Goal: Book appointment/travel/reservation

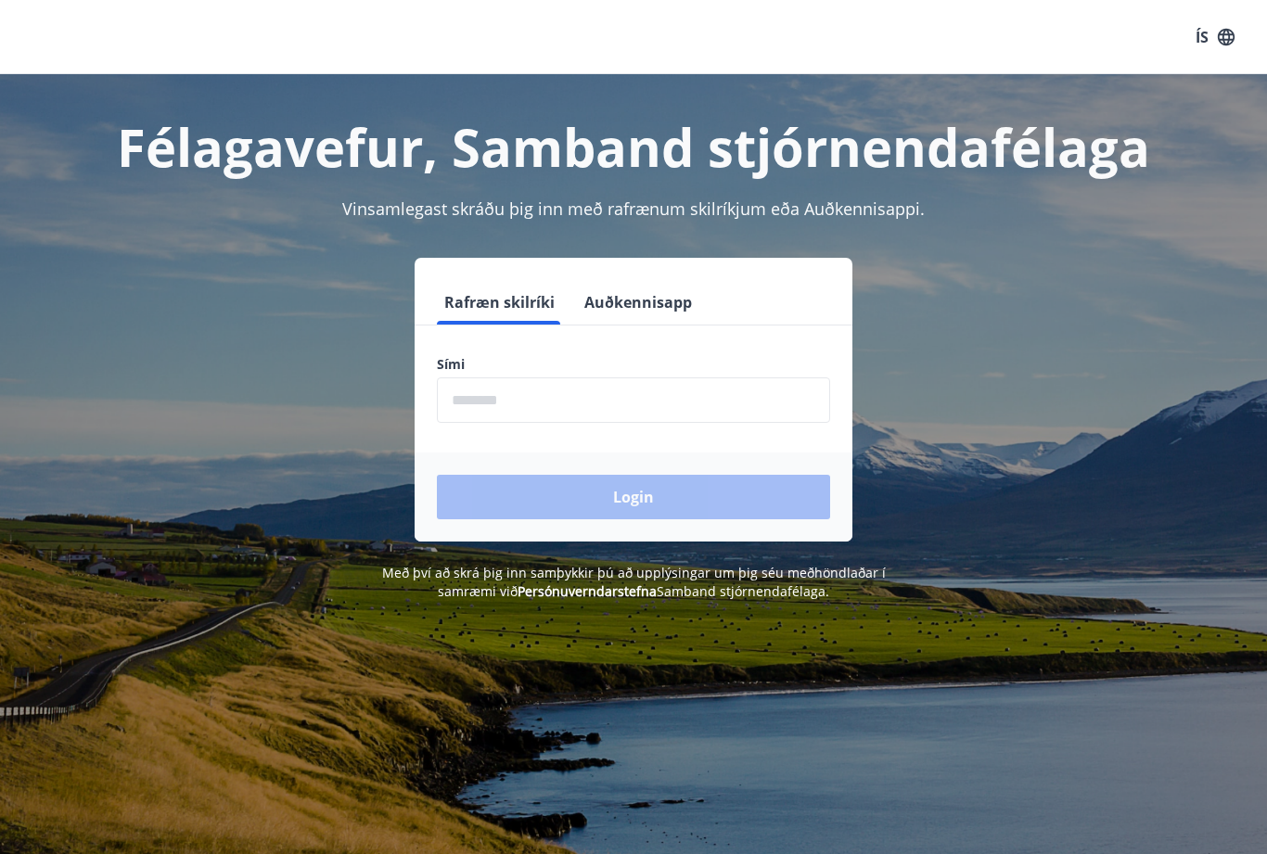
click at [471, 381] on input "phone" at bounding box center [633, 400] width 393 height 45
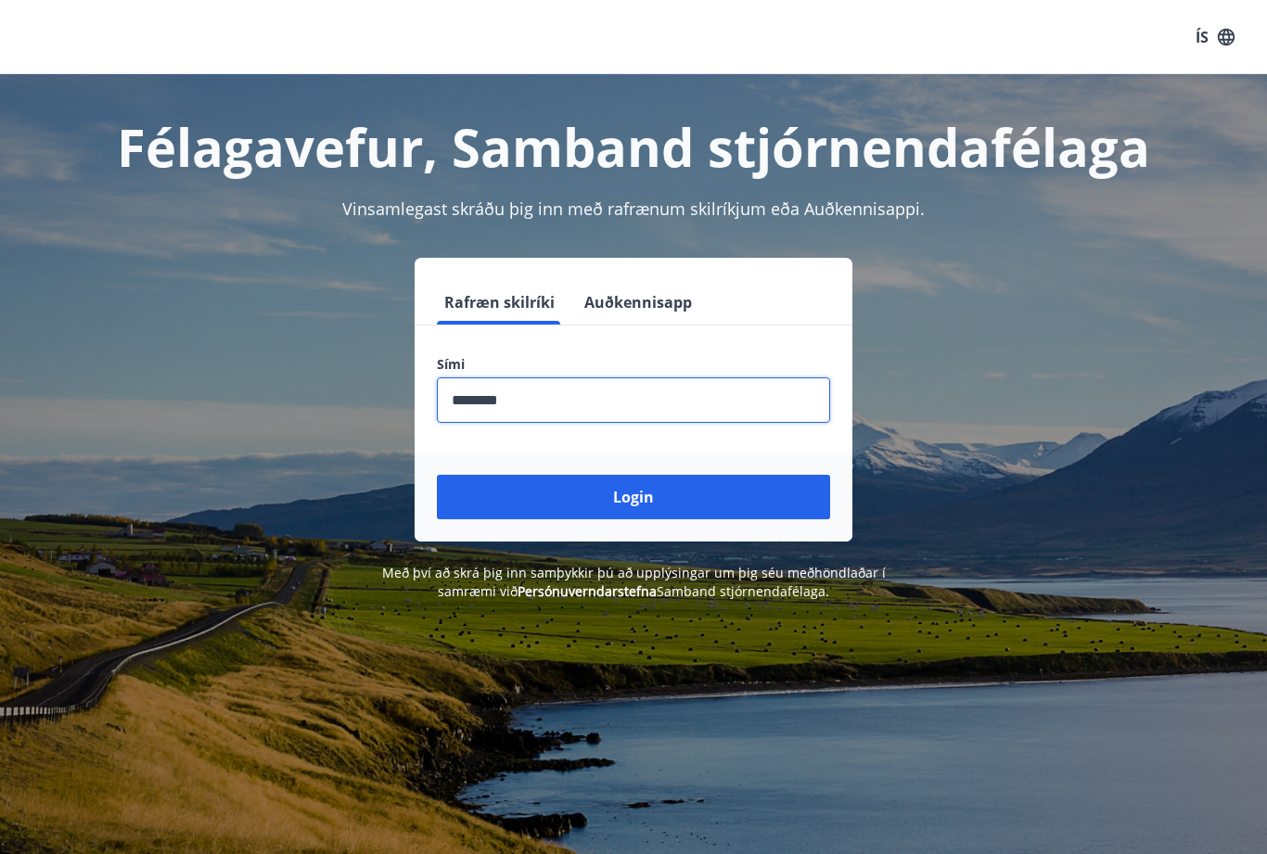
type input "********"
click at [665, 494] on button "Login" at bounding box center [633, 497] width 393 height 45
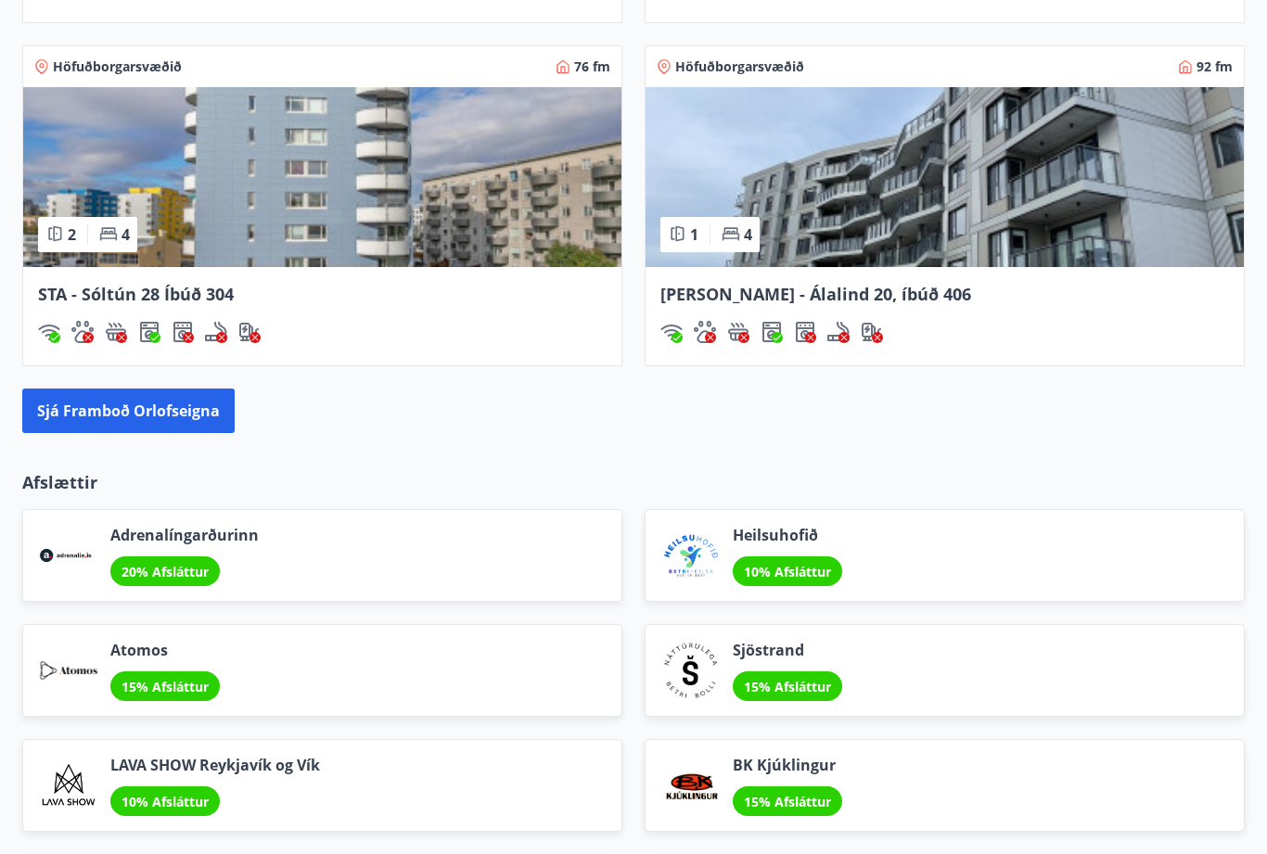
scroll to position [1791, 0]
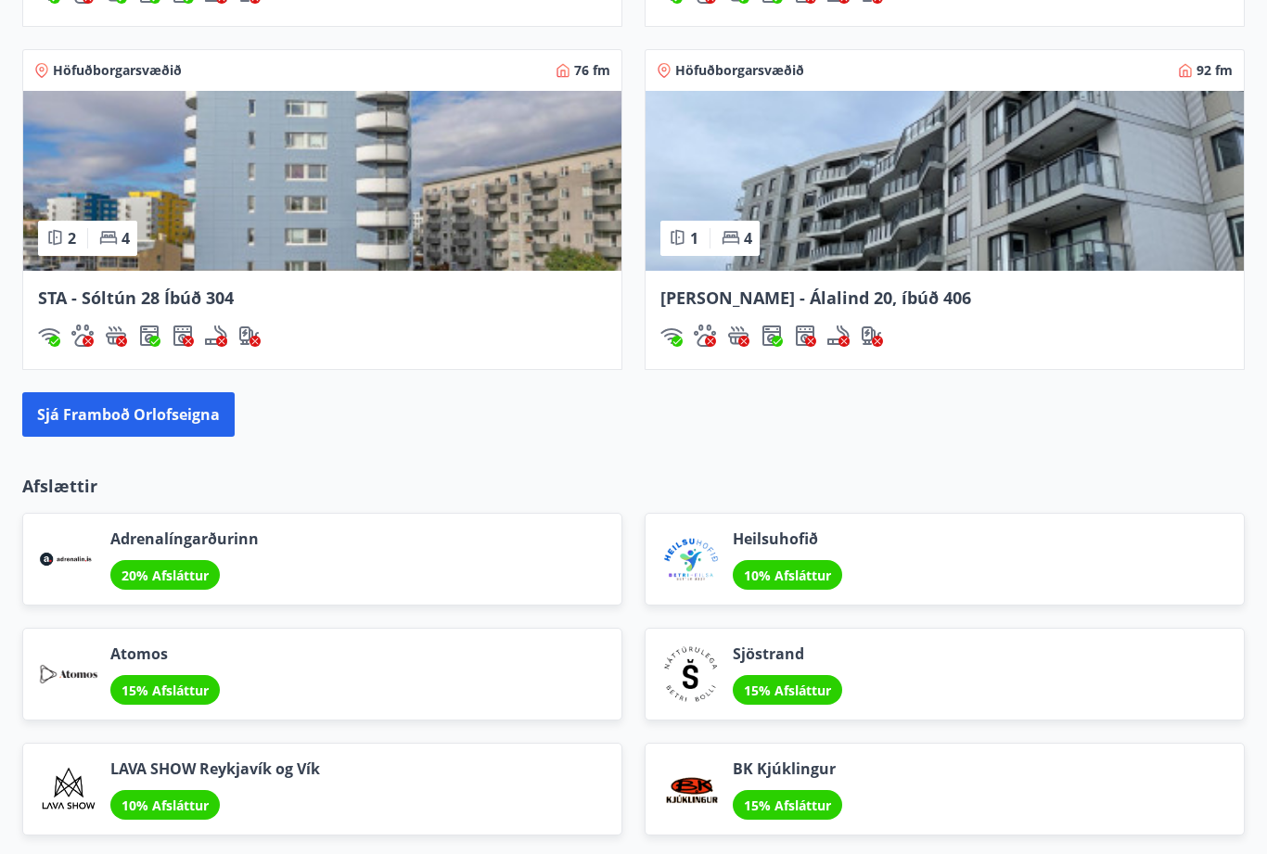
click at [163, 415] on button "Sjá framboð orlofseigna" at bounding box center [128, 415] width 212 height 45
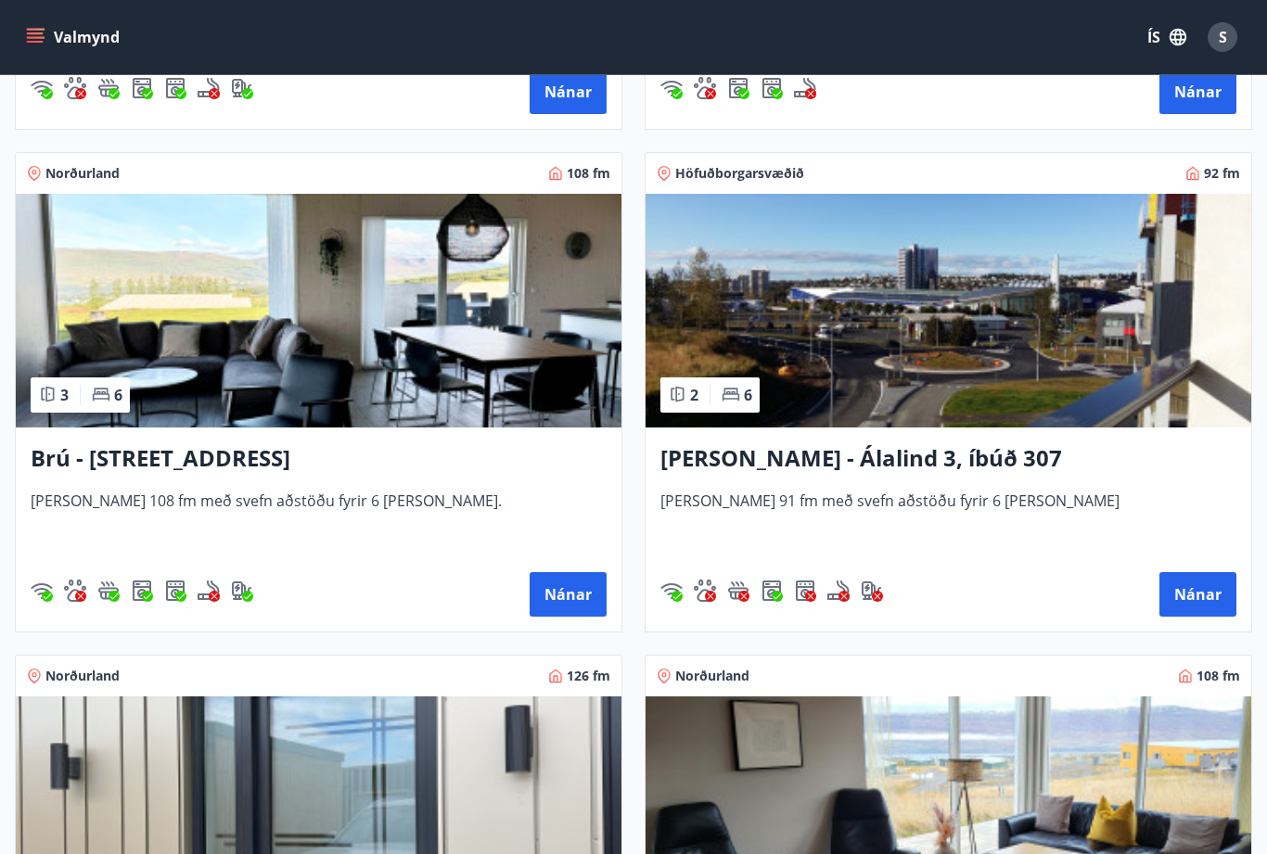
scroll to position [774, 0]
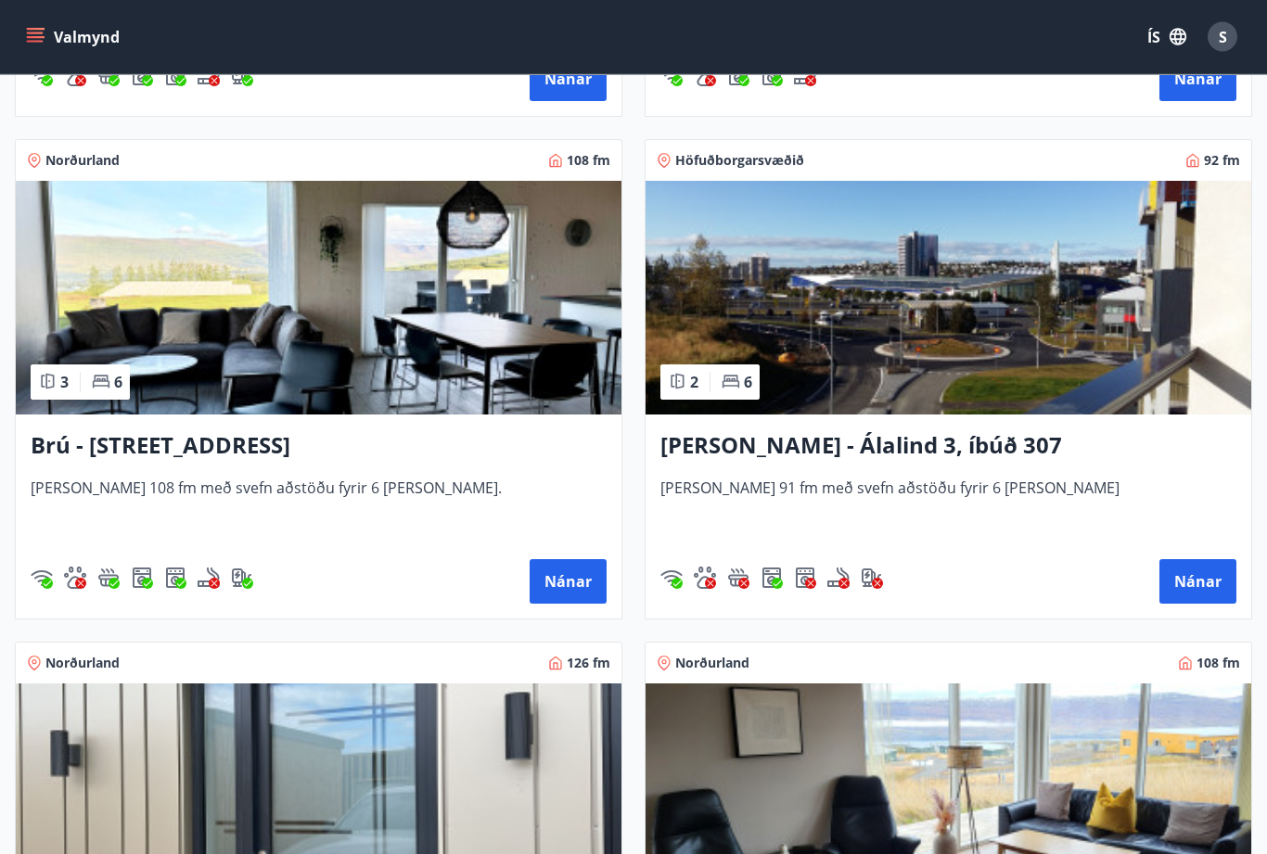
click at [574, 583] on button "Nánar" at bounding box center [568, 582] width 77 height 45
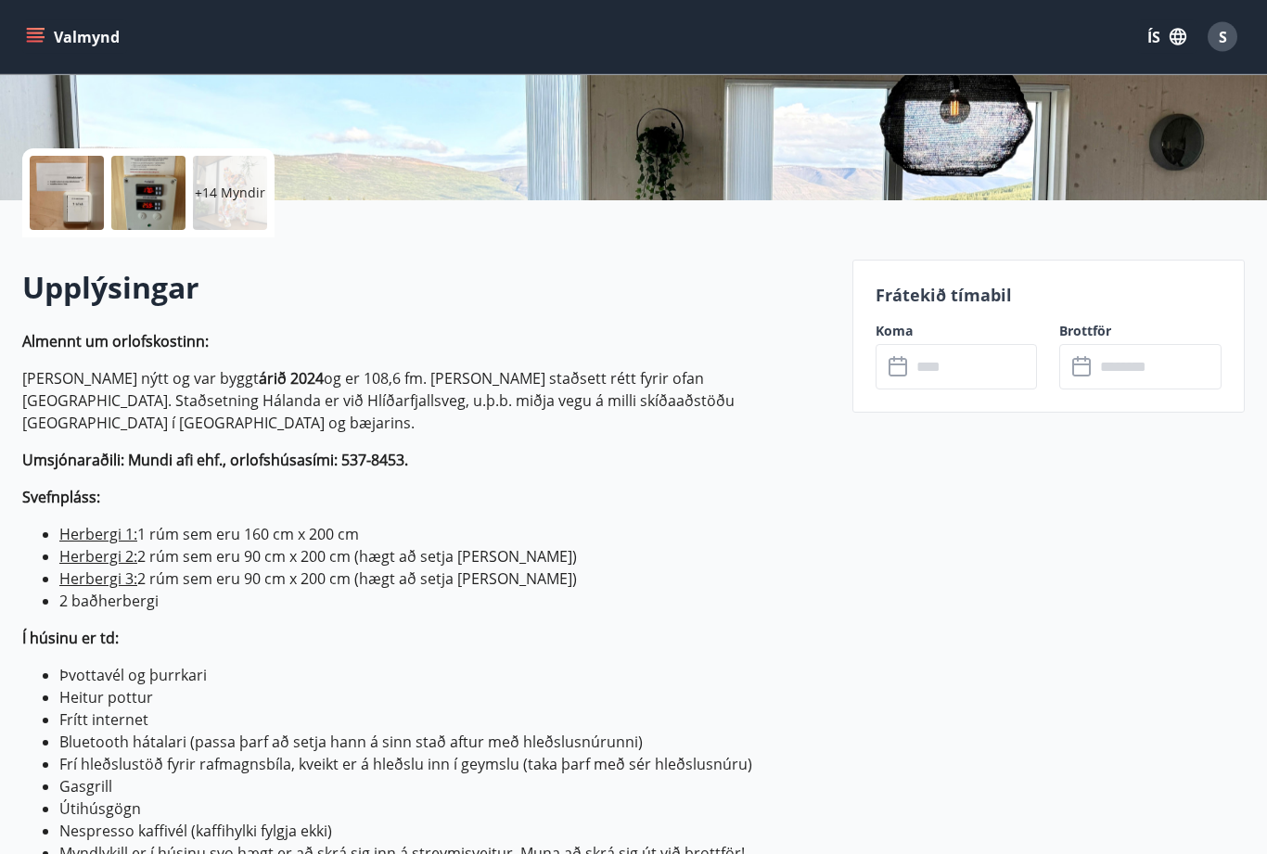
click at [897, 363] on icon at bounding box center [900, 368] width 22 height 22
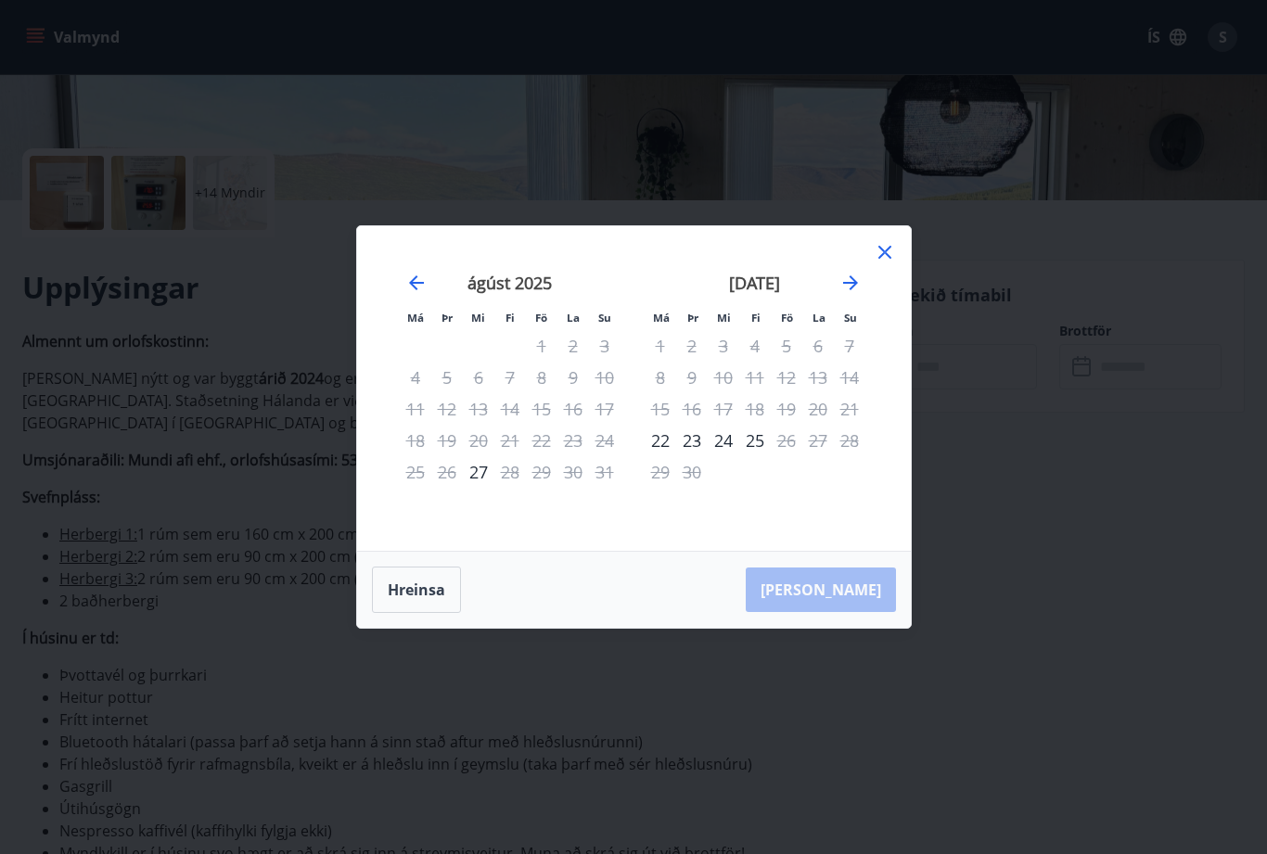
click at [860, 294] on icon "Move forward to switch to the next month." at bounding box center [851, 283] width 22 height 22
click at [851, 290] on icon "Move forward to switch to the next month." at bounding box center [850, 283] width 15 height 15
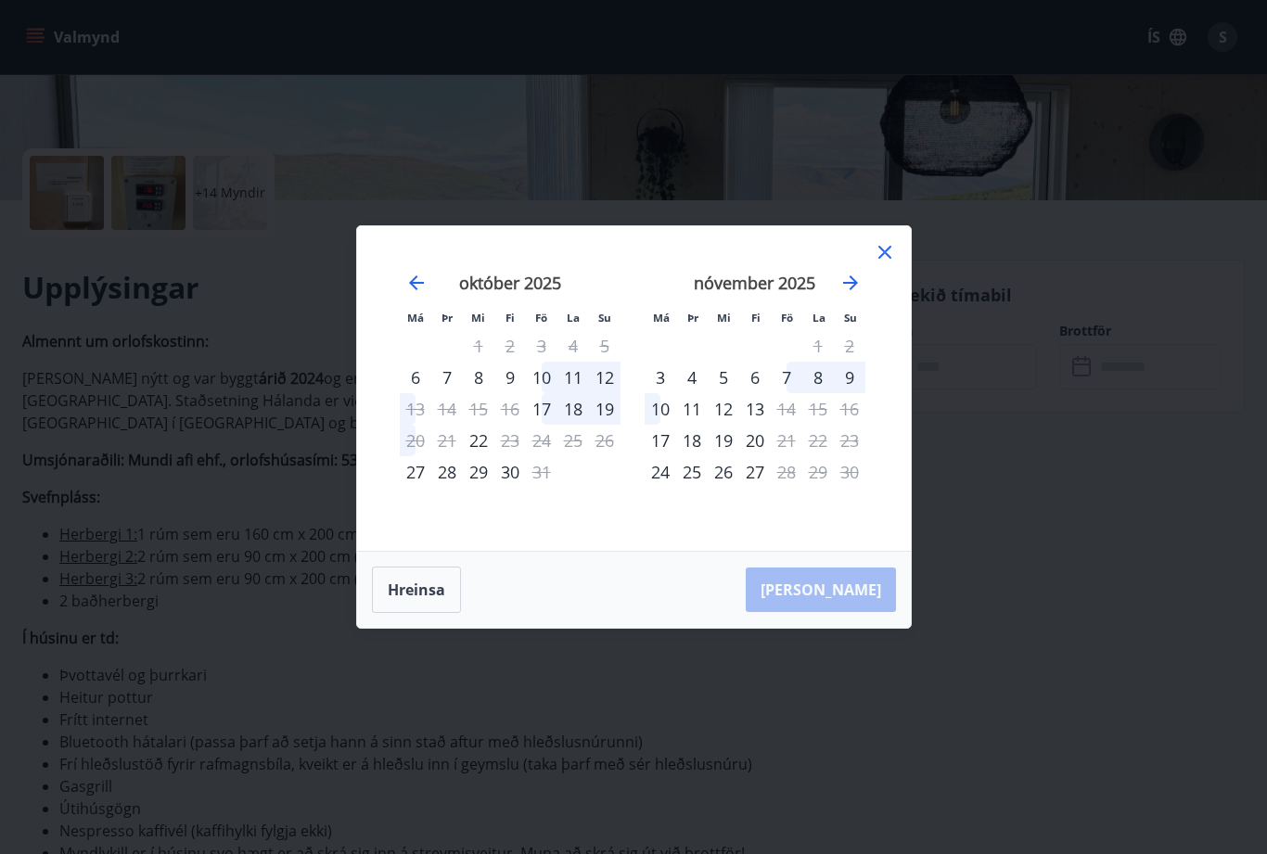
click at [849, 294] on icon "Move forward to switch to the next month." at bounding box center [851, 283] width 22 height 22
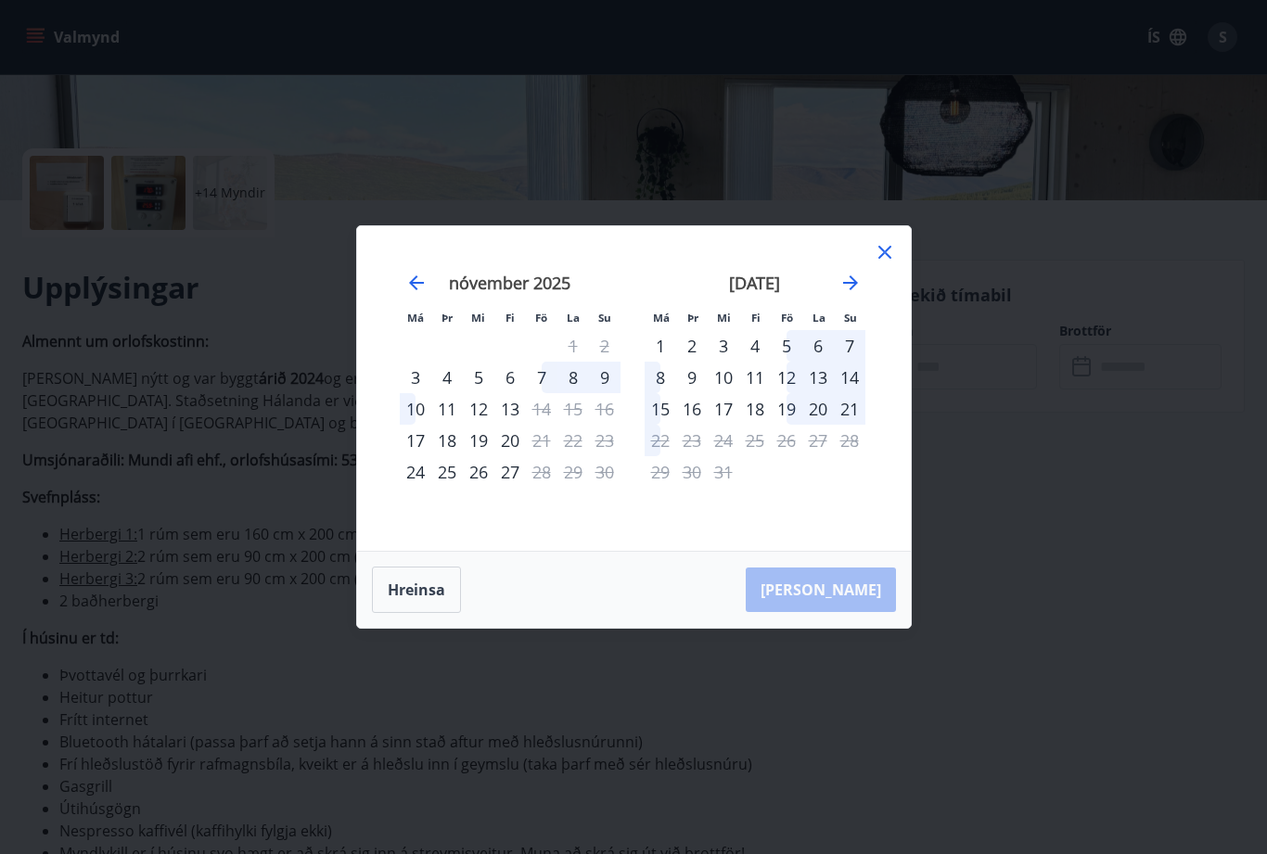
click at [852, 294] on icon "Move forward to switch to the next month." at bounding box center [851, 283] width 22 height 22
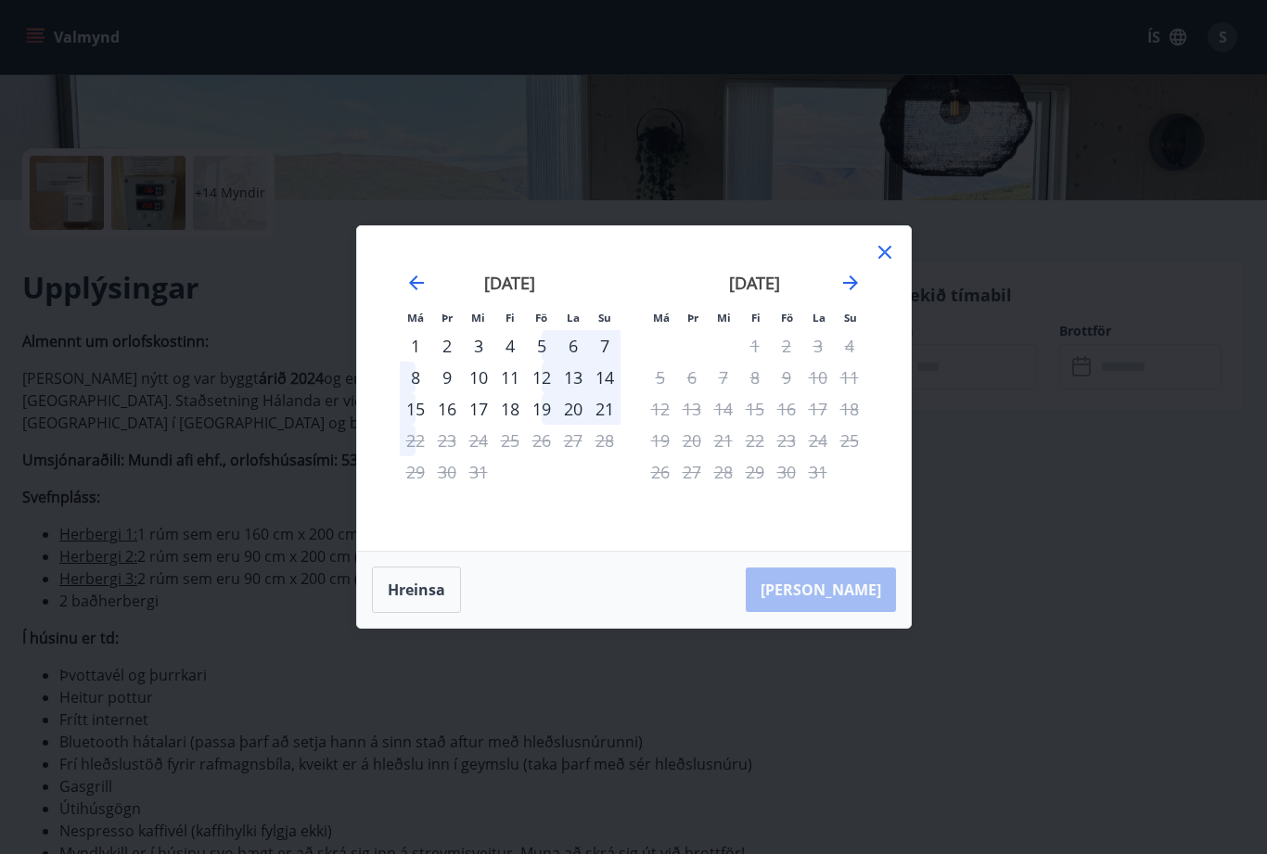
click at [850, 294] on icon "Move forward to switch to the next month." at bounding box center [851, 283] width 22 height 22
click at [848, 294] on icon "Move forward to switch to the next month." at bounding box center [851, 283] width 22 height 22
click at [861, 294] on icon "Move forward to switch to the next month." at bounding box center [851, 283] width 22 height 22
click at [886, 259] on icon at bounding box center [884, 252] width 13 height 13
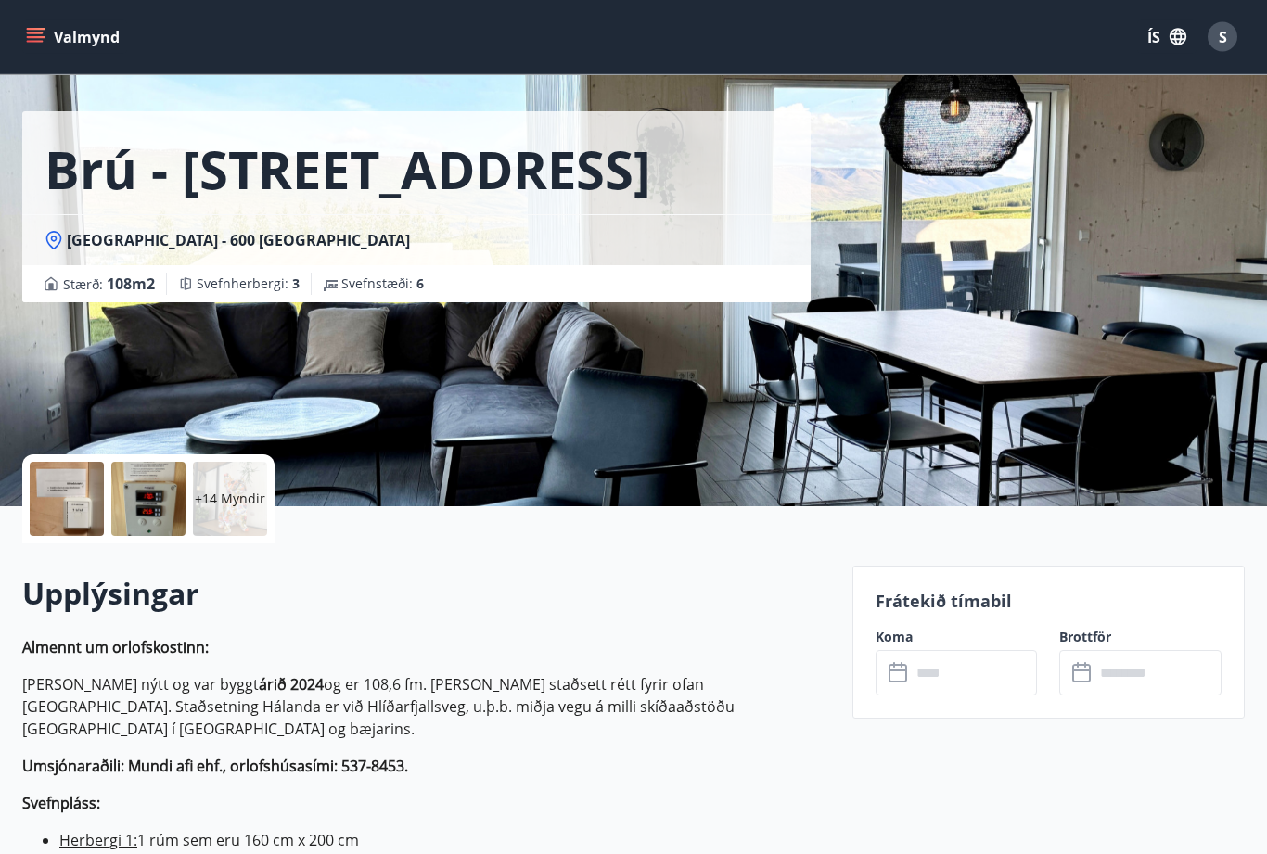
scroll to position [0, 0]
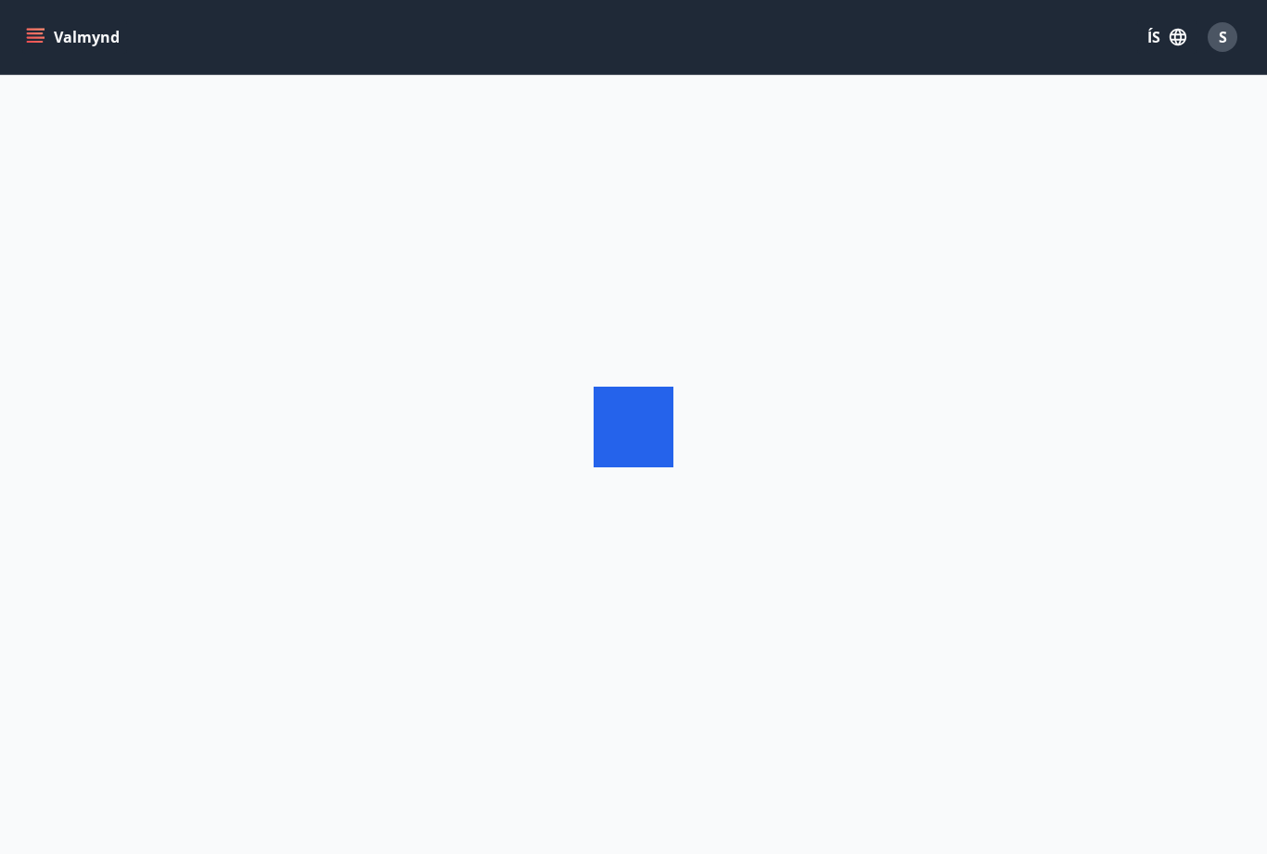
scroll to position [59, 0]
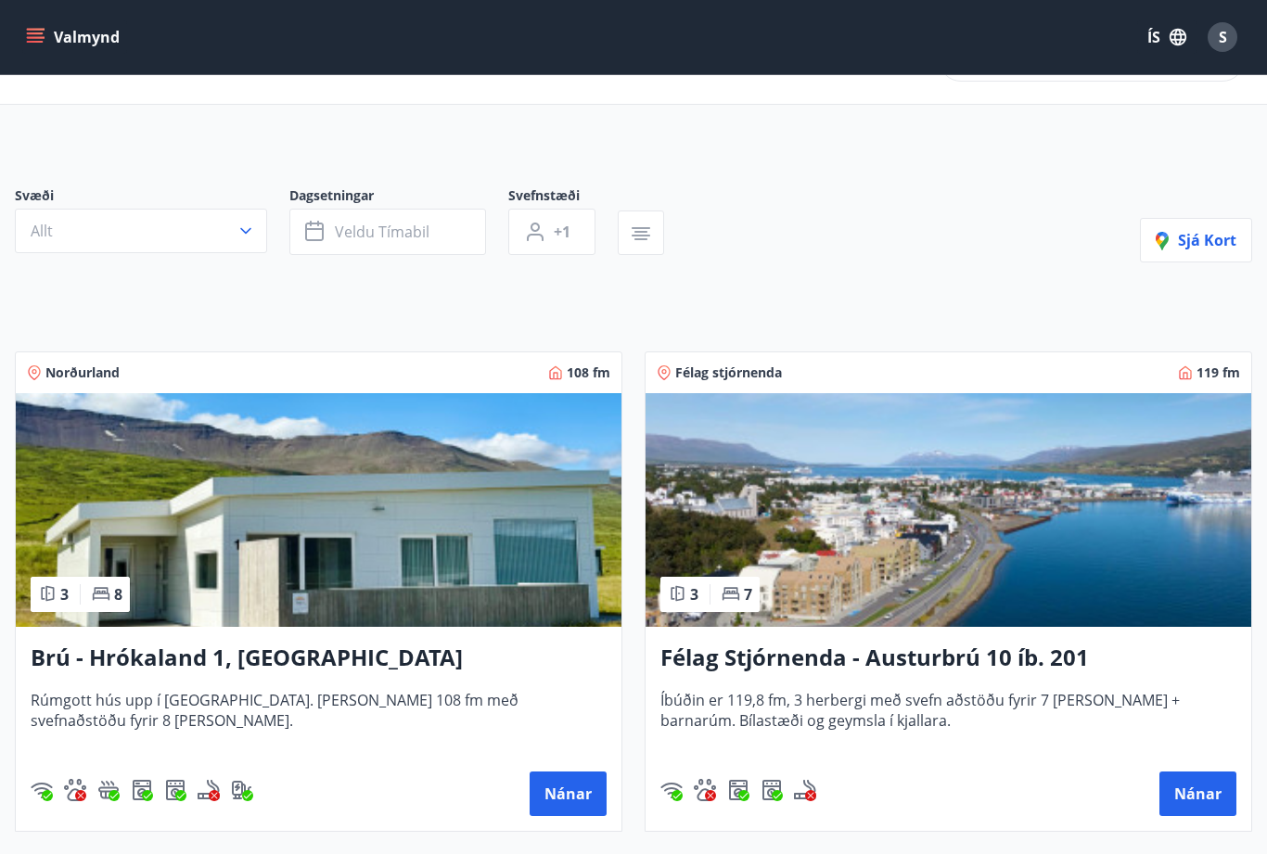
click at [275, 650] on h3 "Brú - Hrókaland 1, [GEOGRAPHIC_DATA]" at bounding box center [319, 658] width 576 height 33
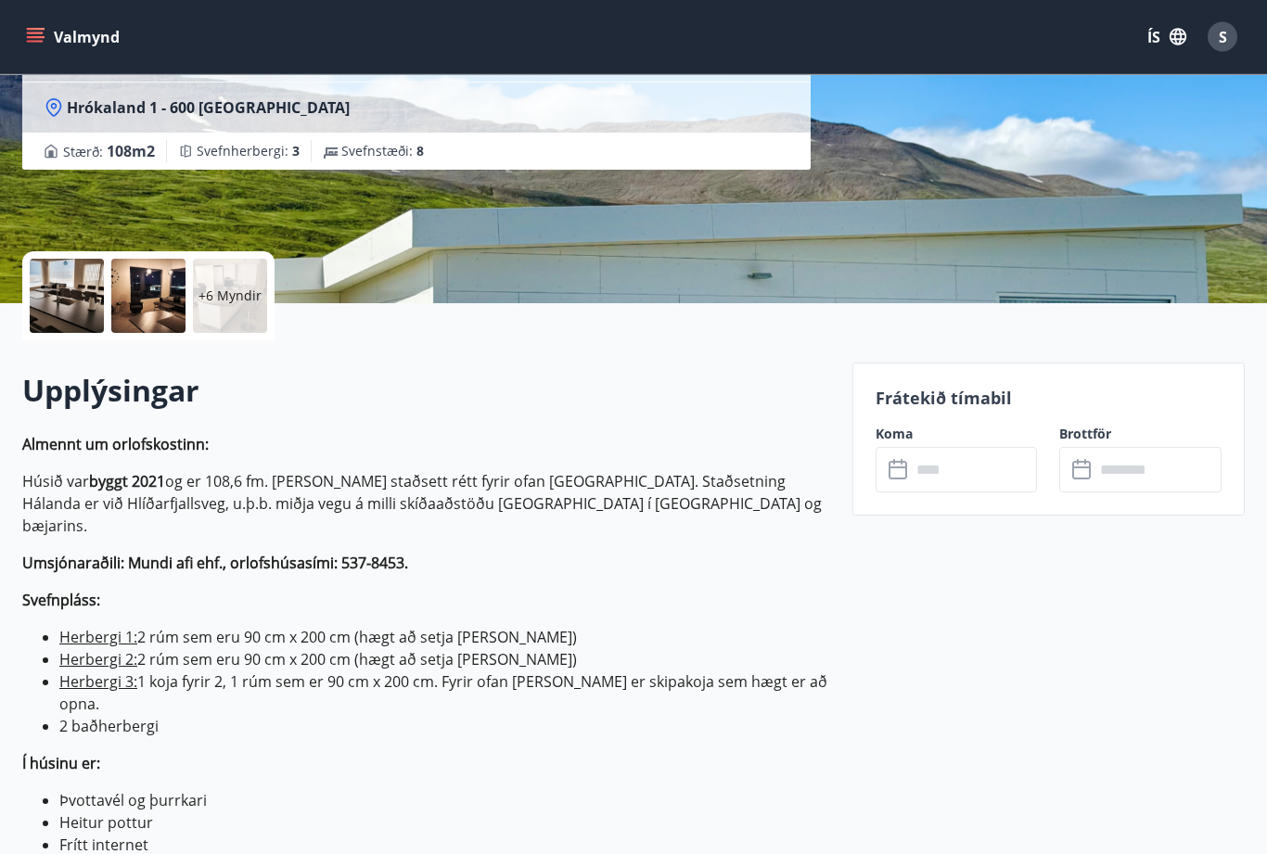
scroll to position [253, 0]
click at [1006, 469] on input "text" at bounding box center [974, 469] width 127 height 45
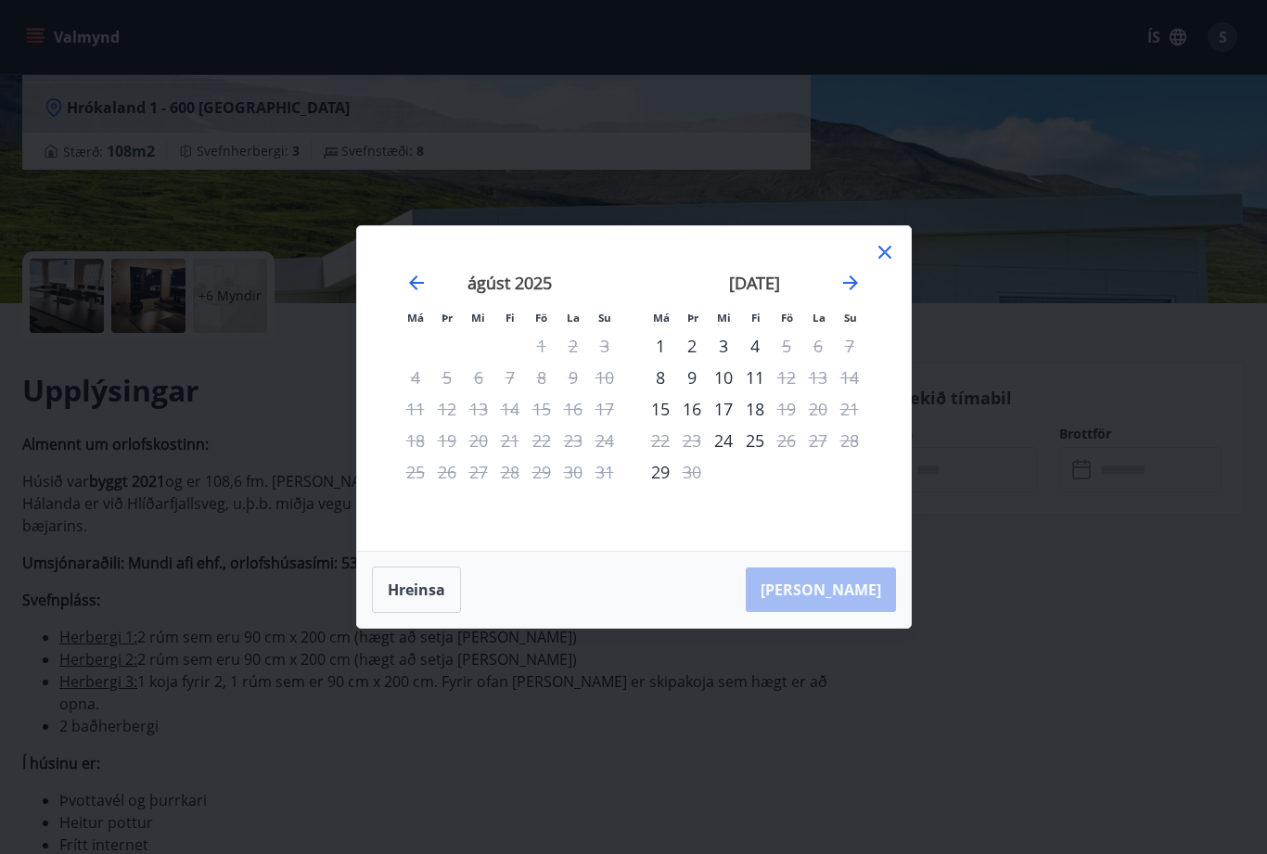
click at [894, 263] on icon at bounding box center [885, 252] width 22 height 22
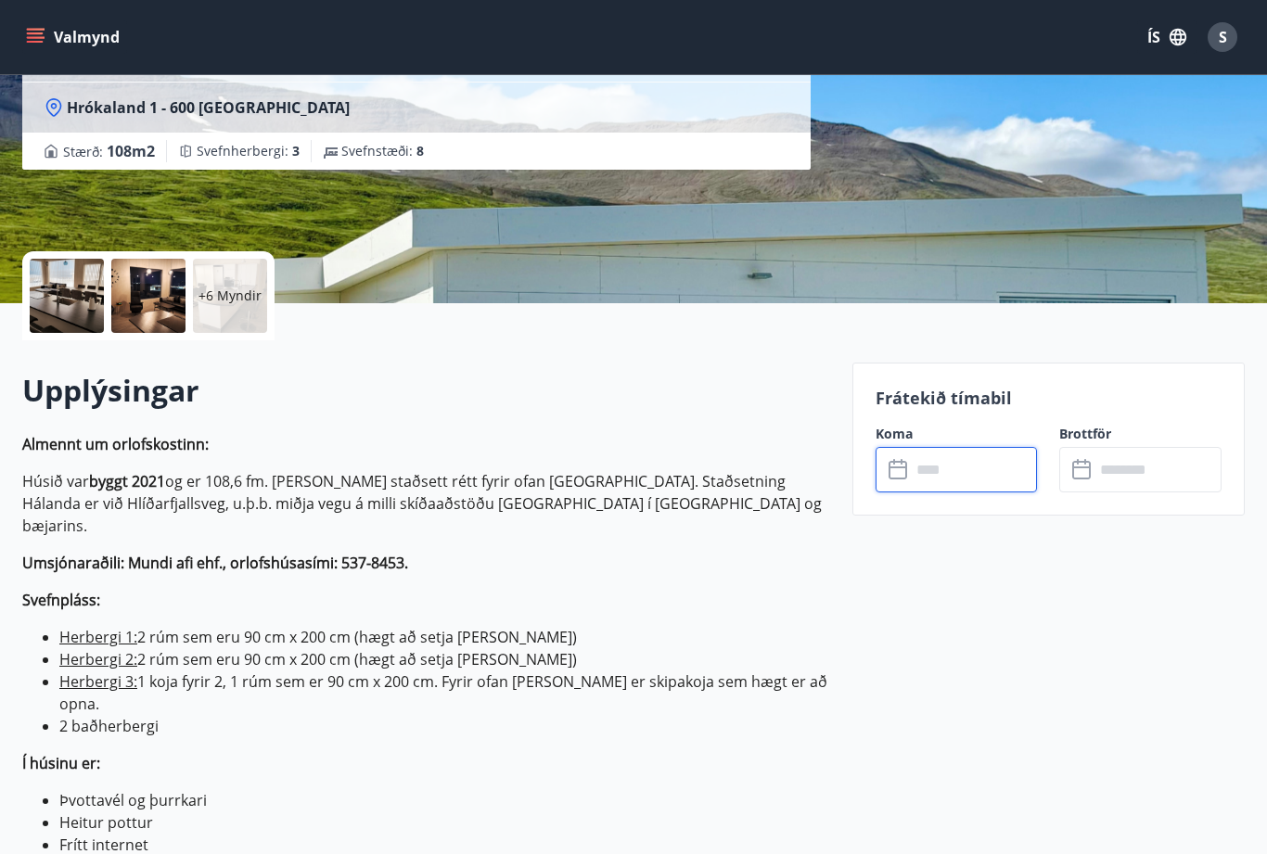
click at [977, 462] on input "text" at bounding box center [974, 469] width 127 height 45
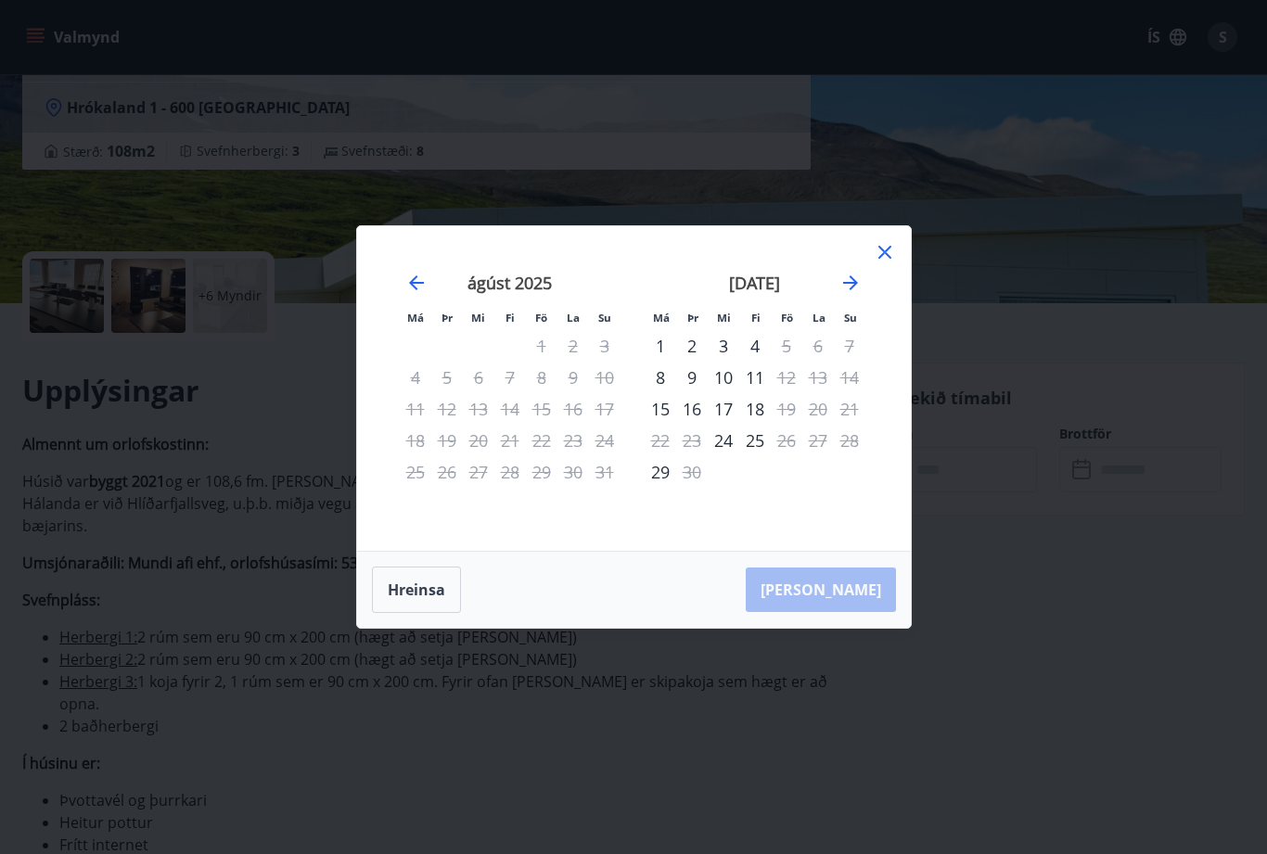
click at [850, 294] on icon "Move forward to switch to the next month." at bounding box center [851, 283] width 22 height 22
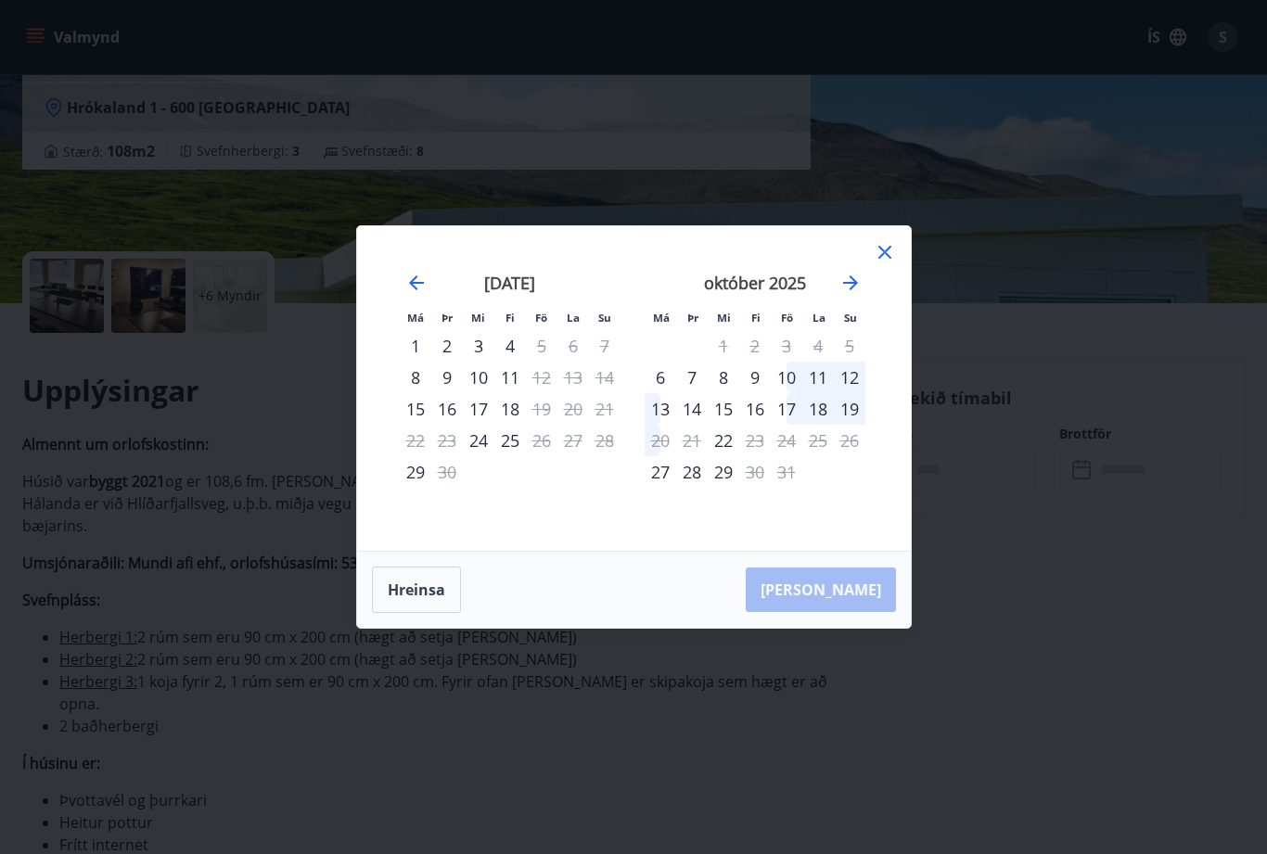
click at [840, 294] on icon "Move forward to switch to the next month." at bounding box center [851, 283] width 22 height 22
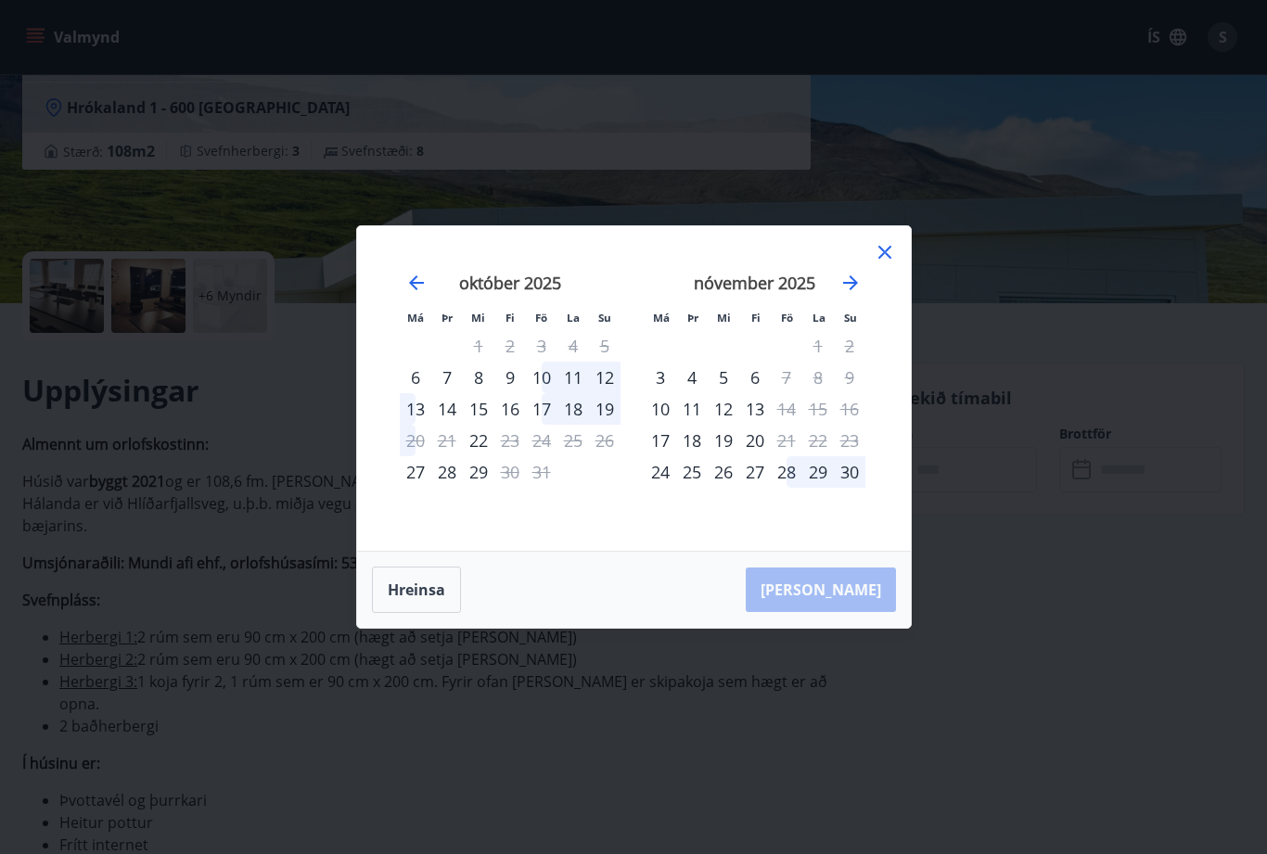
click at [851, 290] on icon "Move forward to switch to the next month." at bounding box center [850, 283] width 15 height 15
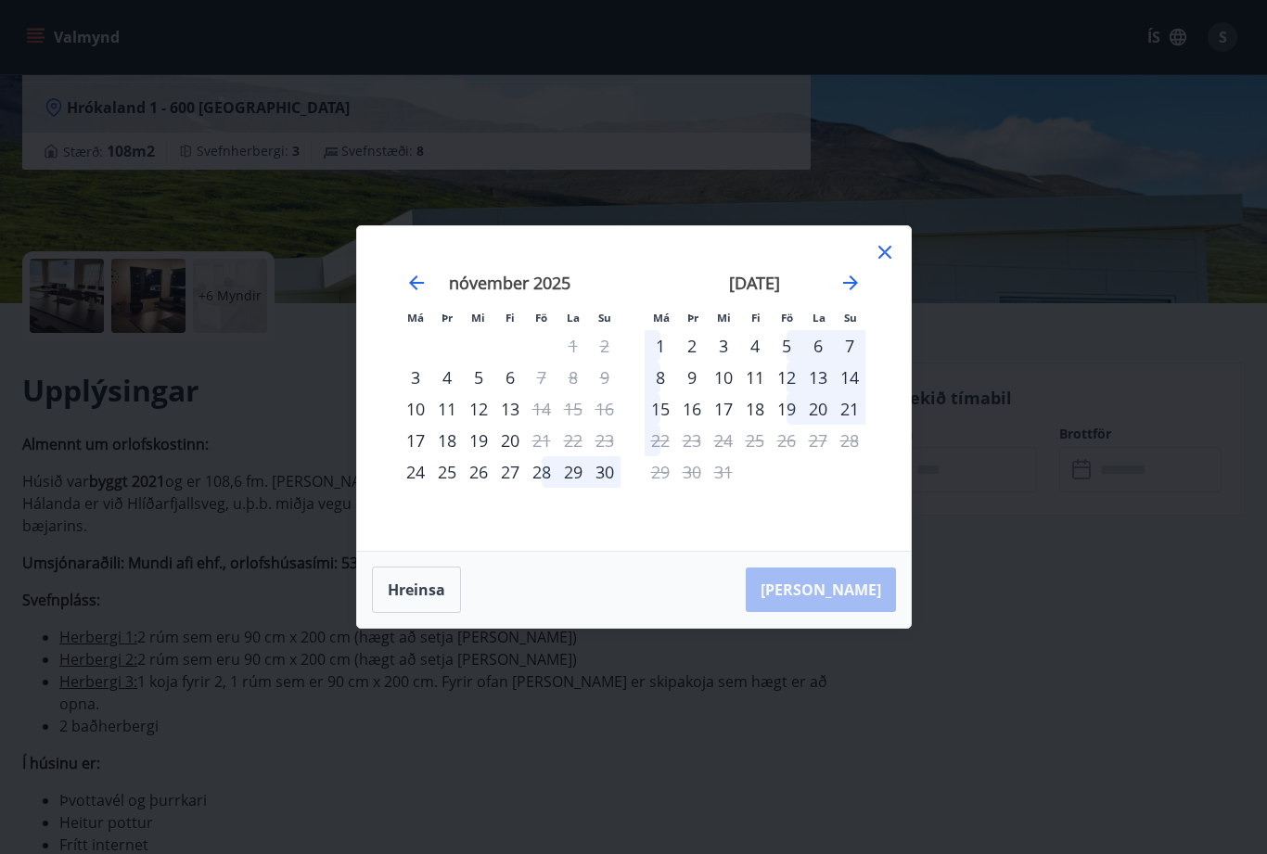
click at [845, 294] on icon "Move forward to switch to the next month." at bounding box center [851, 283] width 22 height 22
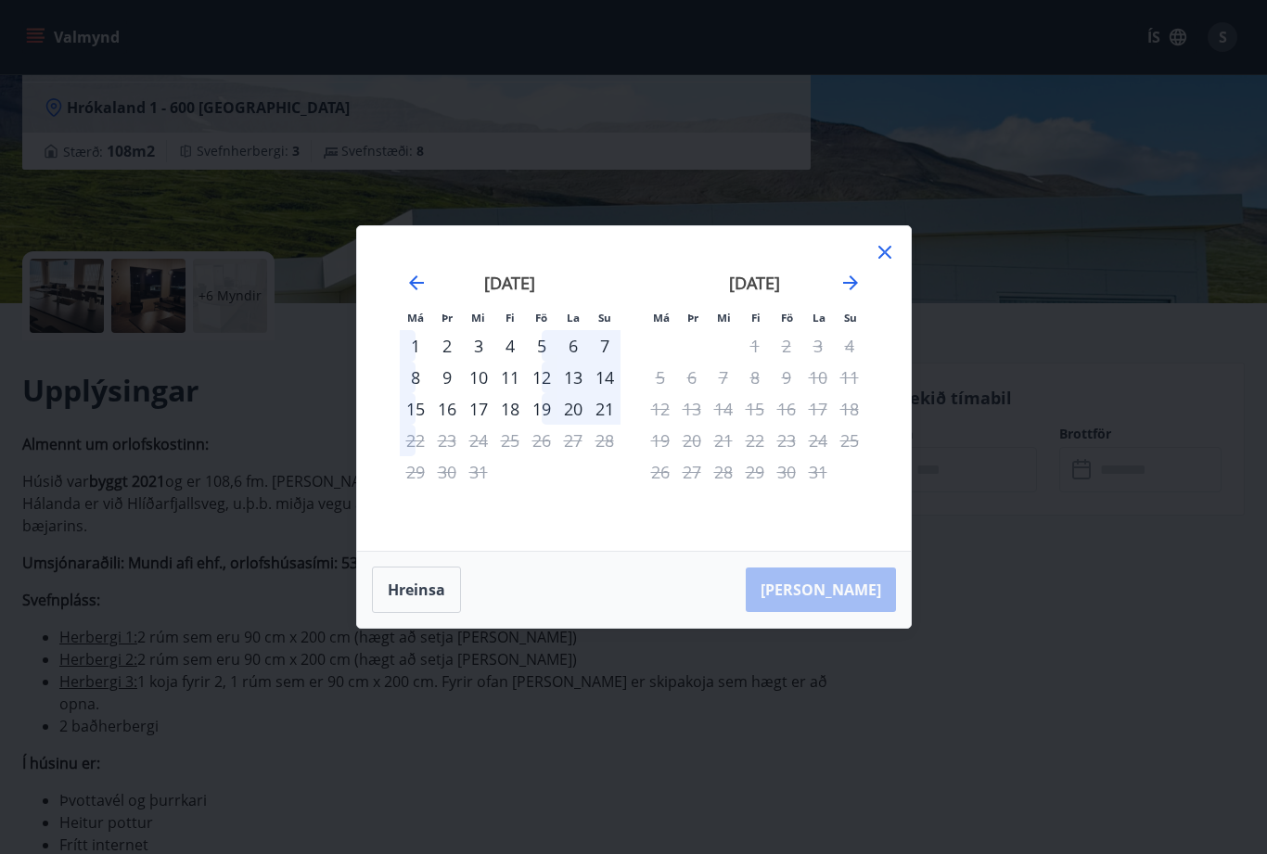
click at [842, 294] on icon "Move forward to switch to the next month." at bounding box center [851, 283] width 22 height 22
click at [851, 294] on icon "Move forward to switch to the next month." at bounding box center [851, 283] width 22 height 22
click at [850, 294] on icon "Move forward to switch to the next month." at bounding box center [851, 283] width 22 height 22
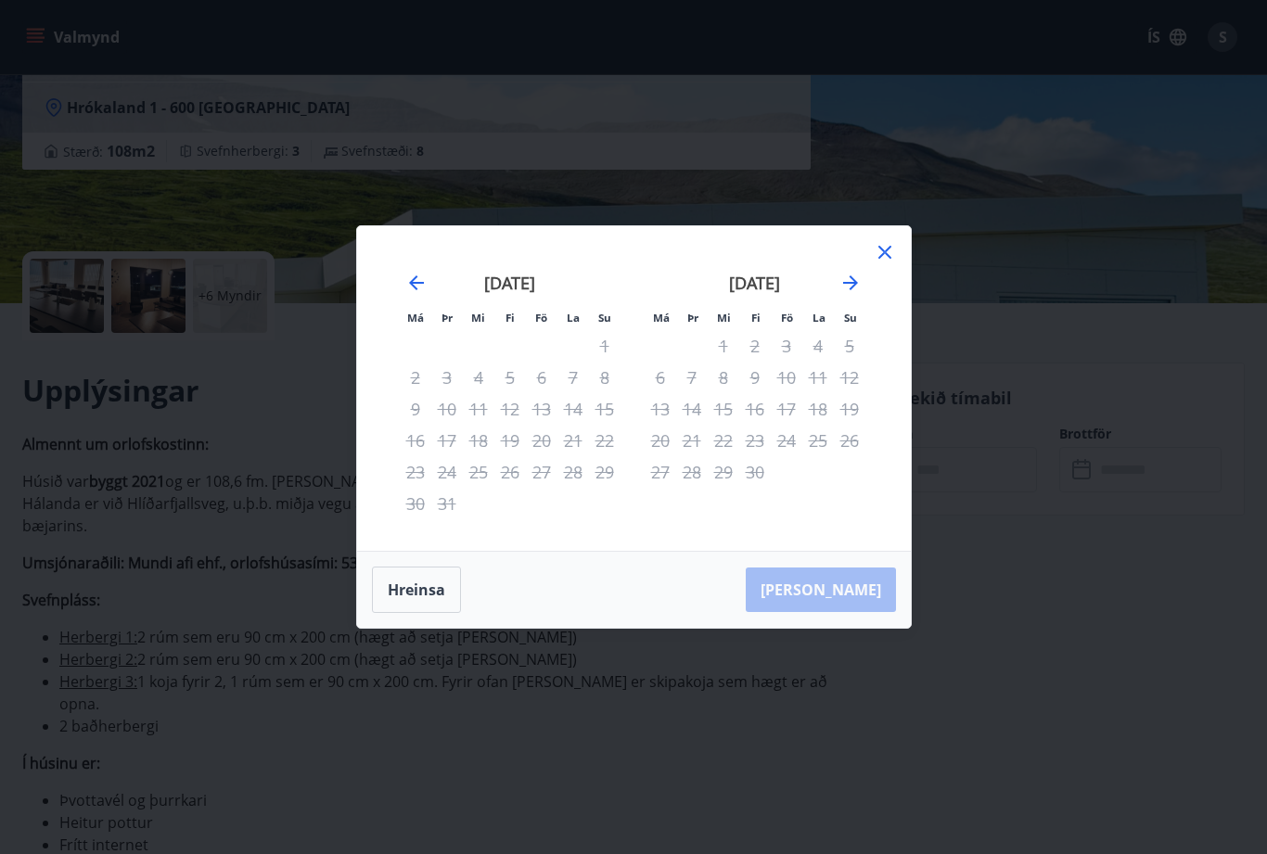
click at [886, 263] on icon at bounding box center [885, 252] width 22 height 22
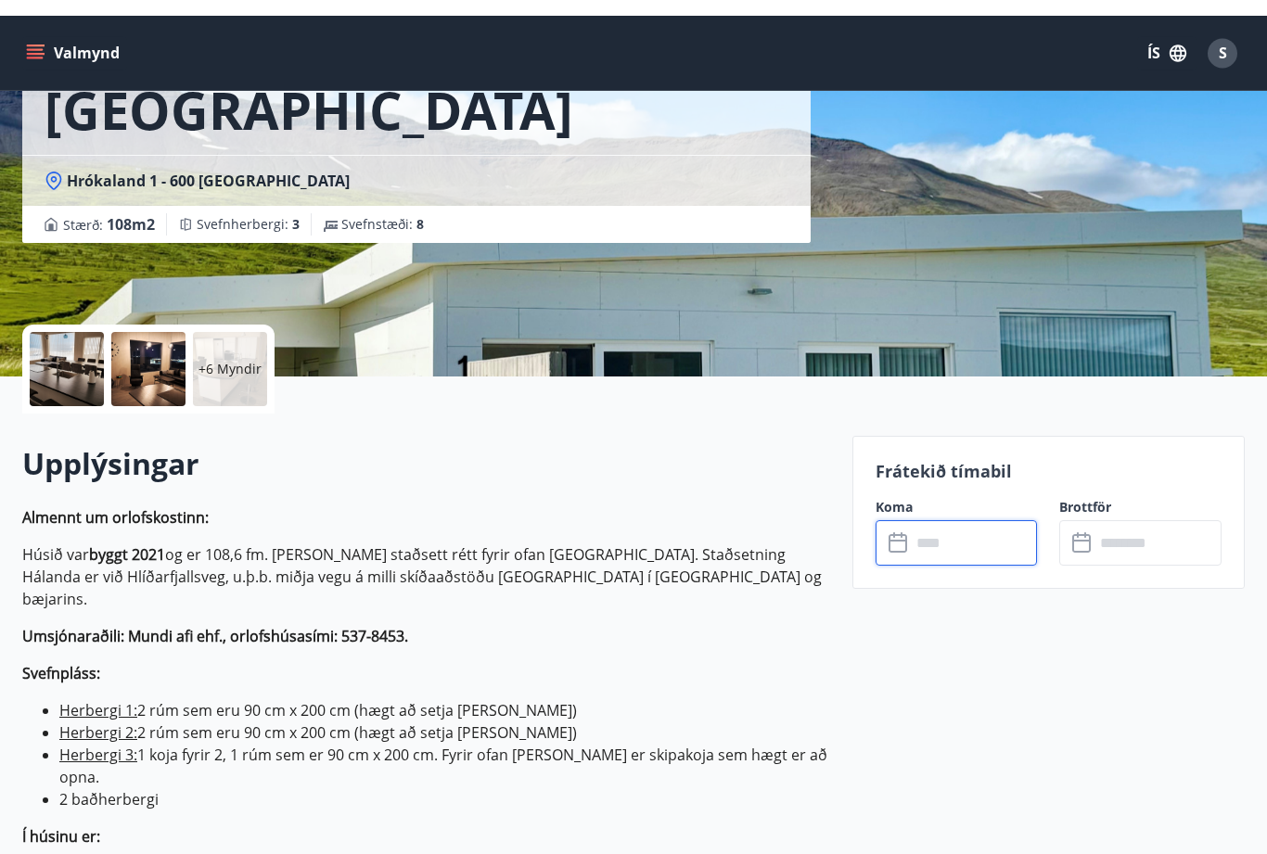
scroll to position [0, 0]
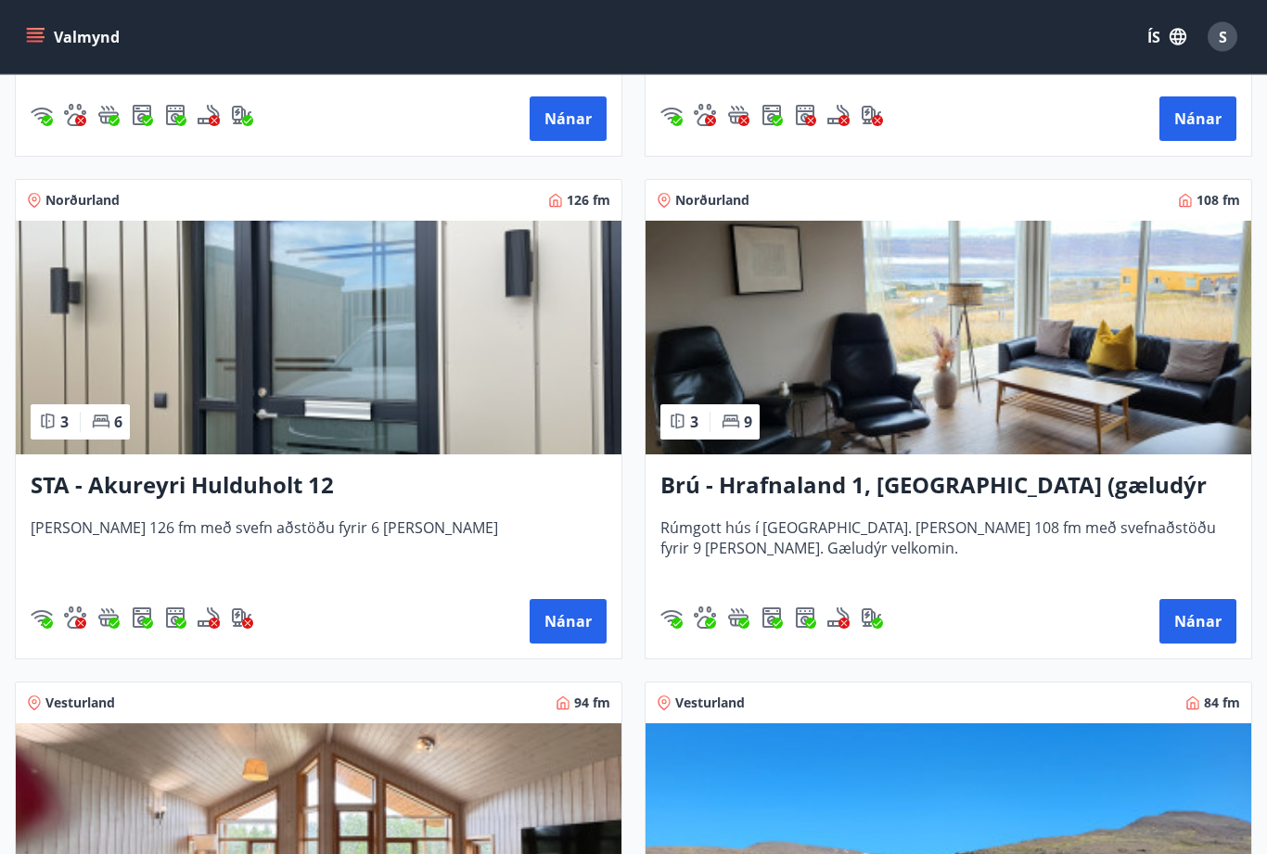
scroll to position [1237, 0]
click at [248, 495] on h3 "STA - Akureyri Hulduholt 12" at bounding box center [319, 485] width 576 height 33
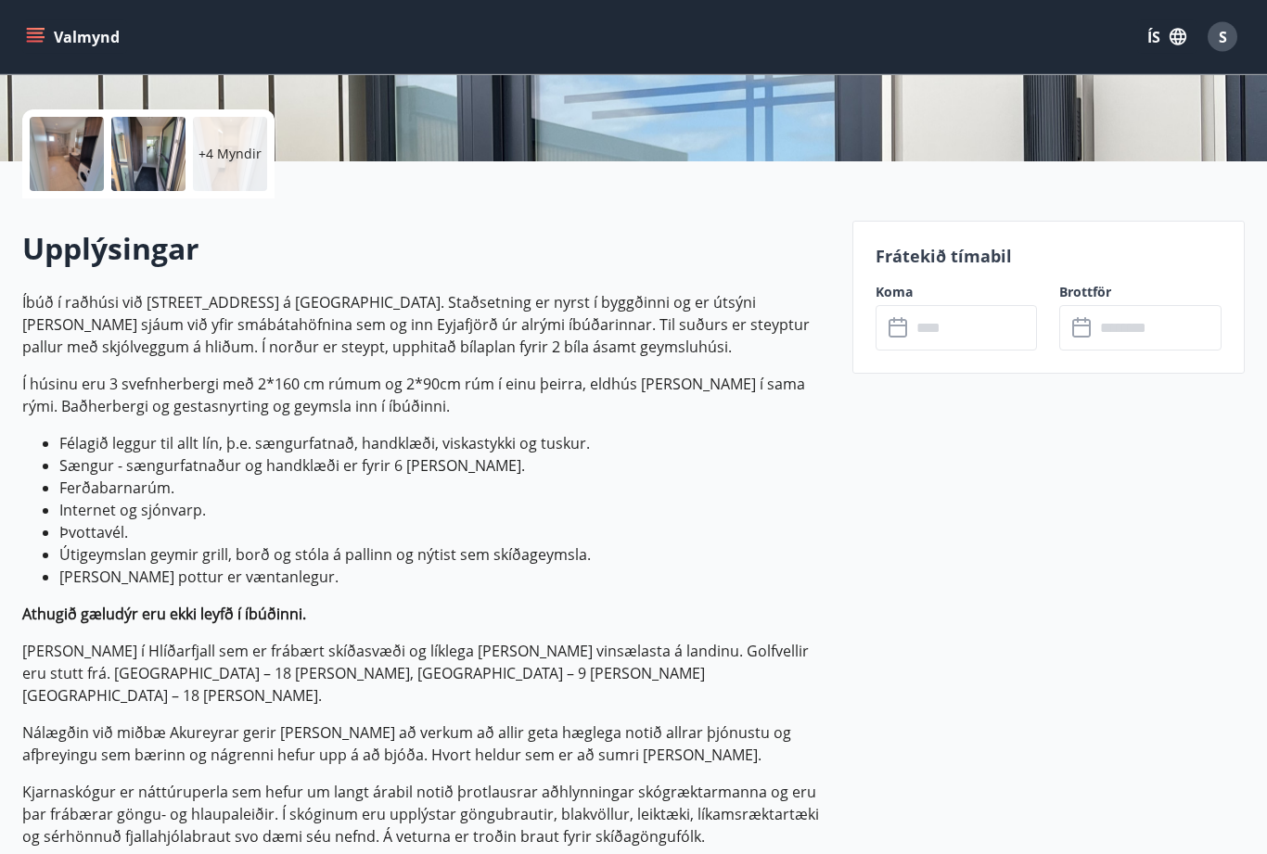
scroll to position [395, 0]
click at [956, 329] on input "text" at bounding box center [974, 327] width 127 height 45
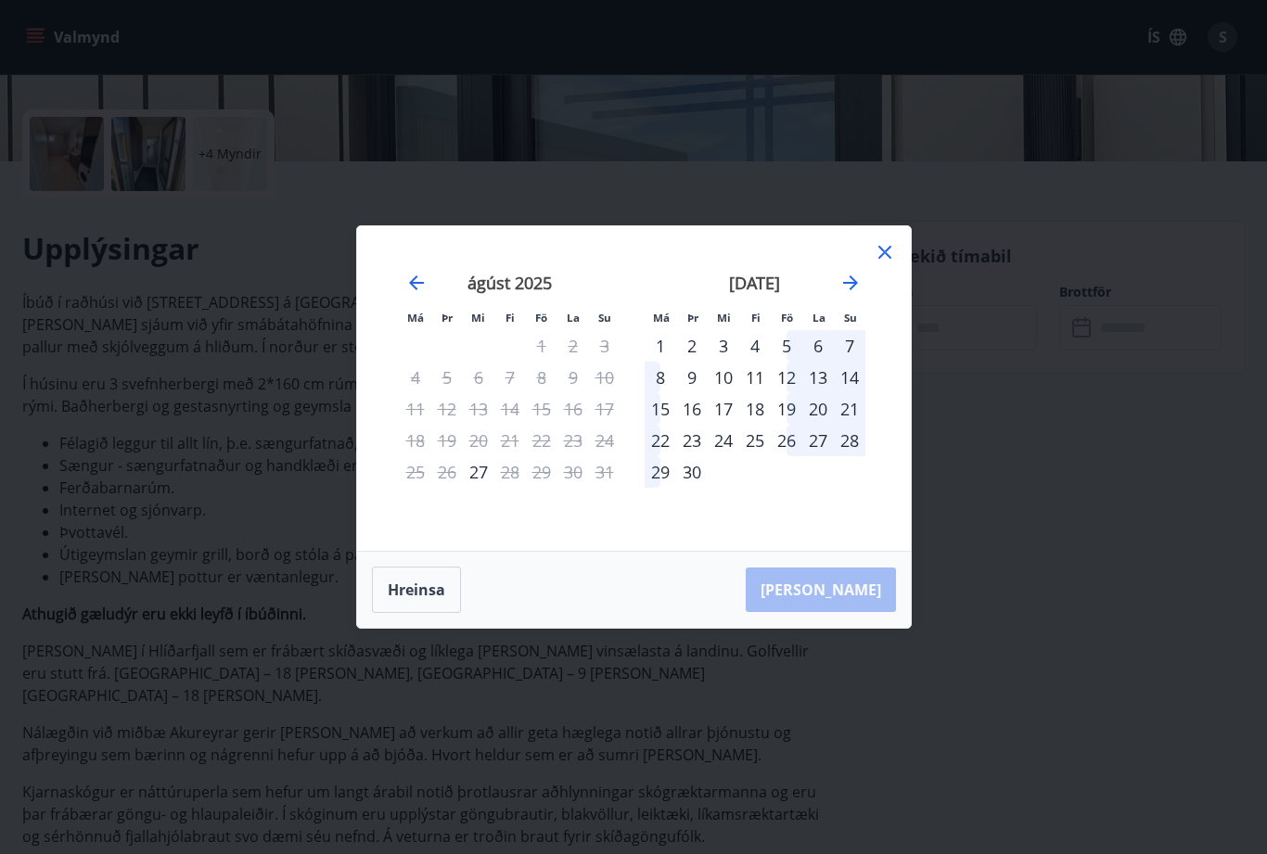
click at [852, 287] on icon "Move forward to switch to the next month." at bounding box center [850, 283] width 15 height 15
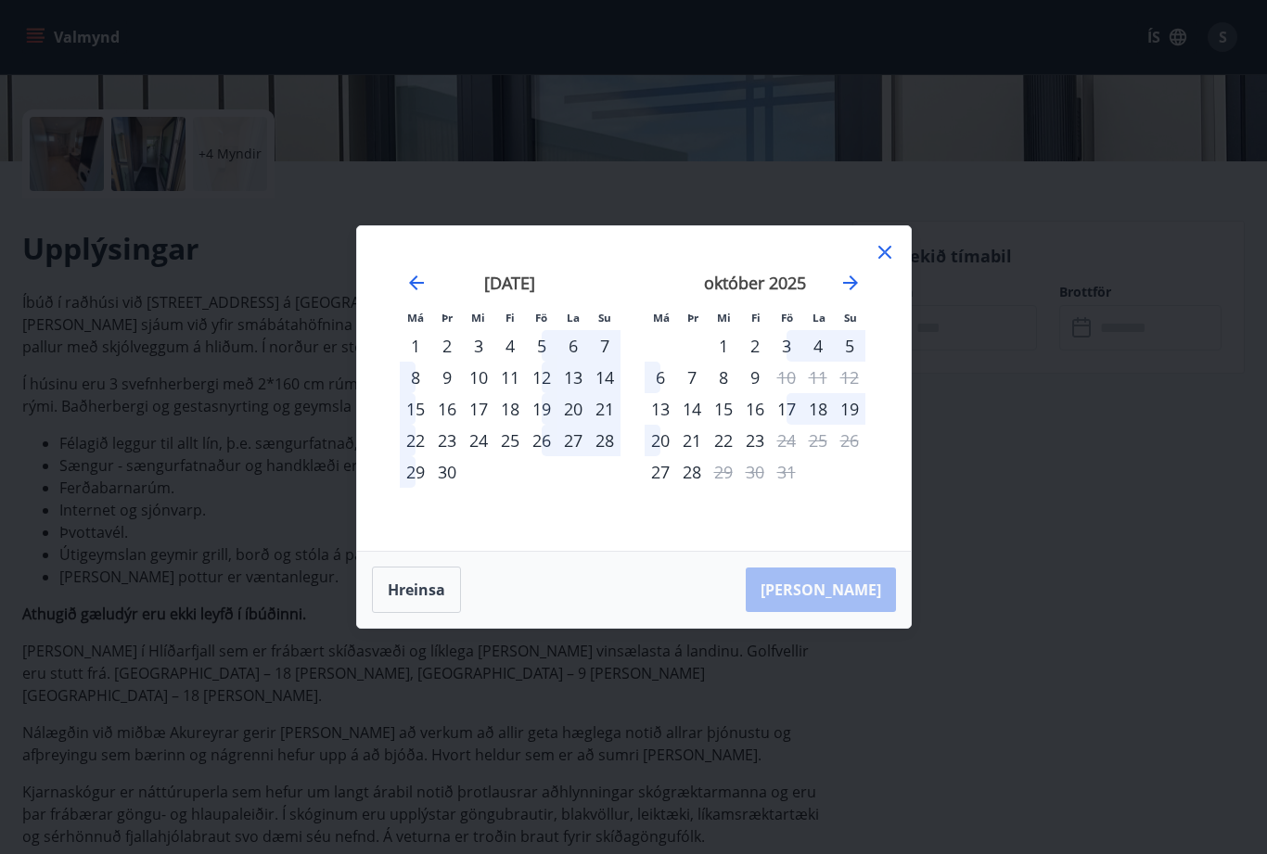
click at [859, 286] on icon "Move forward to switch to the next month." at bounding box center [851, 283] width 22 height 22
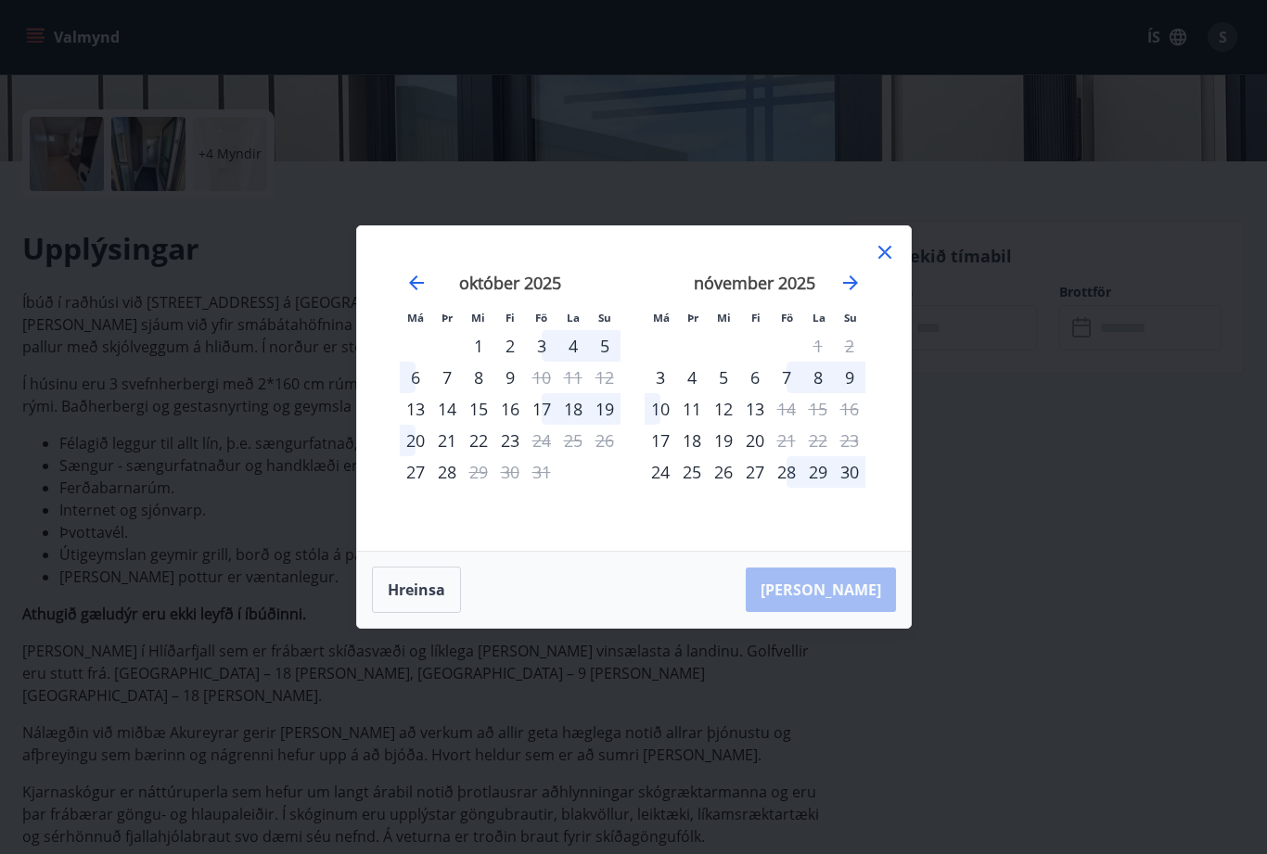
click at [855, 287] on icon "Move forward to switch to the next month." at bounding box center [851, 283] width 22 height 22
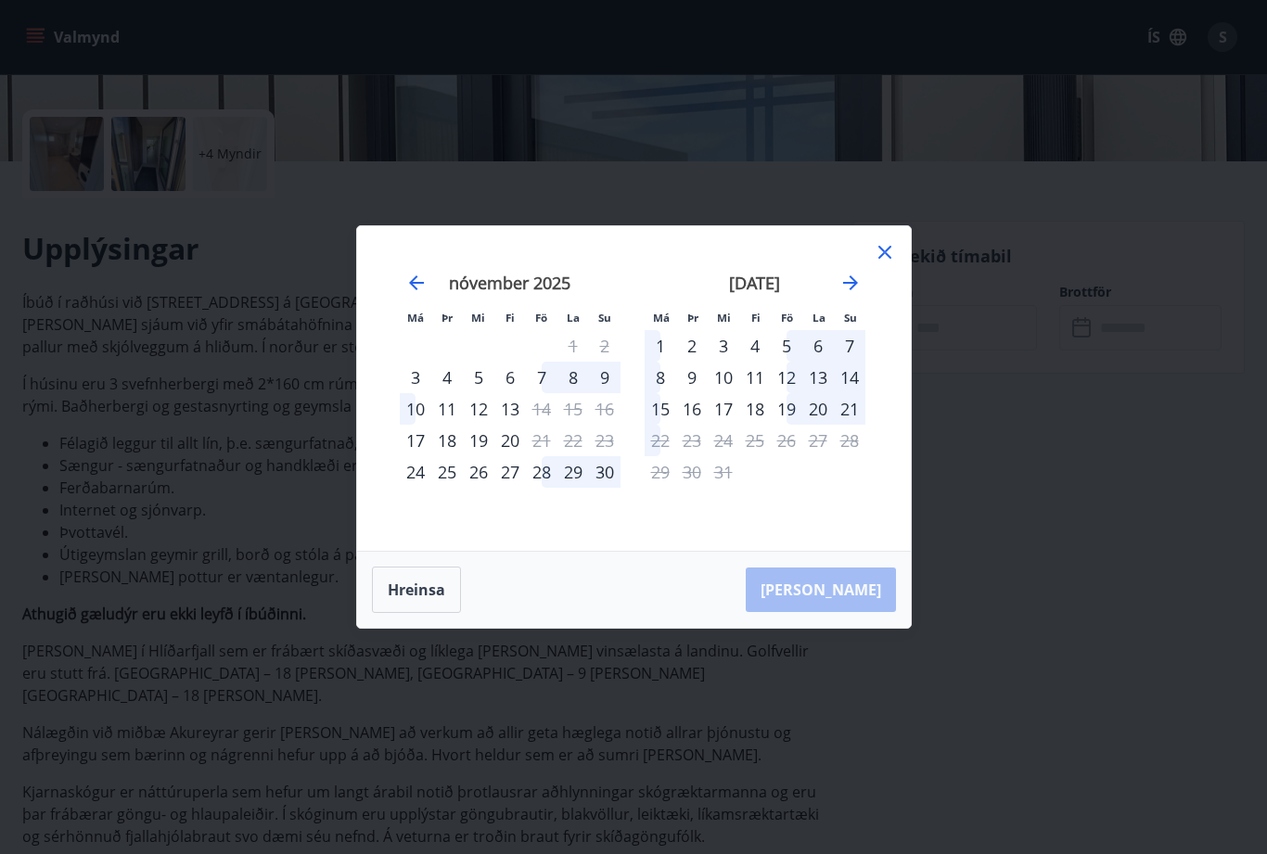
click at [850, 289] on icon "Move forward to switch to the next month." at bounding box center [850, 283] width 15 height 15
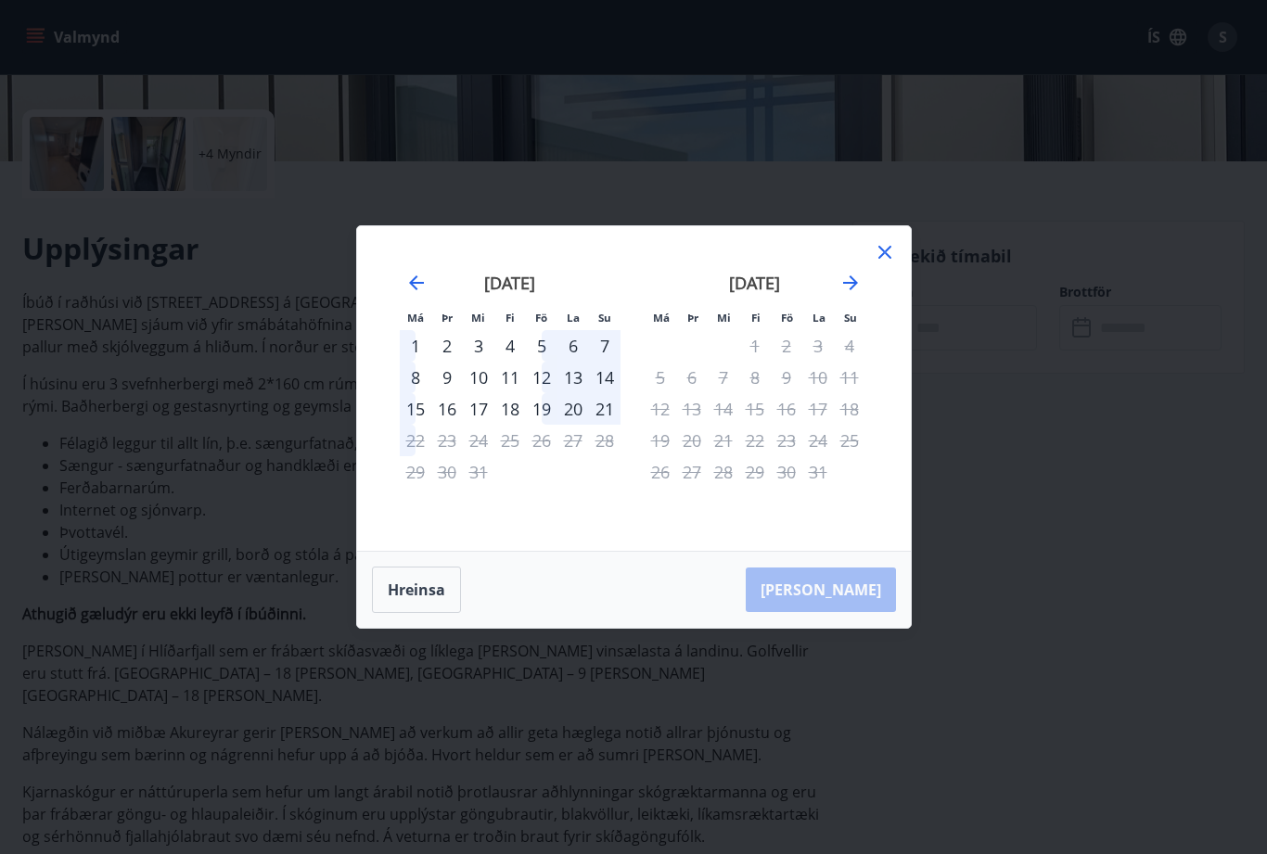
click at [859, 287] on icon "Move forward to switch to the next month." at bounding box center [851, 283] width 22 height 22
click at [850, 290] on icon "Move forward to switch to the next month." at bounding box center [851, 283] width 22 height 22
click at [857, 288] on icon "Move forward to switch to the next month." at bounding box center [851, 283] width 22 height 22
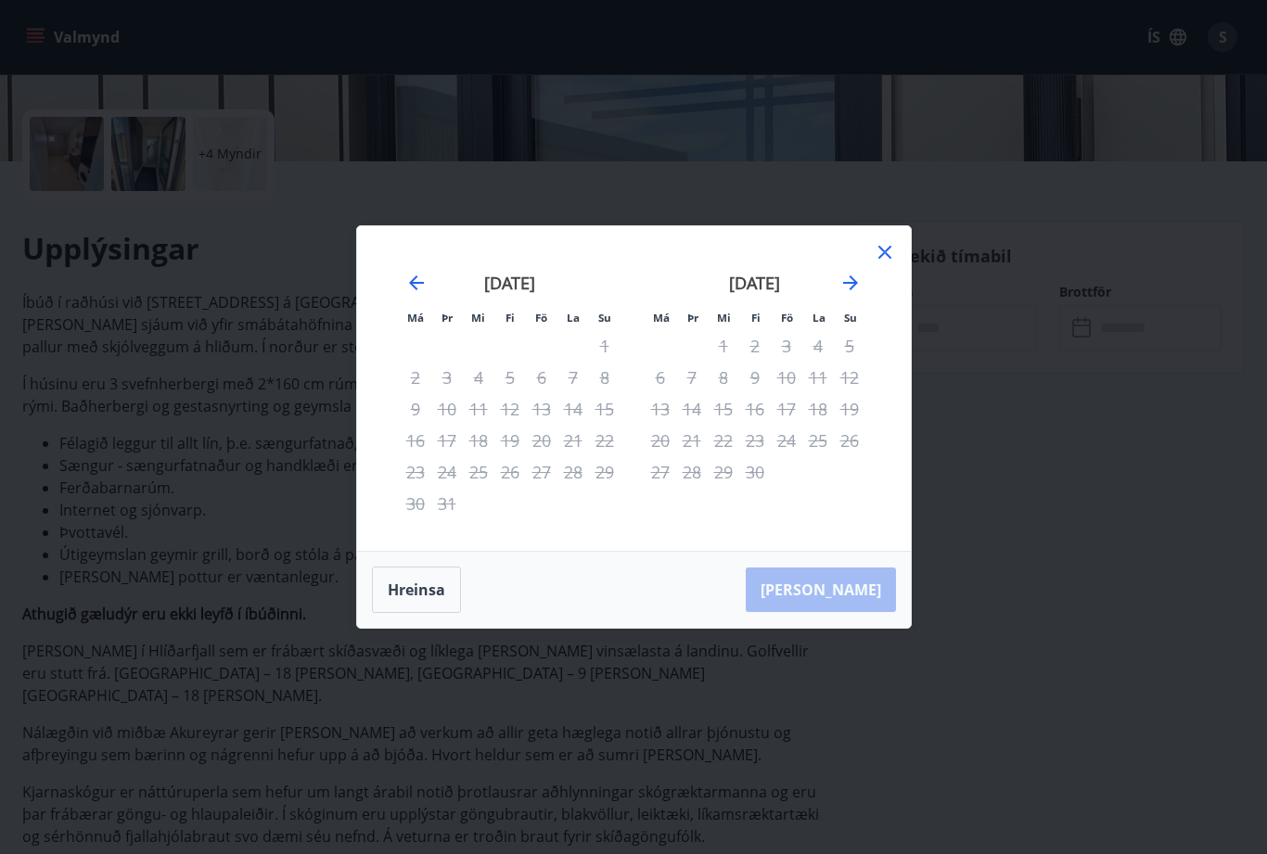
click at [894, 250] on icon at bounding box center [885, 252] width 22 height 22
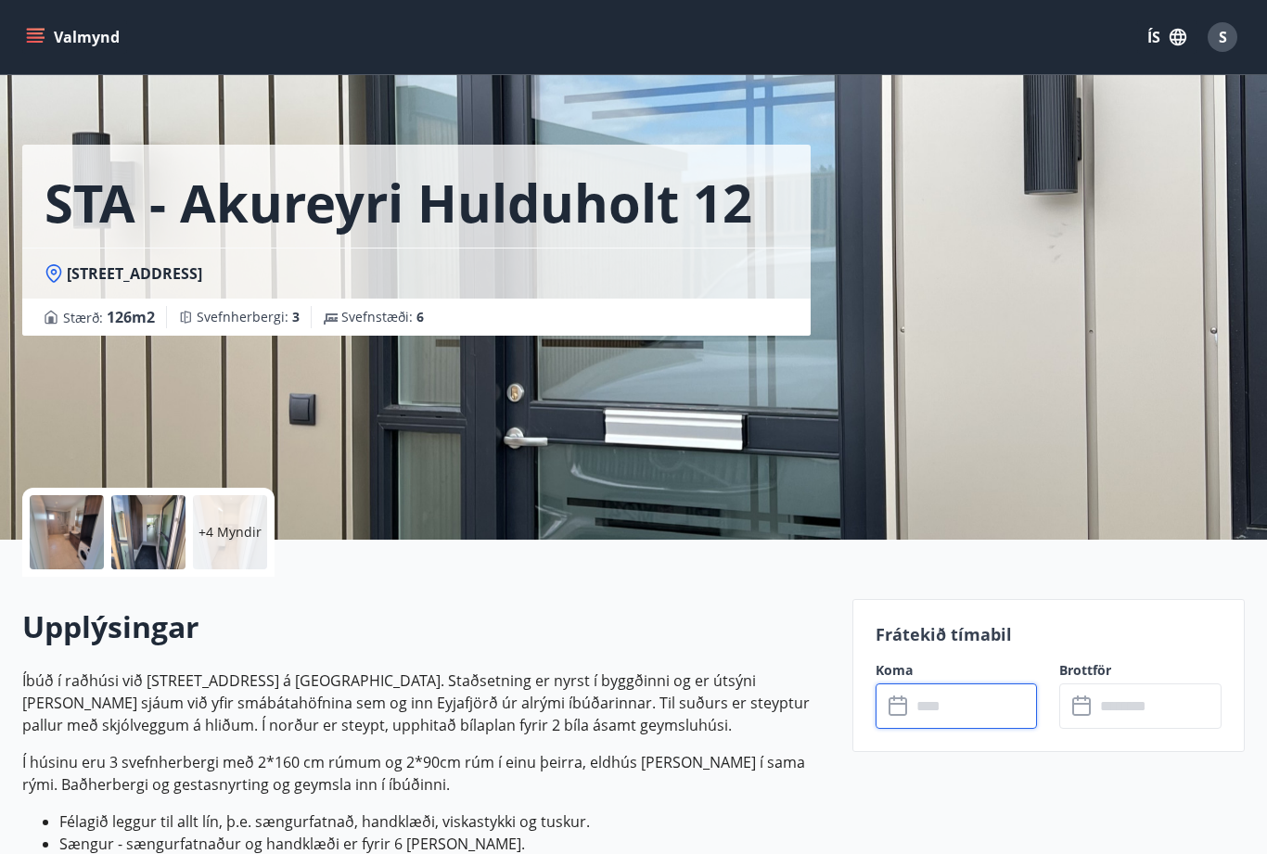
scroll to position [0, 0]
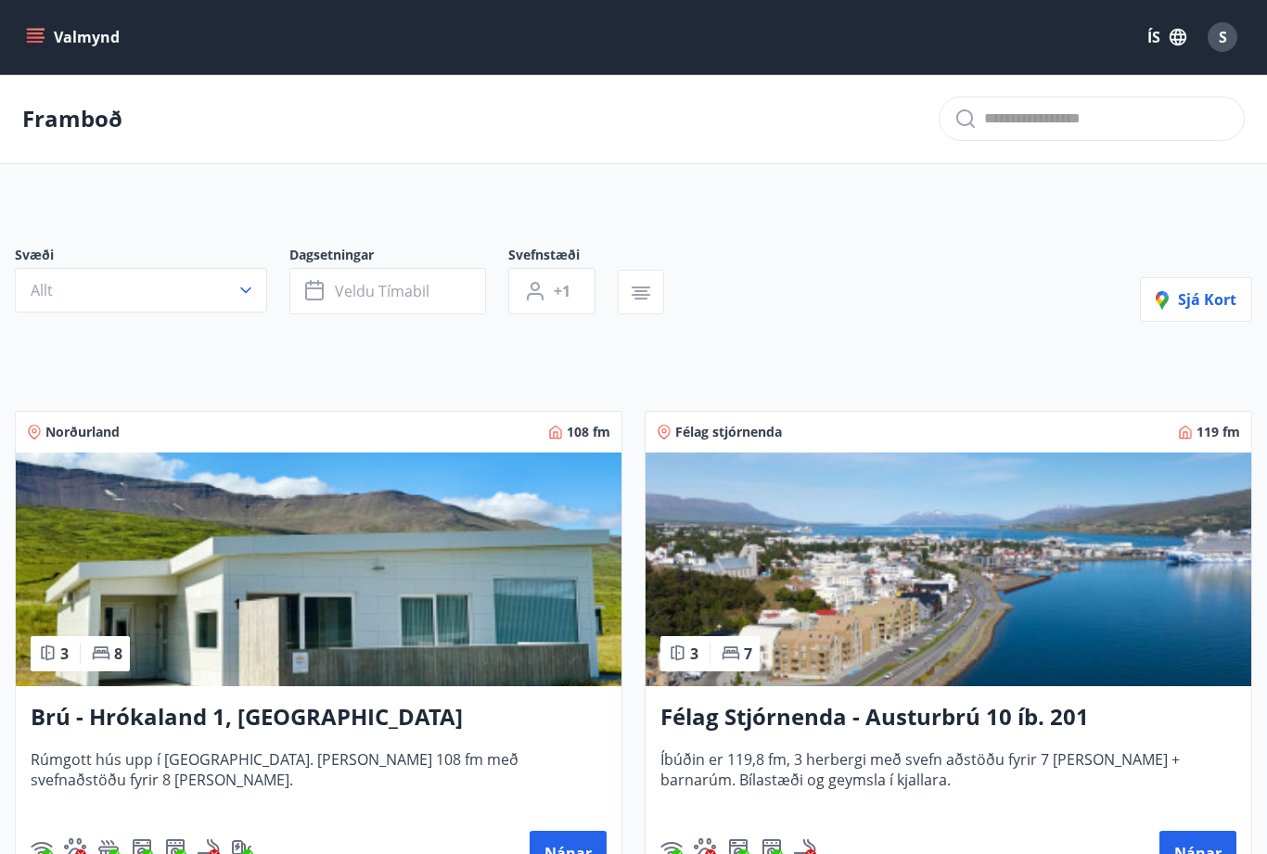
click at [244, 288] on icon "button" at bounding box center [246, 290] width 19 height 19
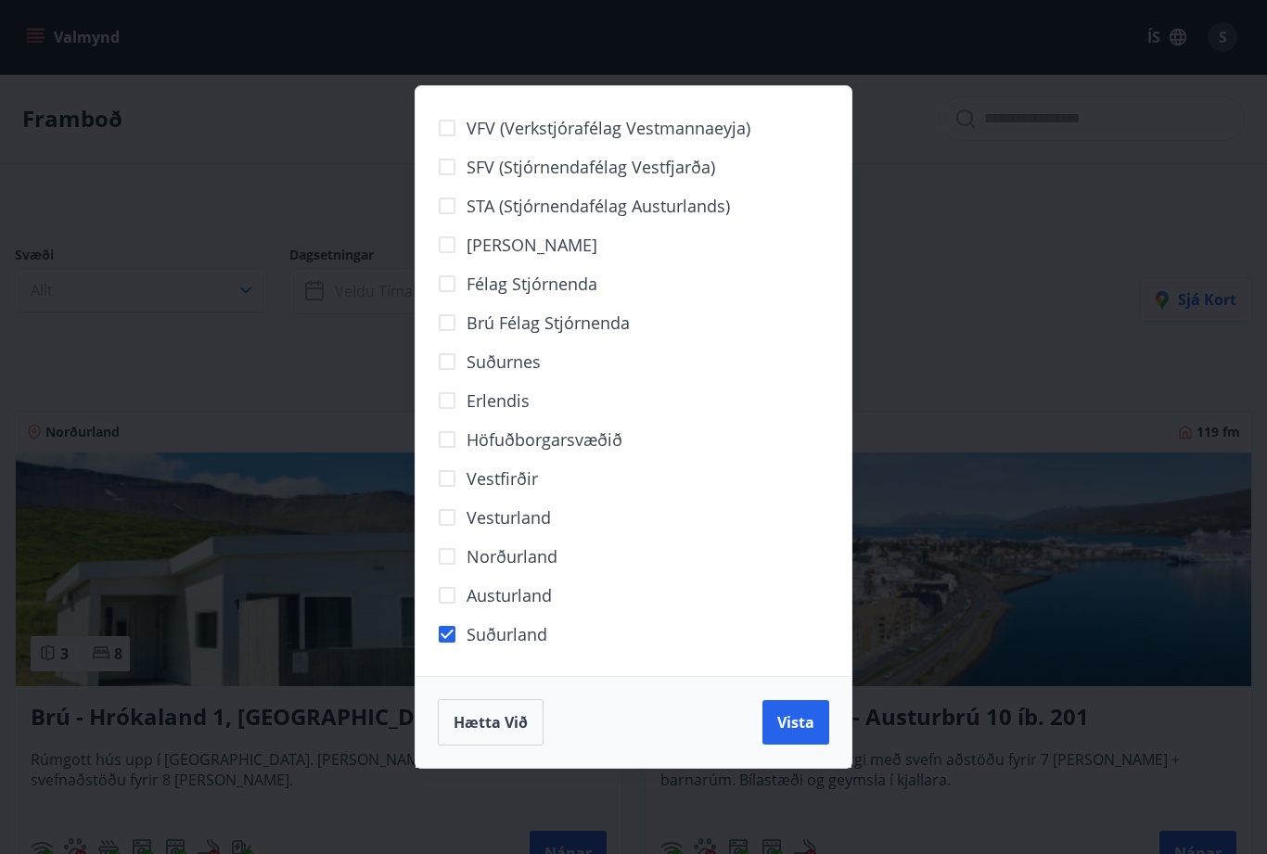
click at [803, 726] on span "Vista" at bounding box center [795, 722] width 37 height 20
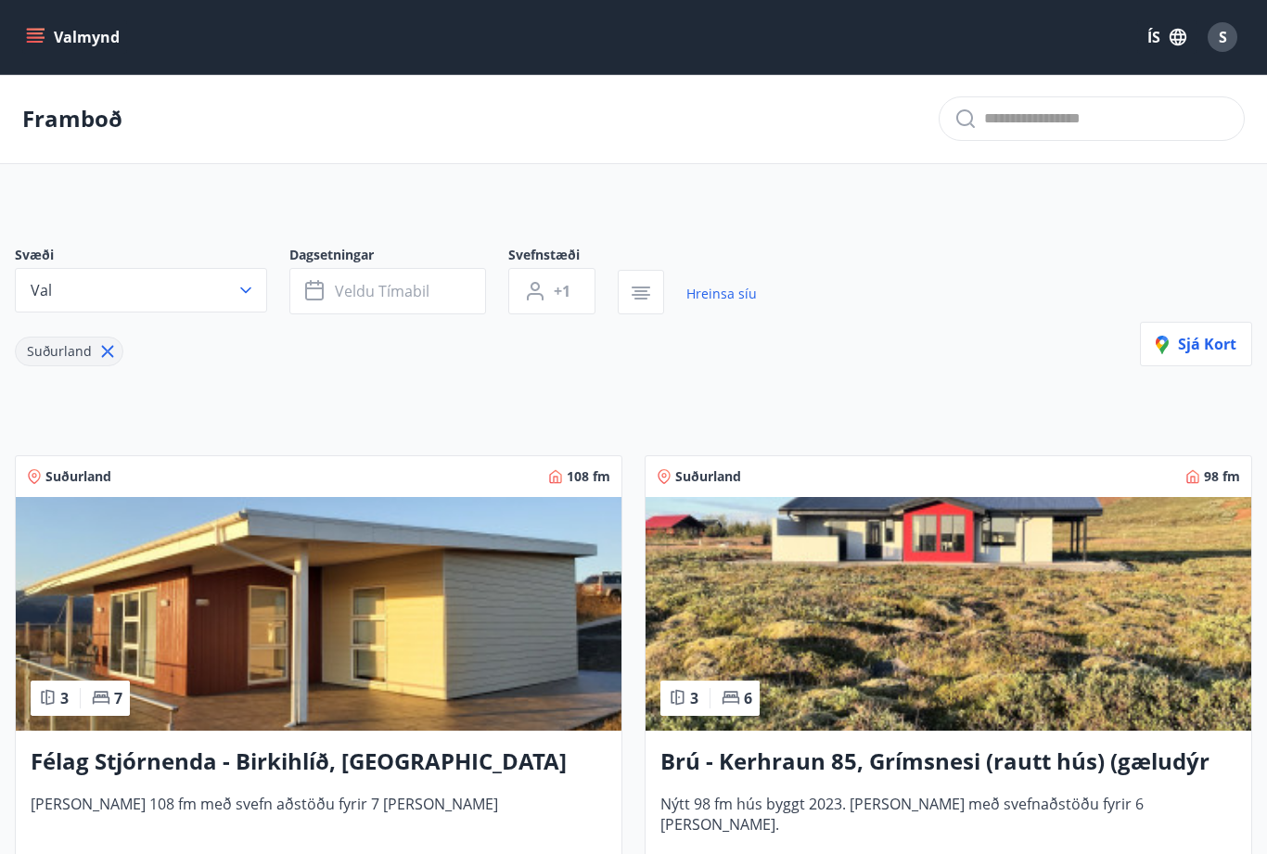
click at [102, 357] on icon at bounding box center [108, 352] width 12 height 12
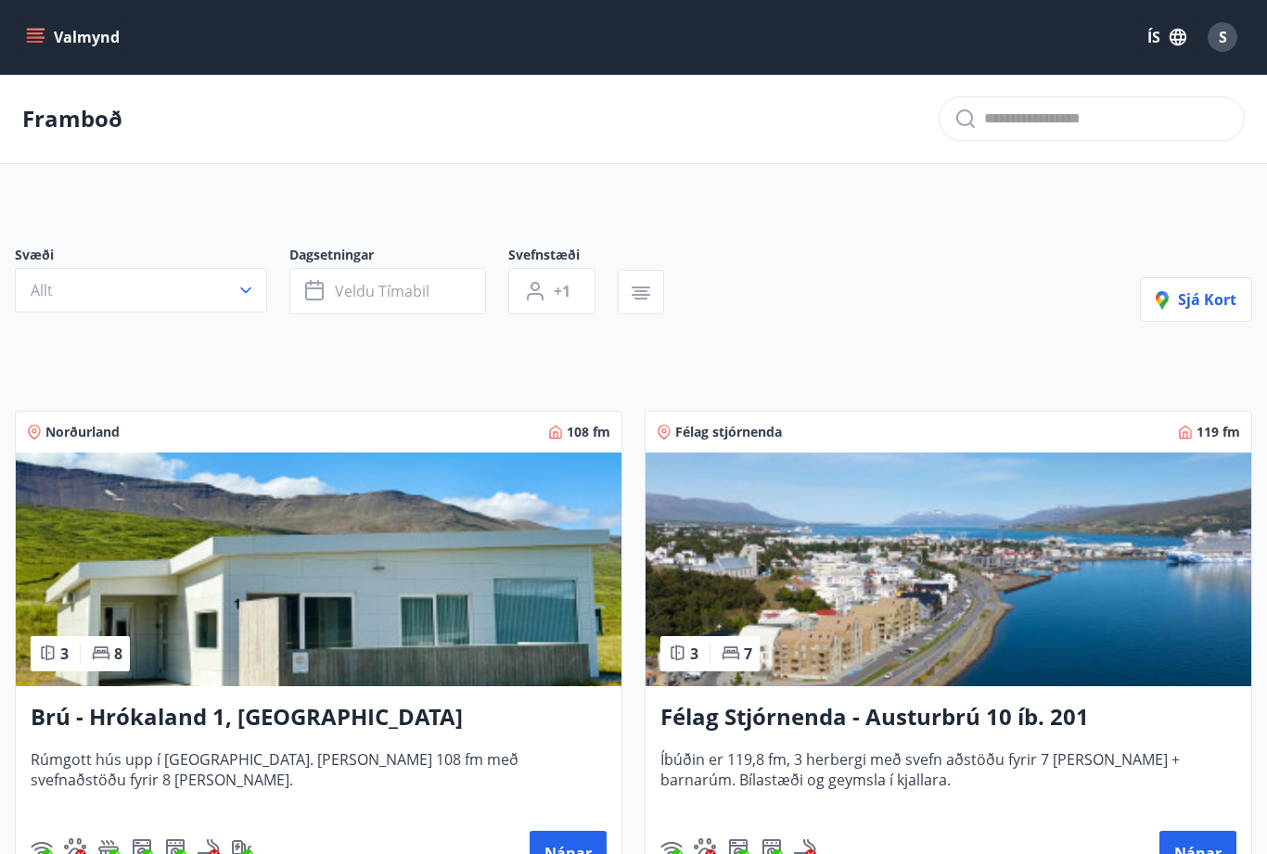
click at [242, 298] on icon "button" at bounding box center [246, 290] width 19 height 19
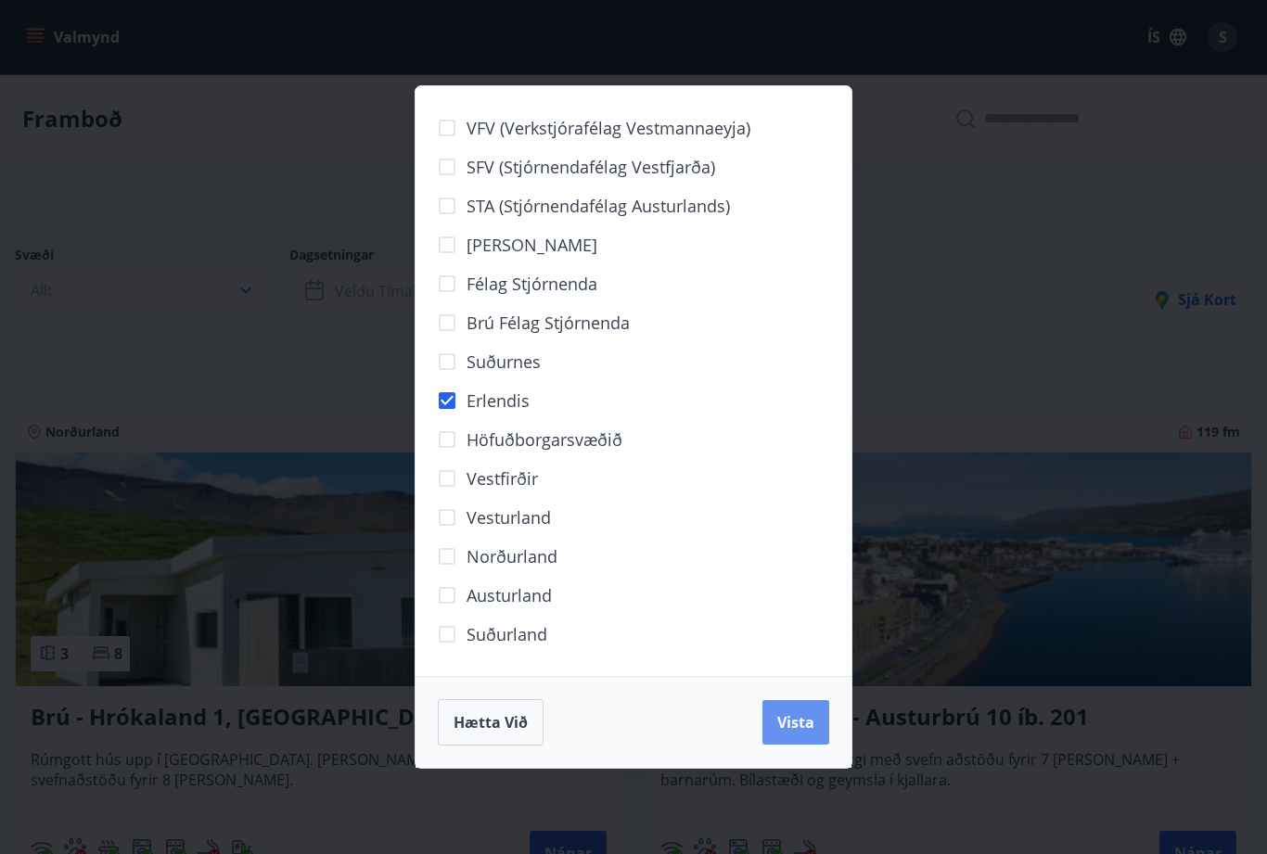
click at [800, 720] on span "Vista" at bounding box center [795, 722] width 37 height 20
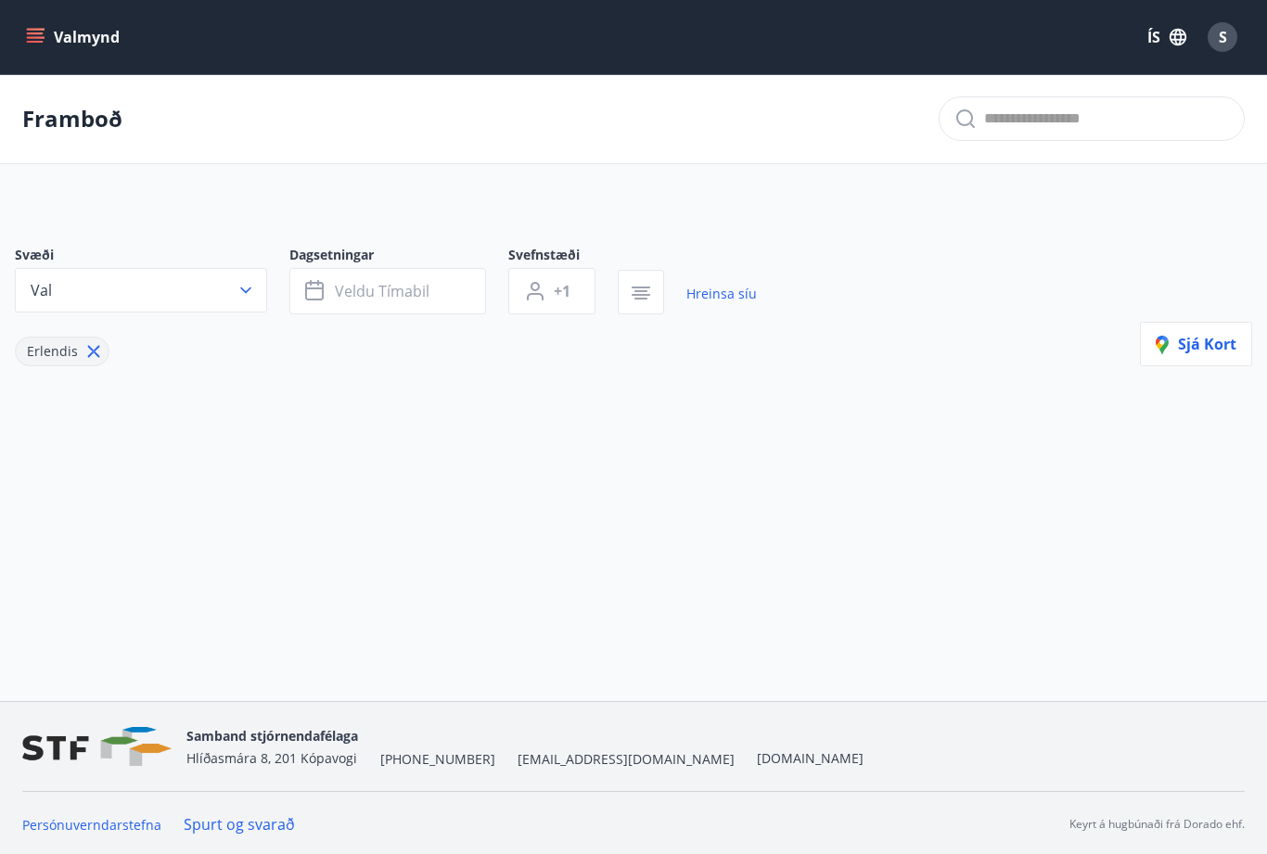
click at [75, 351] on span "Erlendis" at bounding box center [52, 351] width 51 height 18
click at [96, 358] on icon at bounding box center [93, 351] width 20 height 20
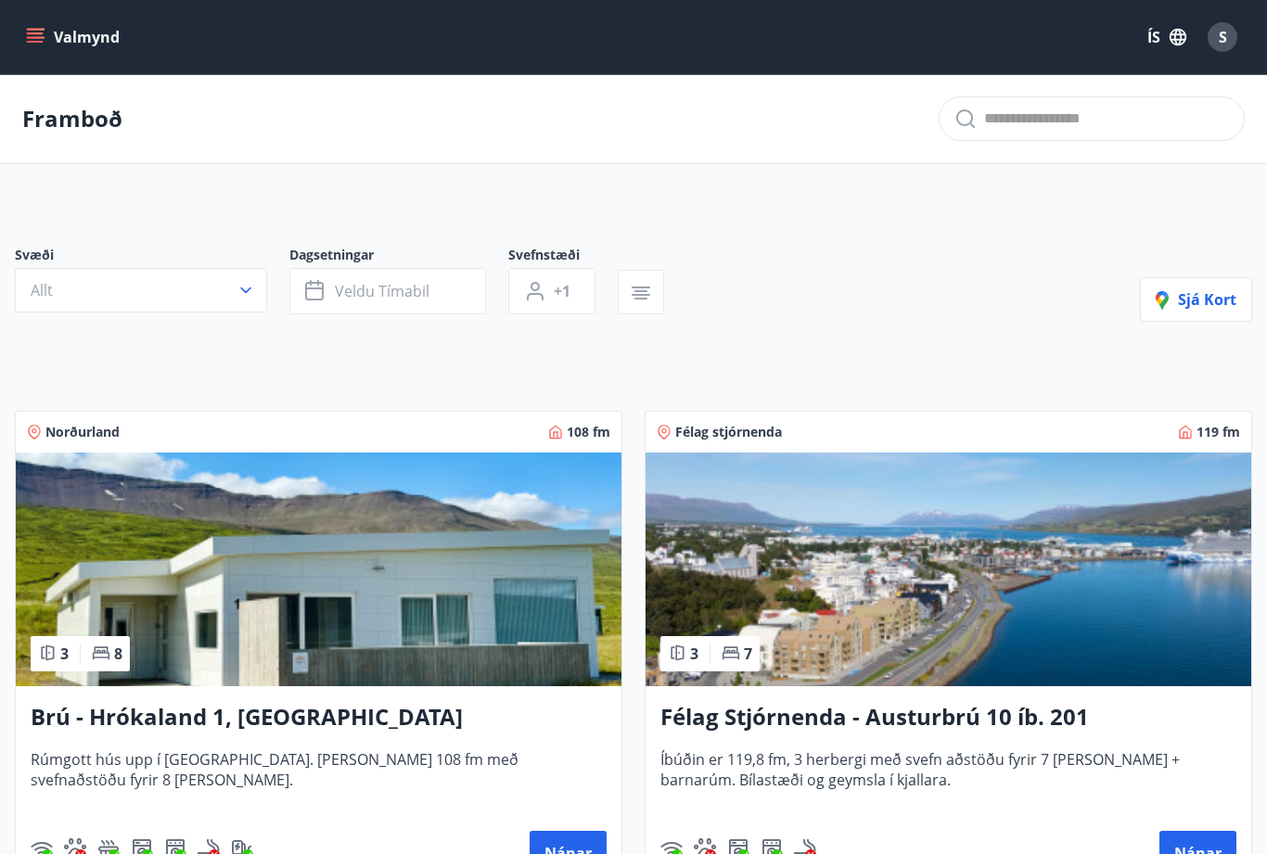
click at [238, 295] on icon "button" at bounding box center [246, 290] width 19 height 19
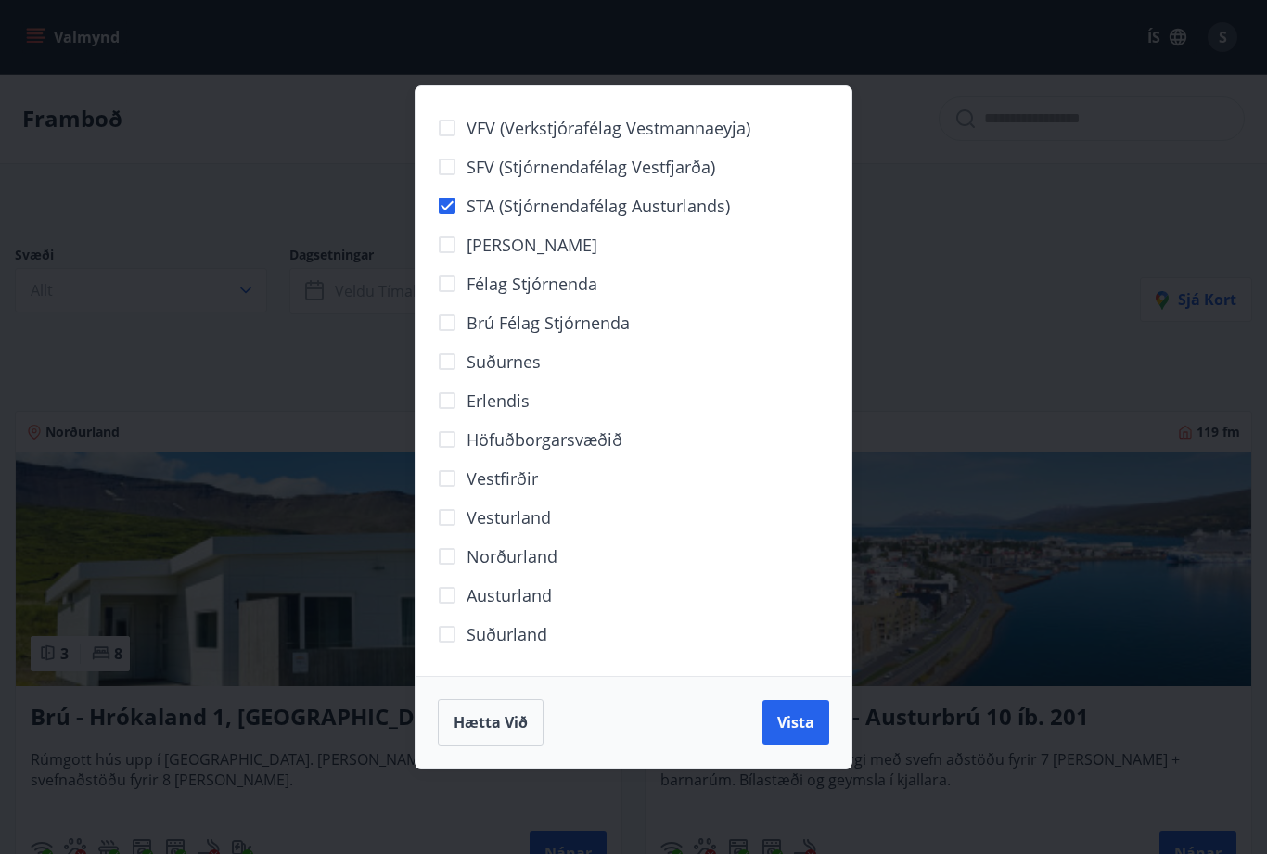
click at [797, 719] on span "Vista" at bounding box center [795, 722] width 37 height 20
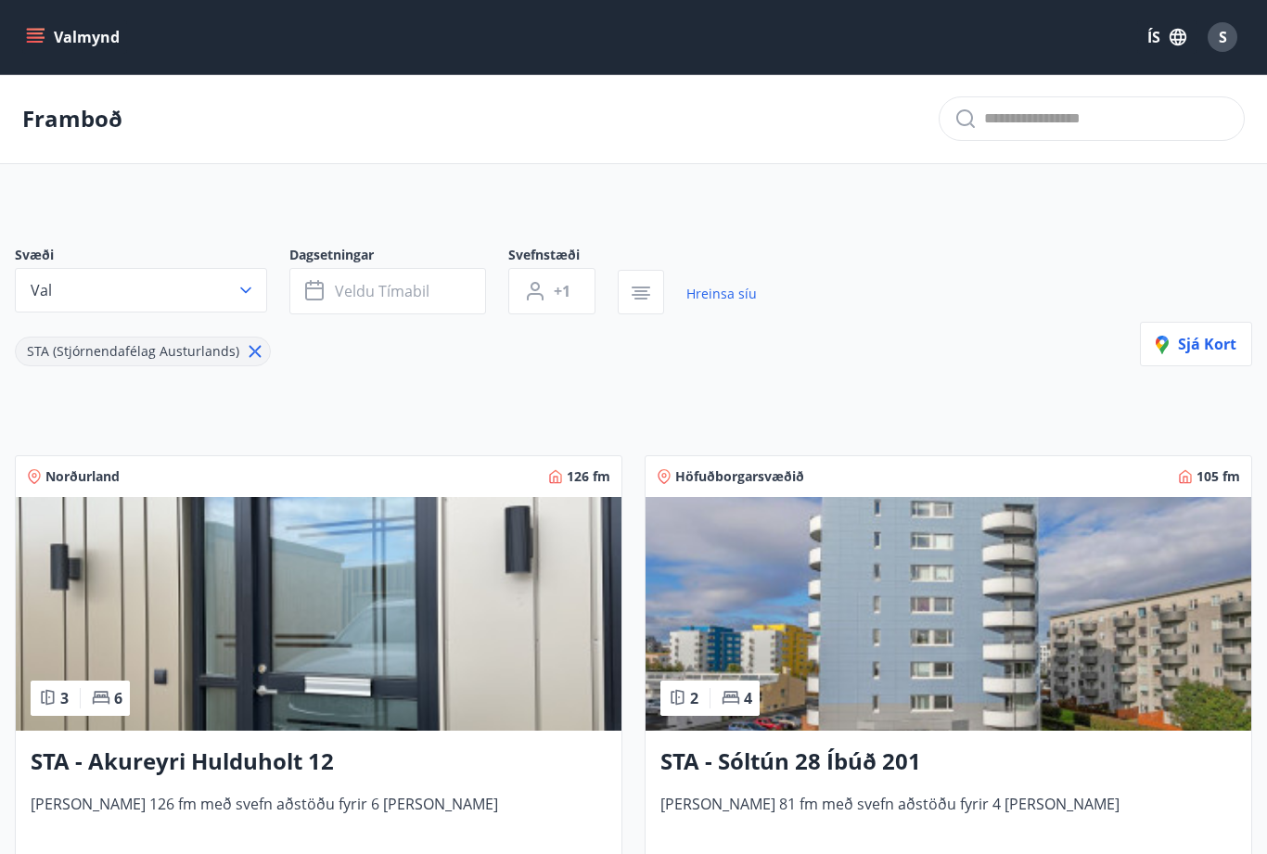
click at [251, 353] on icon at bounding box center [255, 351] width 20 height 20
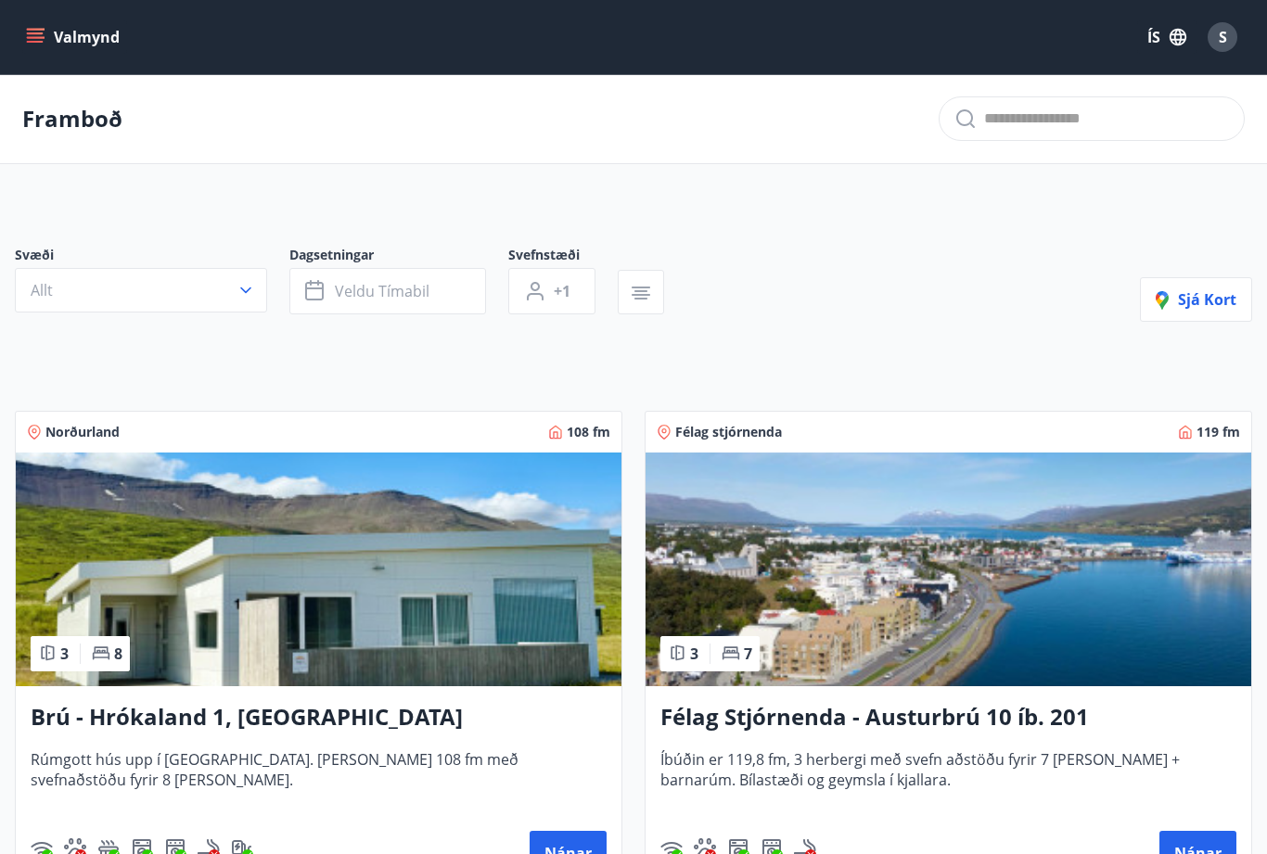
click at [241, 293] on icon "button" at bounding box center [246, 290] width 19 height 19
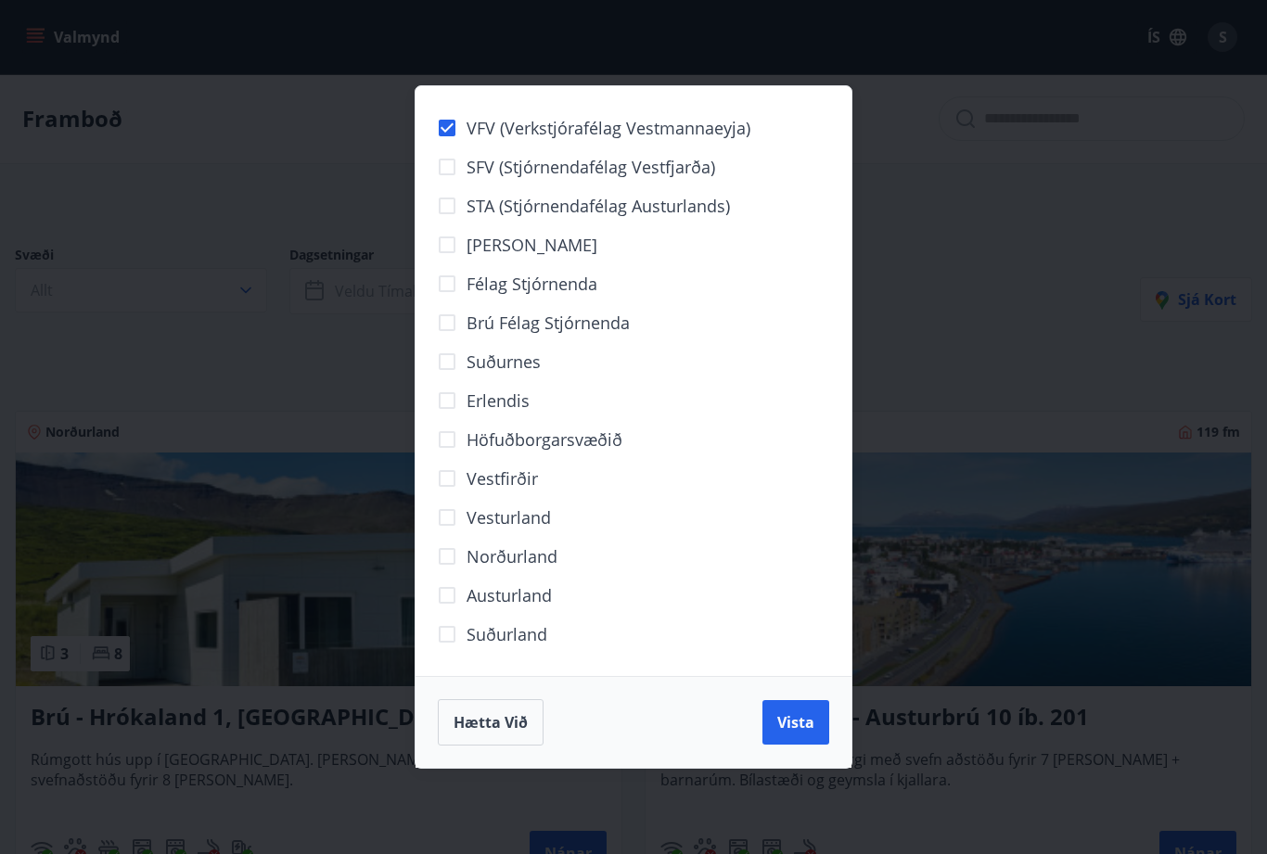
click at [806, 722] on span "Vista" at bounding box center [795, 722] width 37 height 20
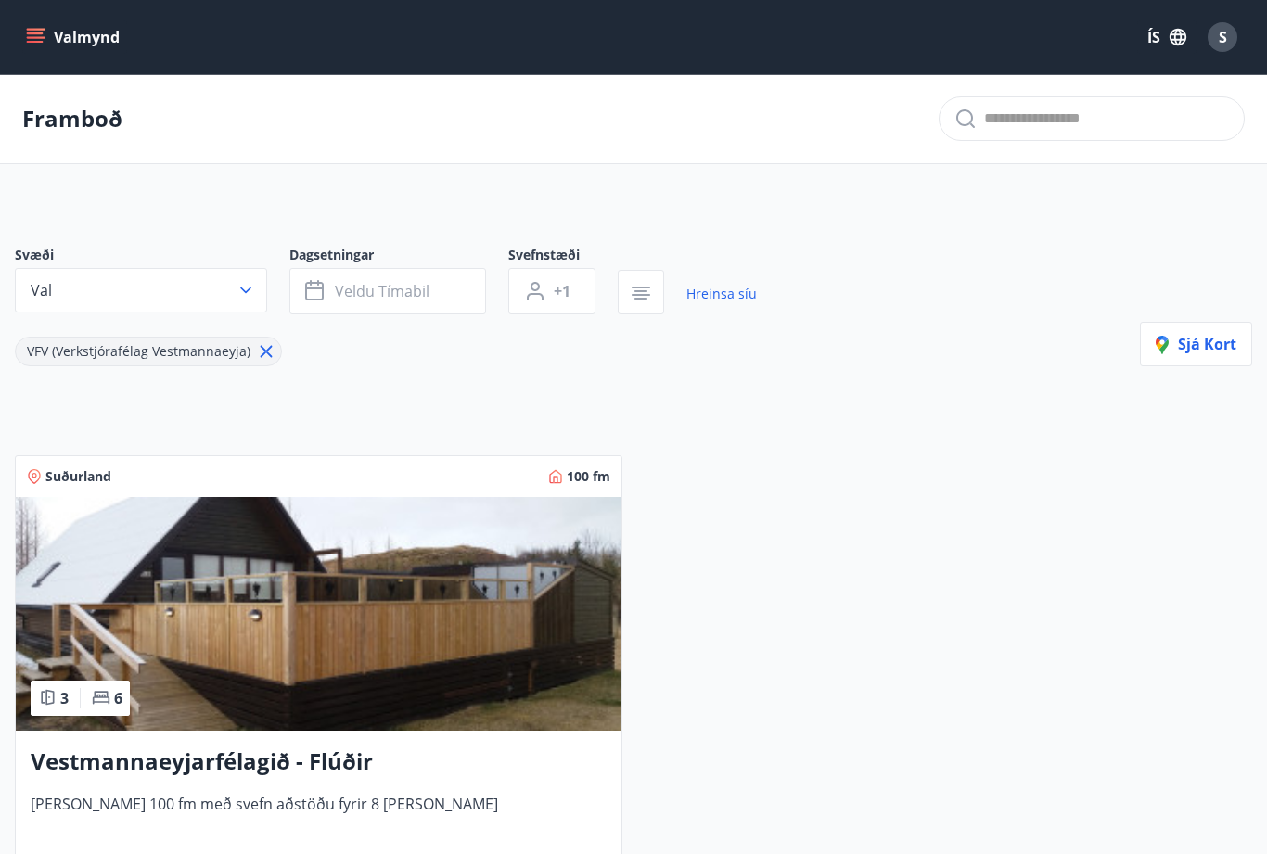
click at [250, 288] on icon "button" at bounding box center [245, 291] width 11 height 6
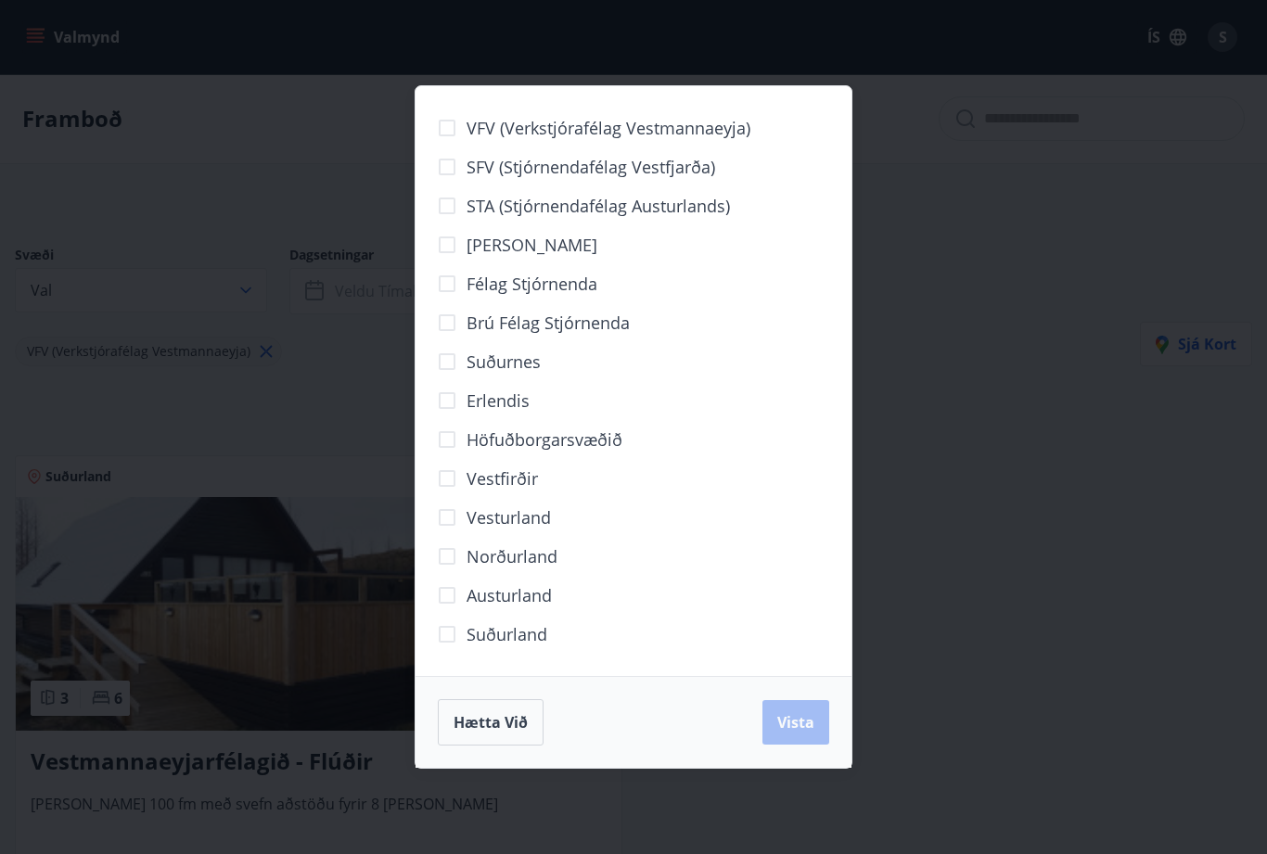
click at [962, 296] on div "VFV (Verkstjórafélag Vestmannaeyja) SFV (Stjórnendafélag Vestfjarða) STA (Stjór…" at bounding box center [633, 427] width 1267 height 854
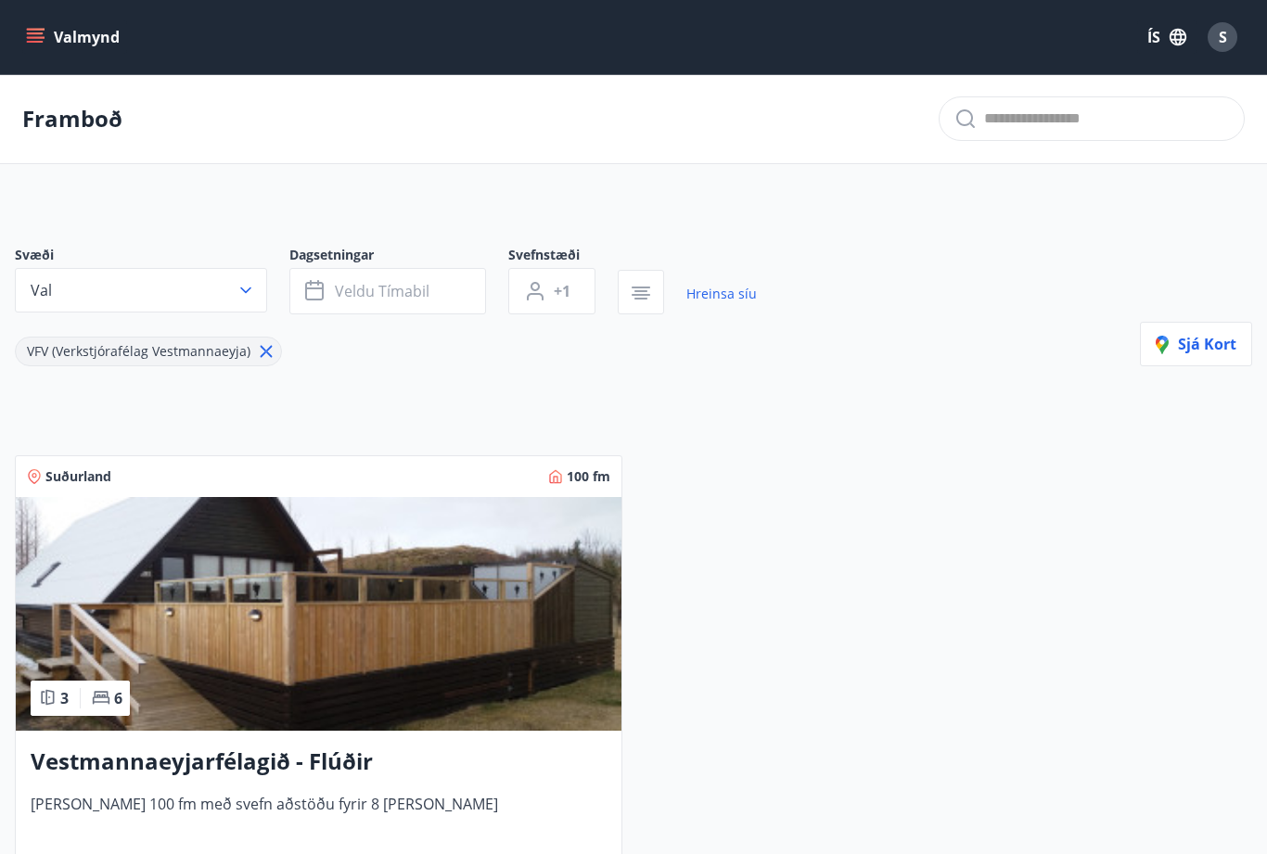
click at [248, 300] on button "Val" at bounding box center [141, 290] width 252 height 45
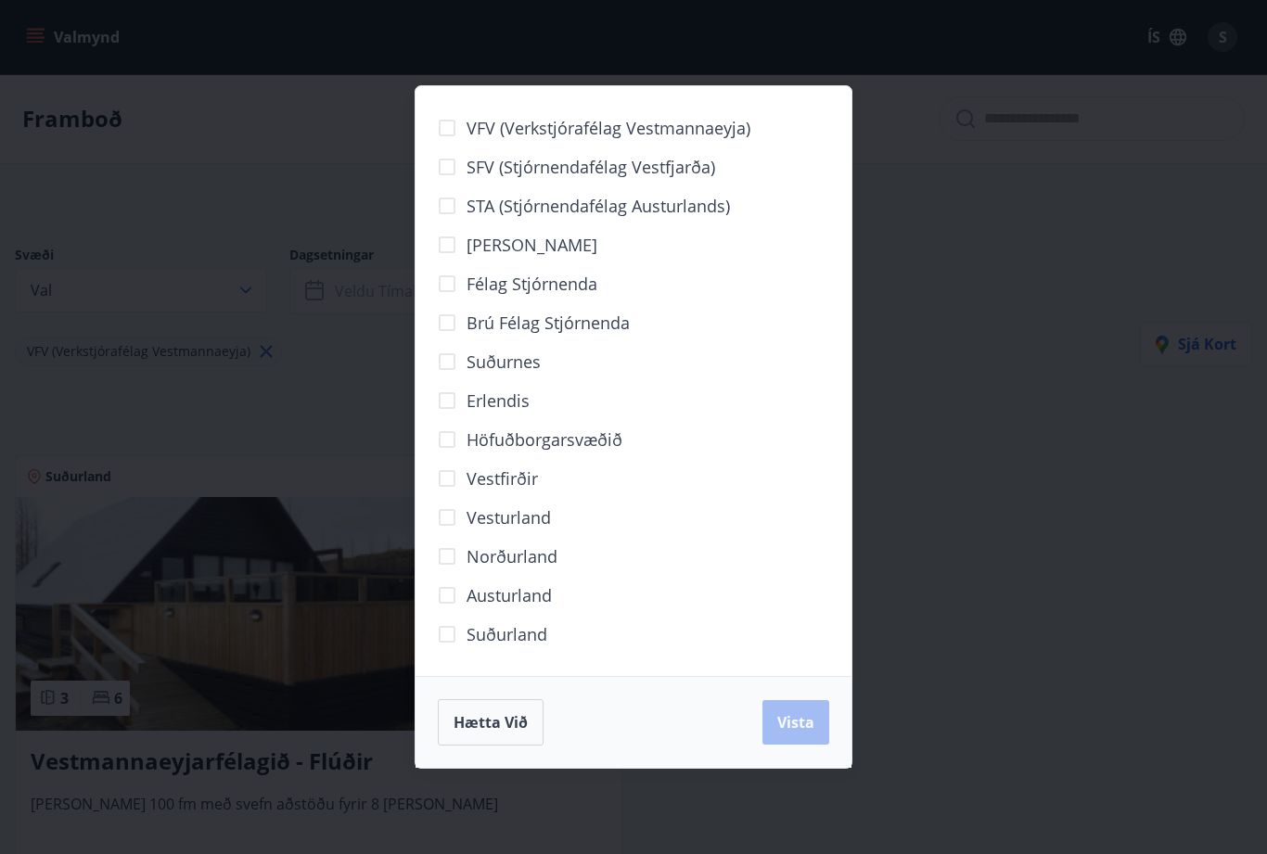
click at [347, 404] on div "VFV (Verkstjórafélag Vestmannaeyja) SFV (Stjórnendafélag Vestfjarða) STA (Stjór…" at bounding box center [633, 427] width 1267 height 854
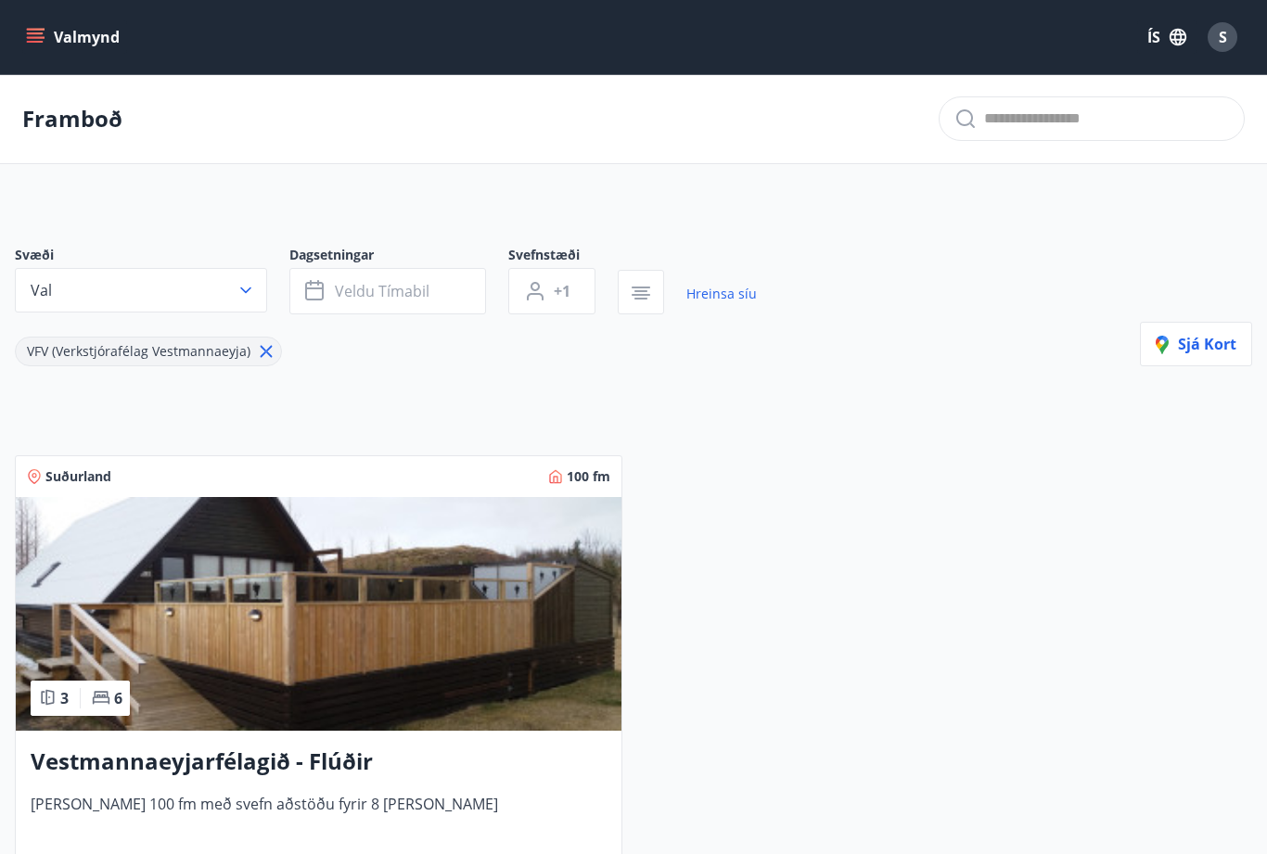
click at [262, 358] on icon at bounding box center [266, 351] width 20 height 20
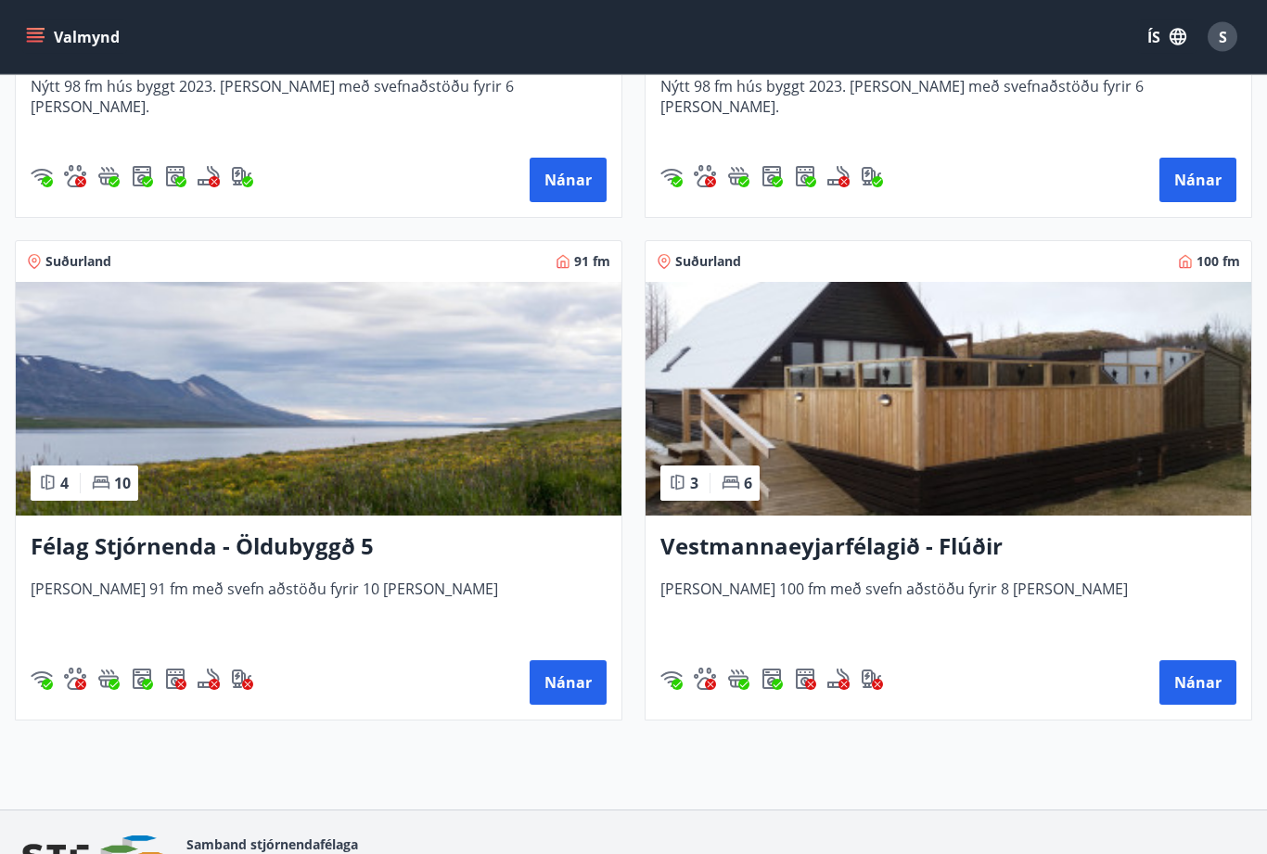
scroll to position [6713, 0]
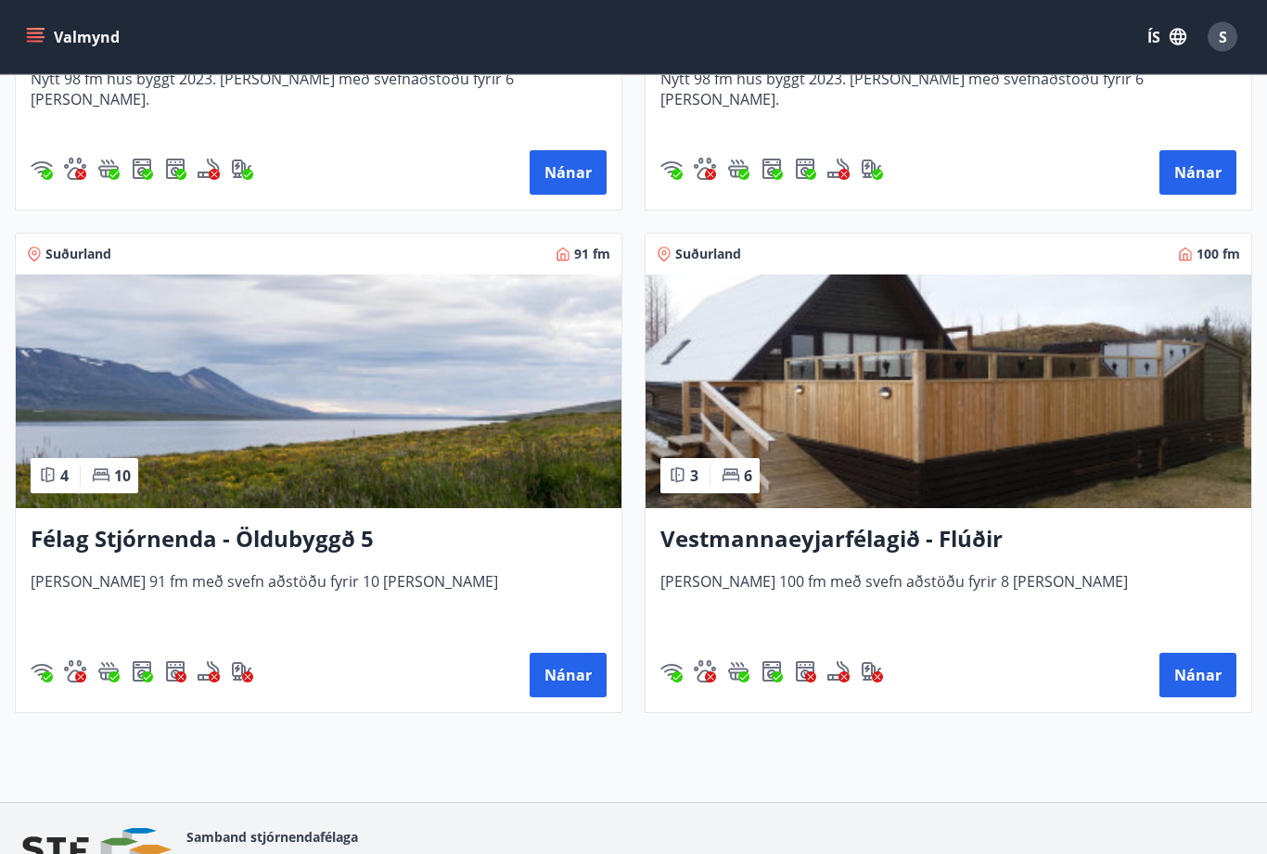
click at [288, 539] on h3 "Félag Stjórnenda - Öldubyggð 5" at bounding box center [319, 540] width 576 height 33
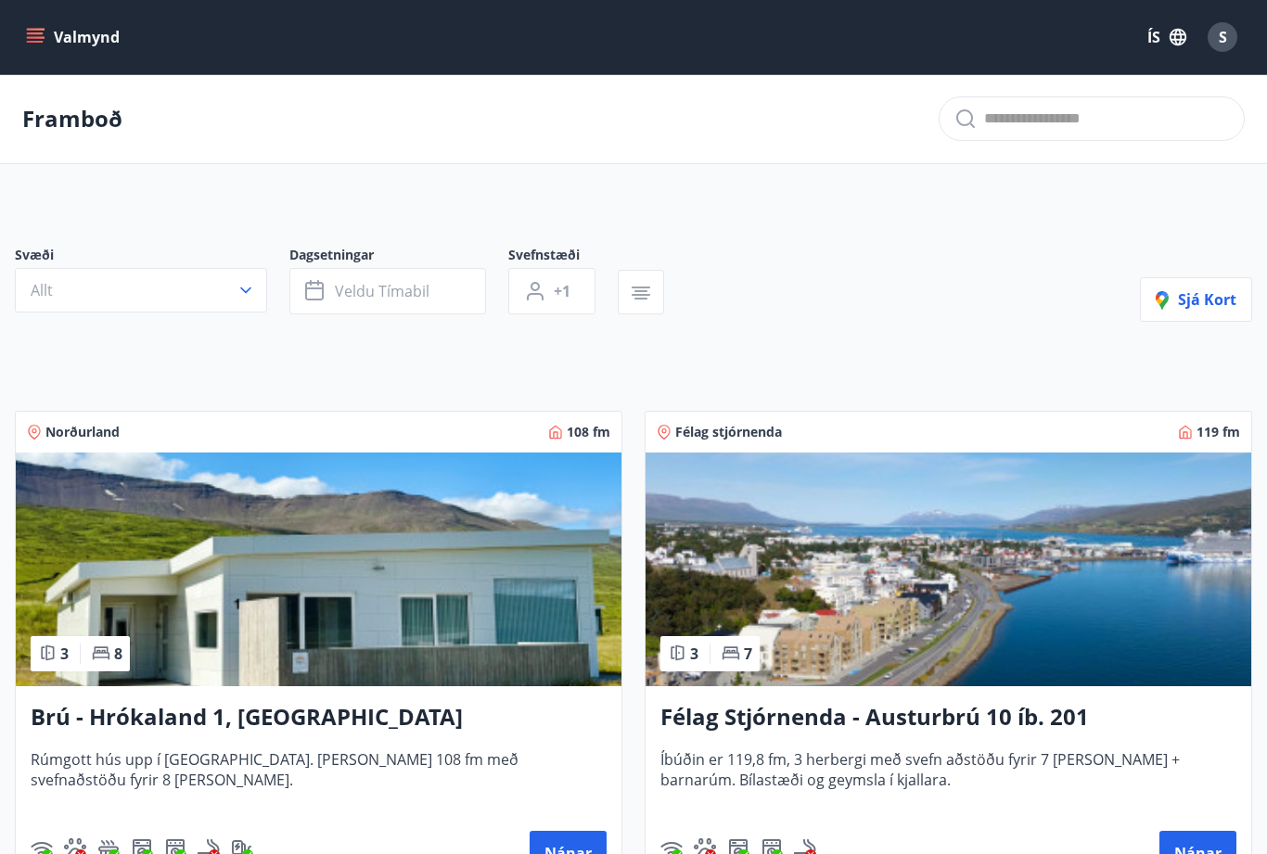
click at [41, 40] on icon "menu" at bounding box center [35, 37] width 19 height 19
click at [669, 140] on div "Framboð" at bounding box center [633, 119] width 1267 height 90
click at [38, 41] on icon "menu" at bounding box center [35, 42] width 17 height 2
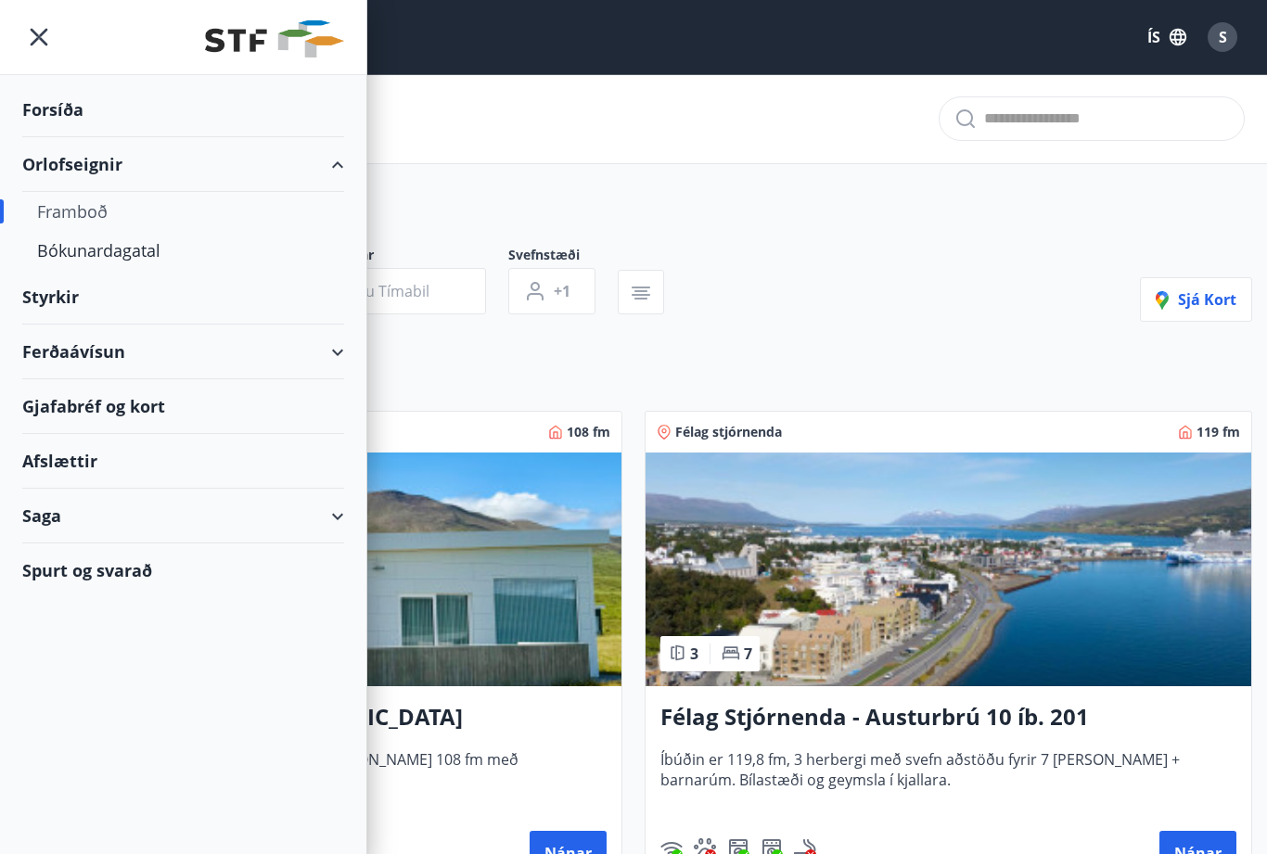
click at [337, 357] on div "Ferðaávísun" at bounding box center [183, 352] width 322 height 55
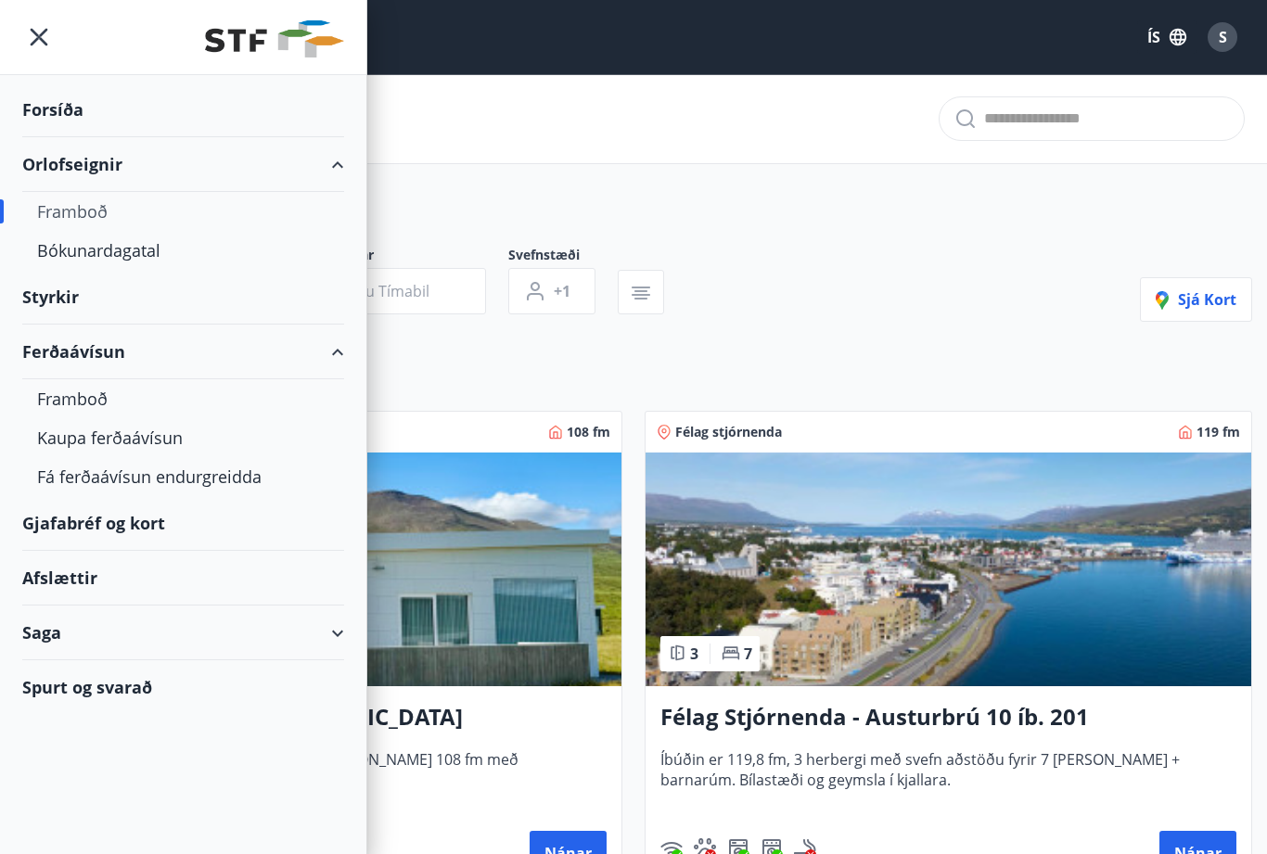
click at [343, 354] on div "Ferðaávísun" at bounding box center [183, 352] width 322 height 55
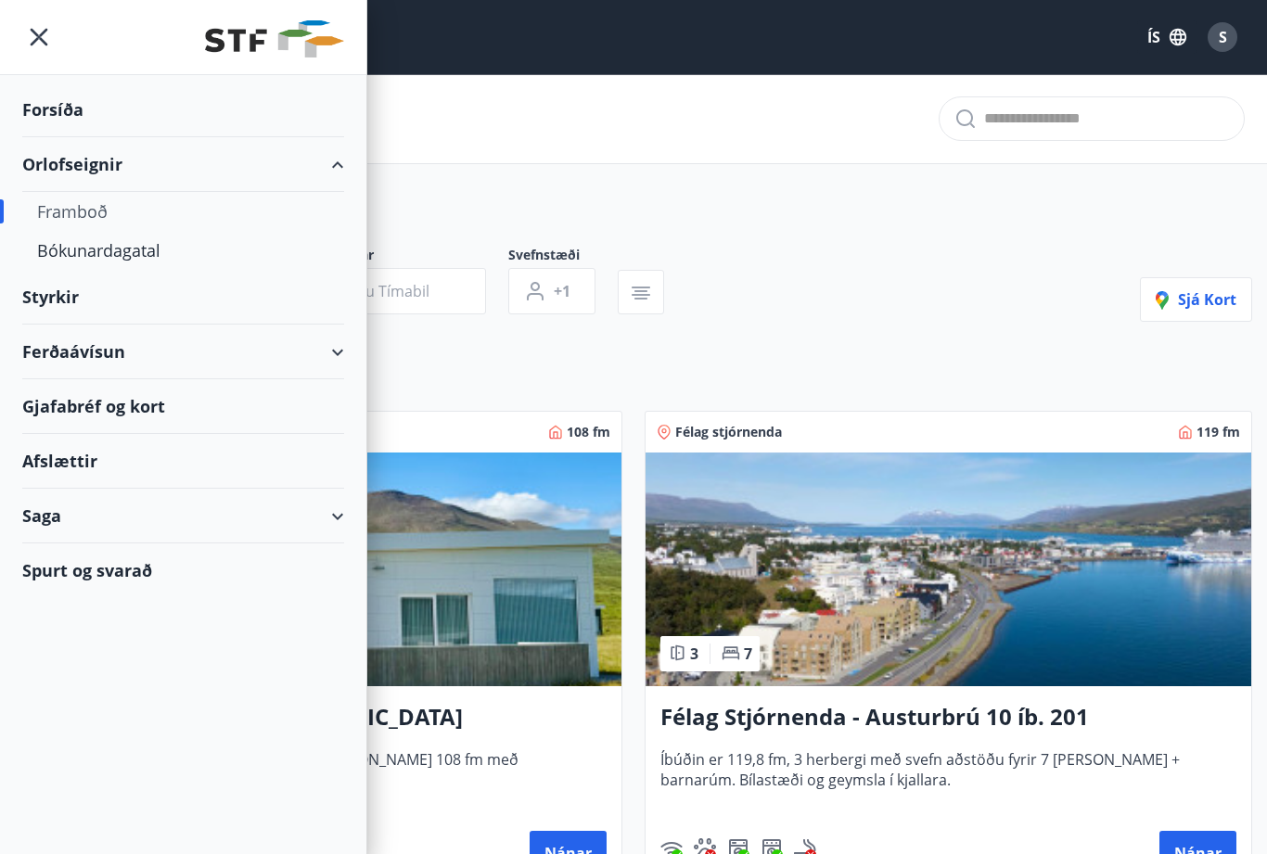
click at [341, 503] on div "Saga" at bounding box center [183, 516] width 322 height 55
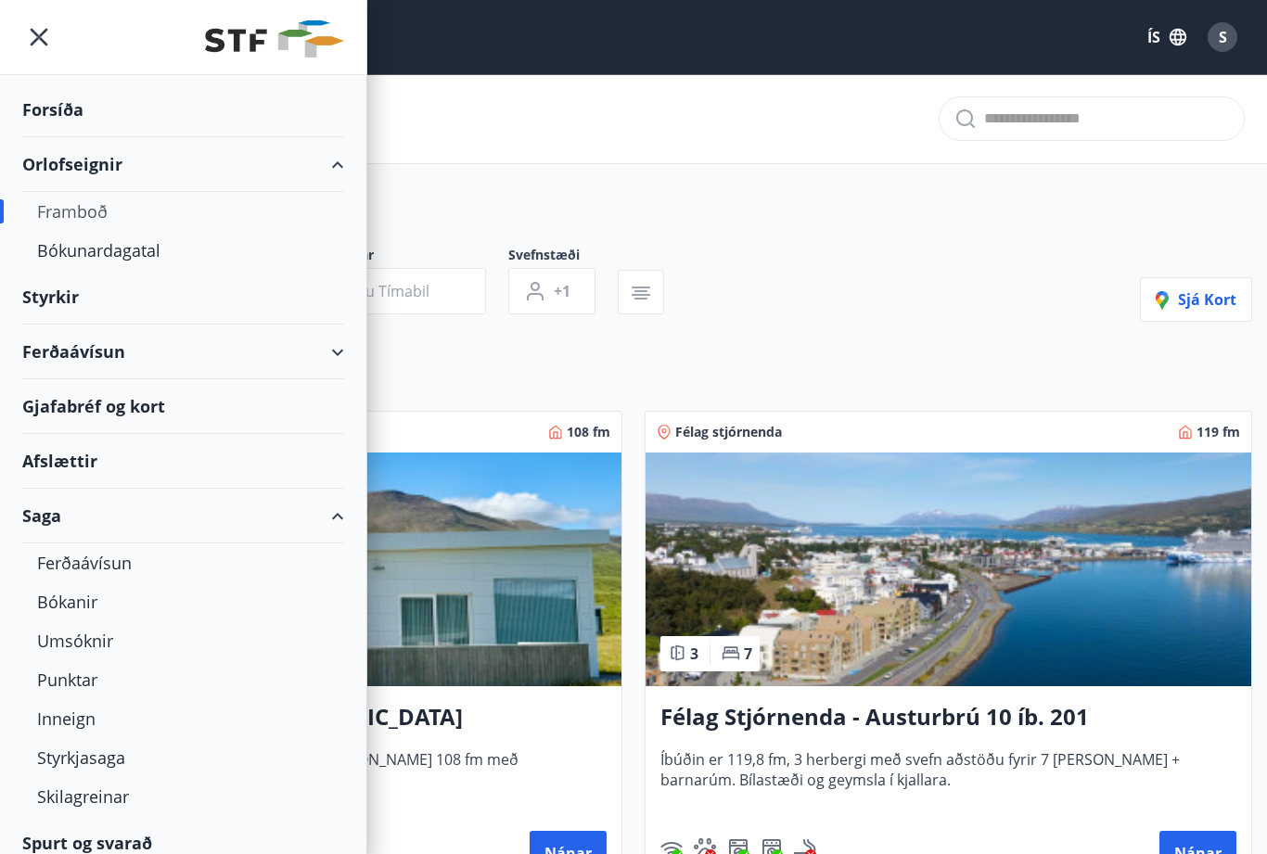
click at [338, 514] on div "Saga" at bounding box center [183, 516] width 322 height 55
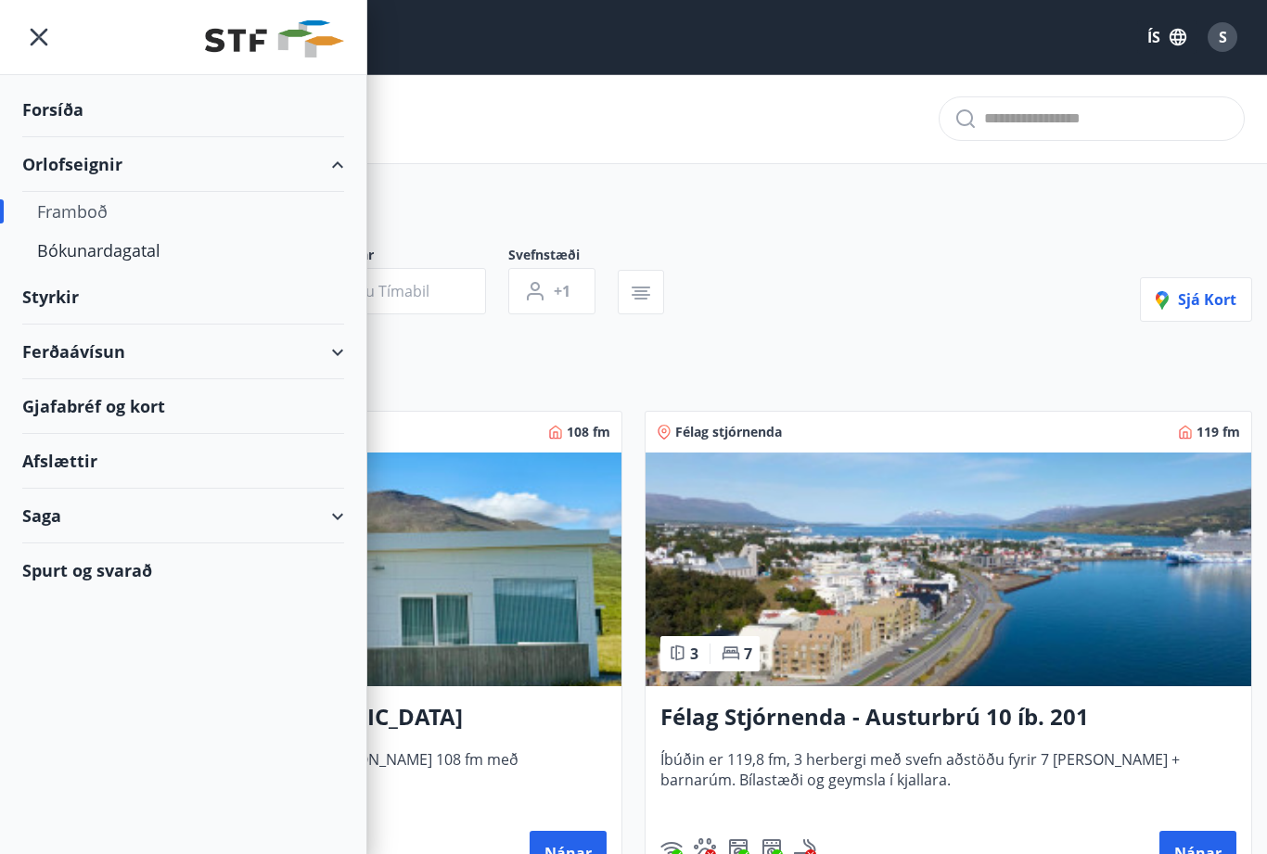
click at [341, 518] on div "Saga" at bounding box center [183, 516] width 322 height 55
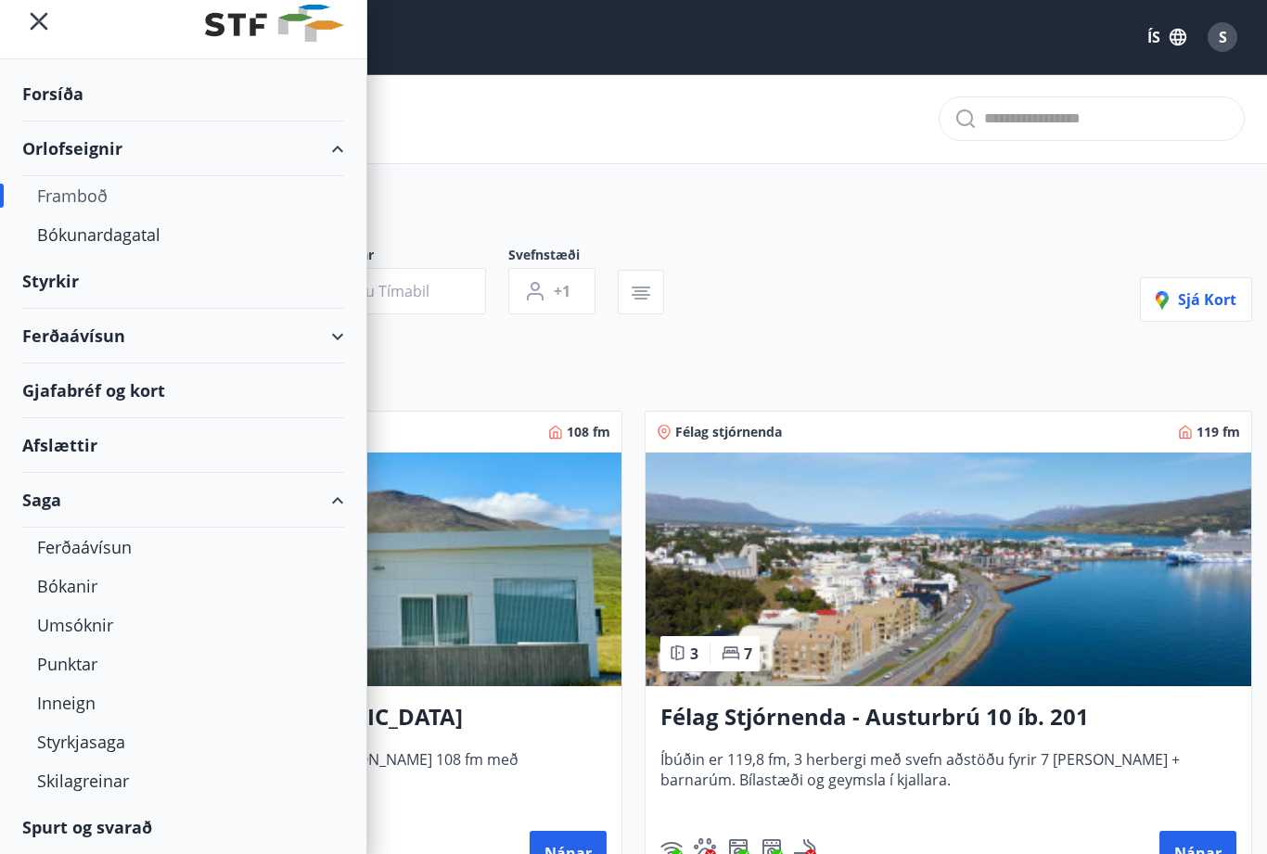
scroll to position [16, 0]
click at [72, 587] on div "Bókanir" at bounding box center [183, 586] width 292 height 39
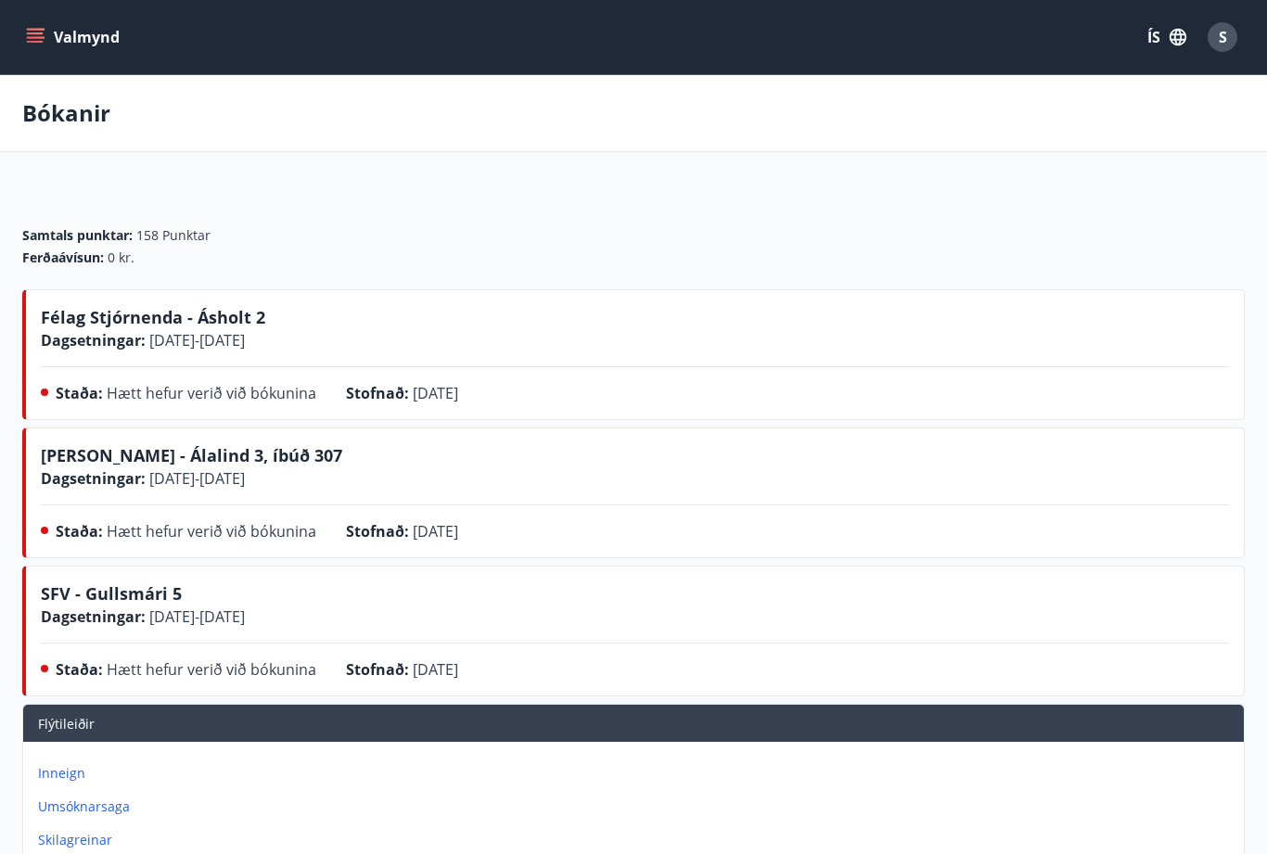
click at [37, 50] on button "Valmynd" at bounding box center [74, 36] width 105 height 33
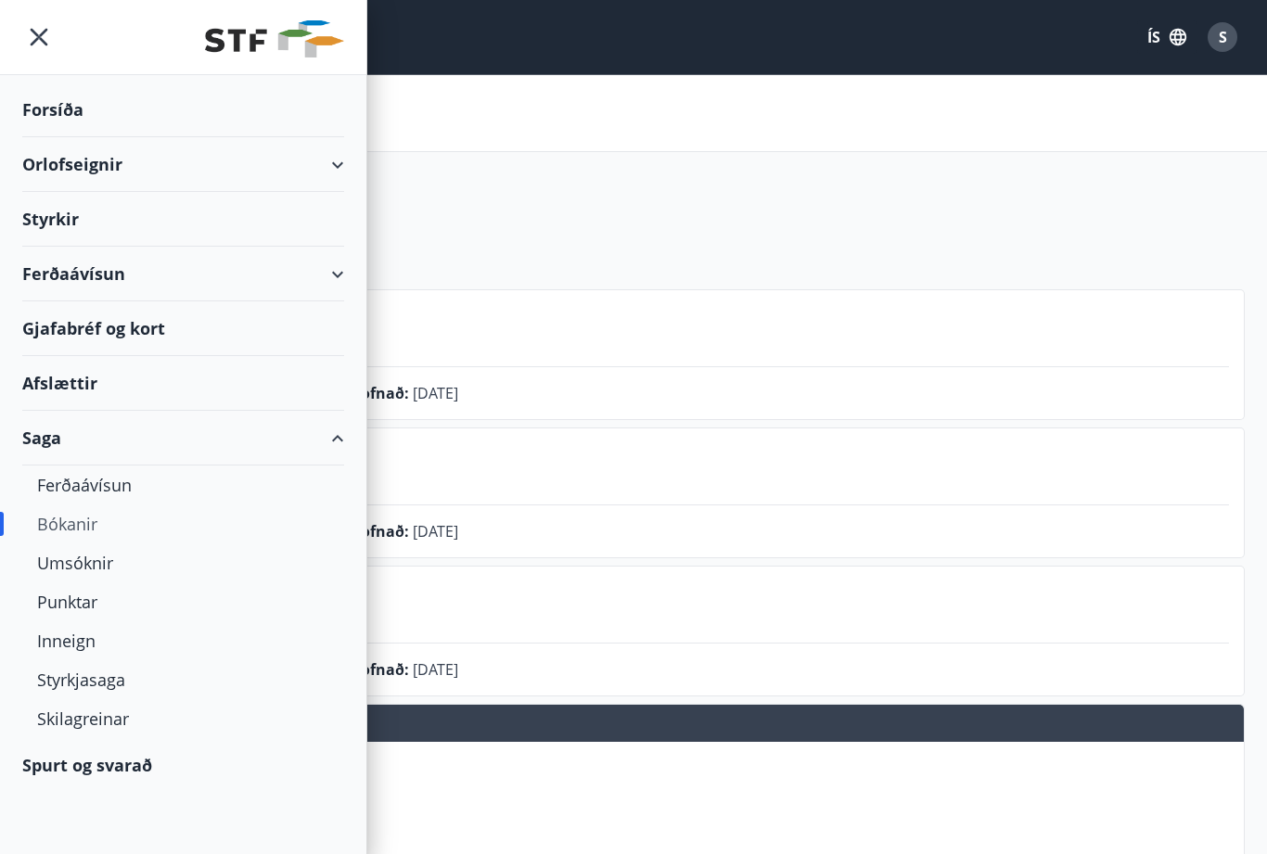
click at [72, 604] on div "Punktar" at bounding box center [183, 602] width 292 height 39
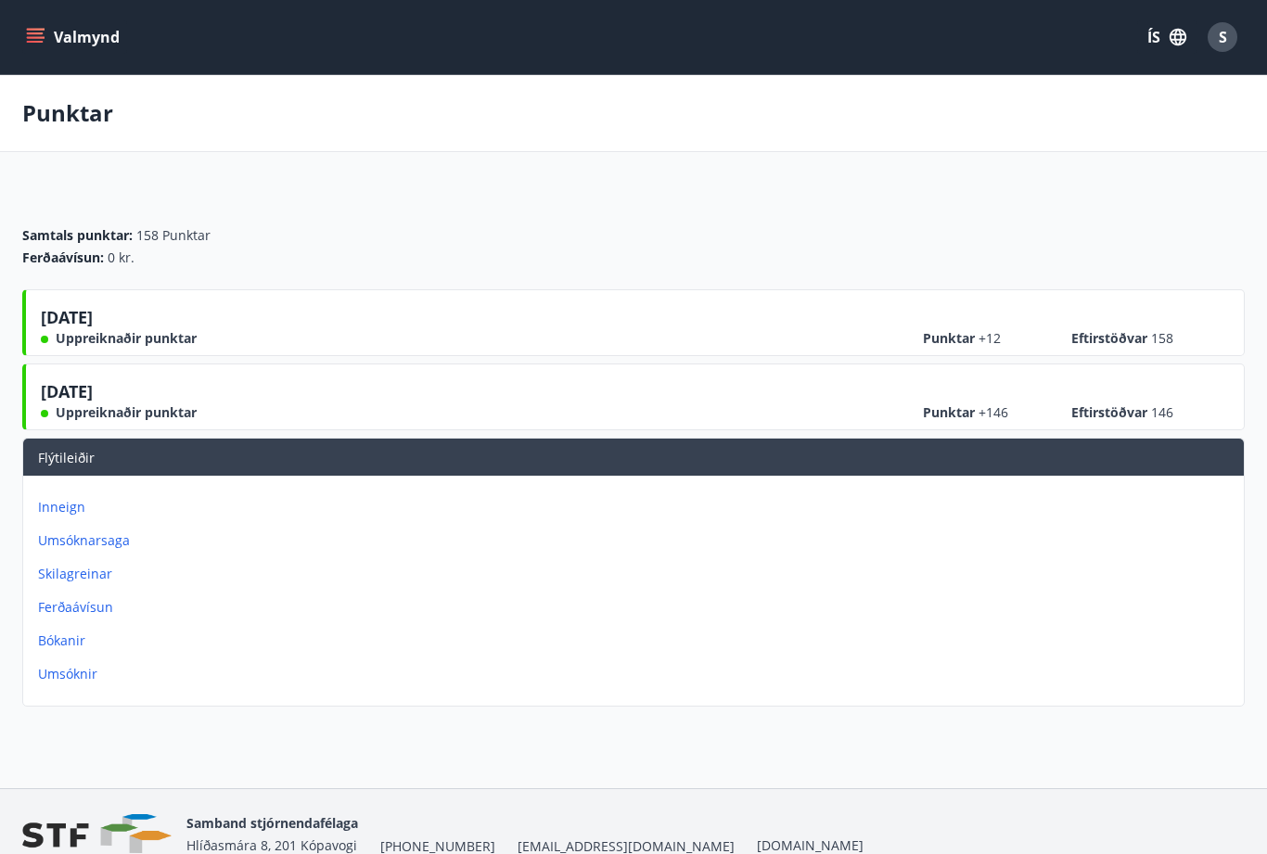
click at [38, 35] on icon "menu" at bounding box center [35, 37] width 19 height 19
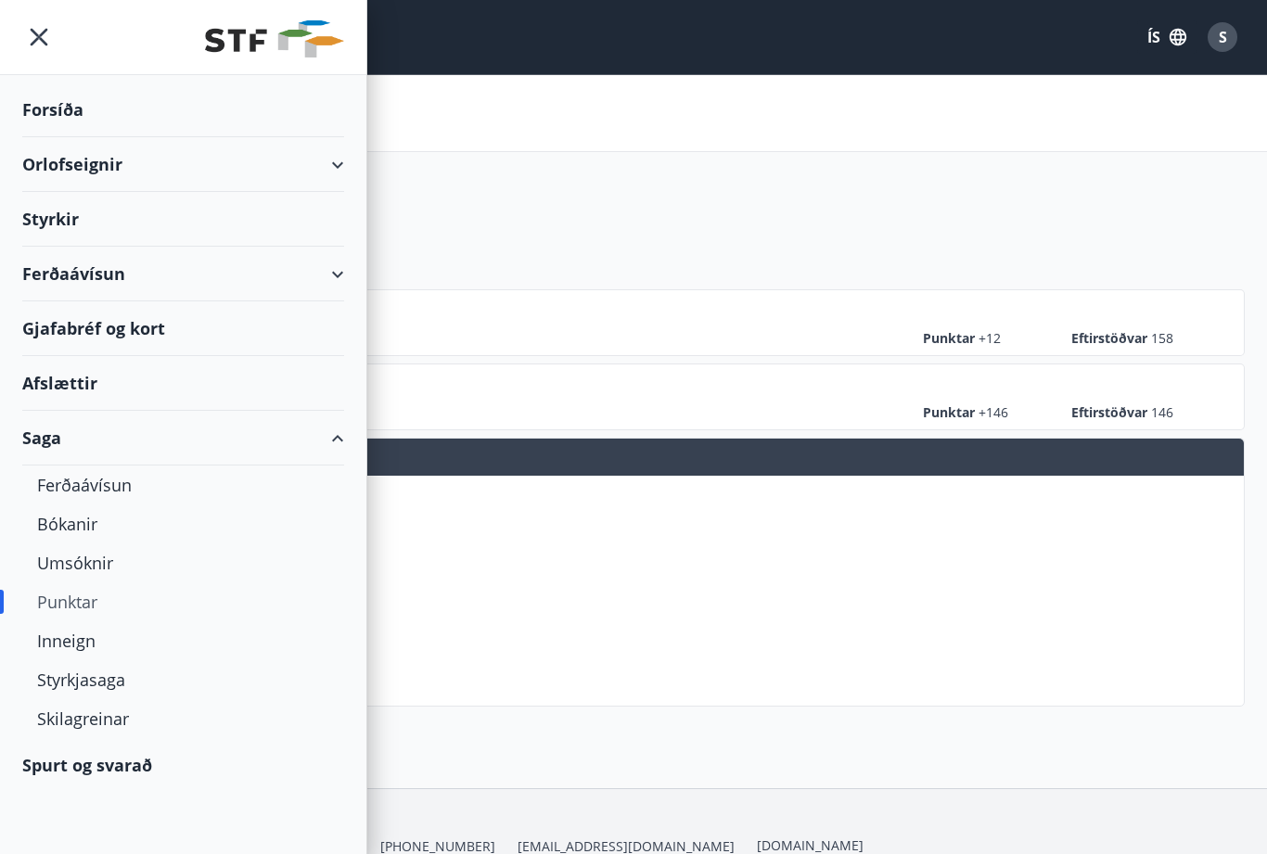
click at [84, 642] on div "Inneign" at bounding box center [183, 641] width 292 height 39
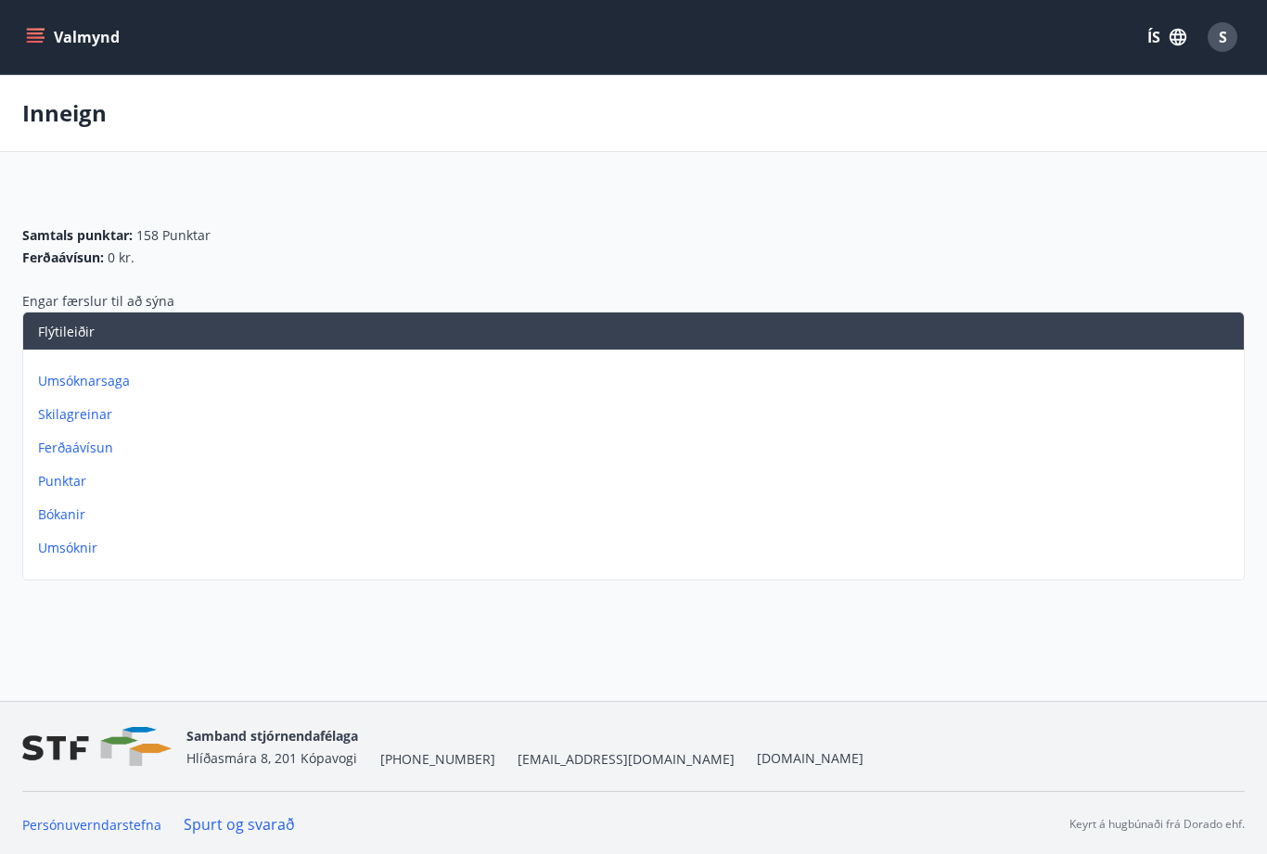
click at [38, 32] on icon "menu" at bounding box center [35, 33] width 17 height 2
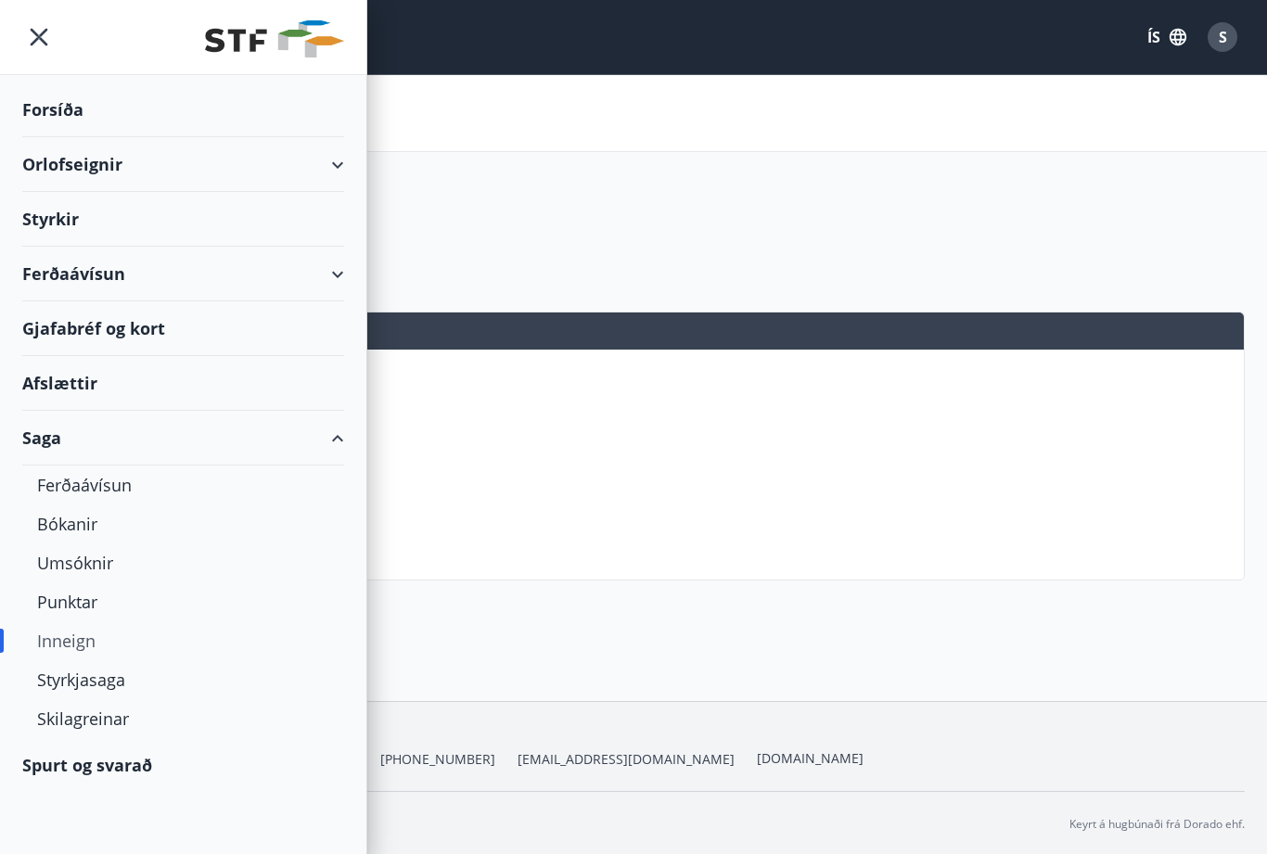
click at [337, 166] on div "Orlofseignir" at bounding box center [183, 164] width 322 height 55
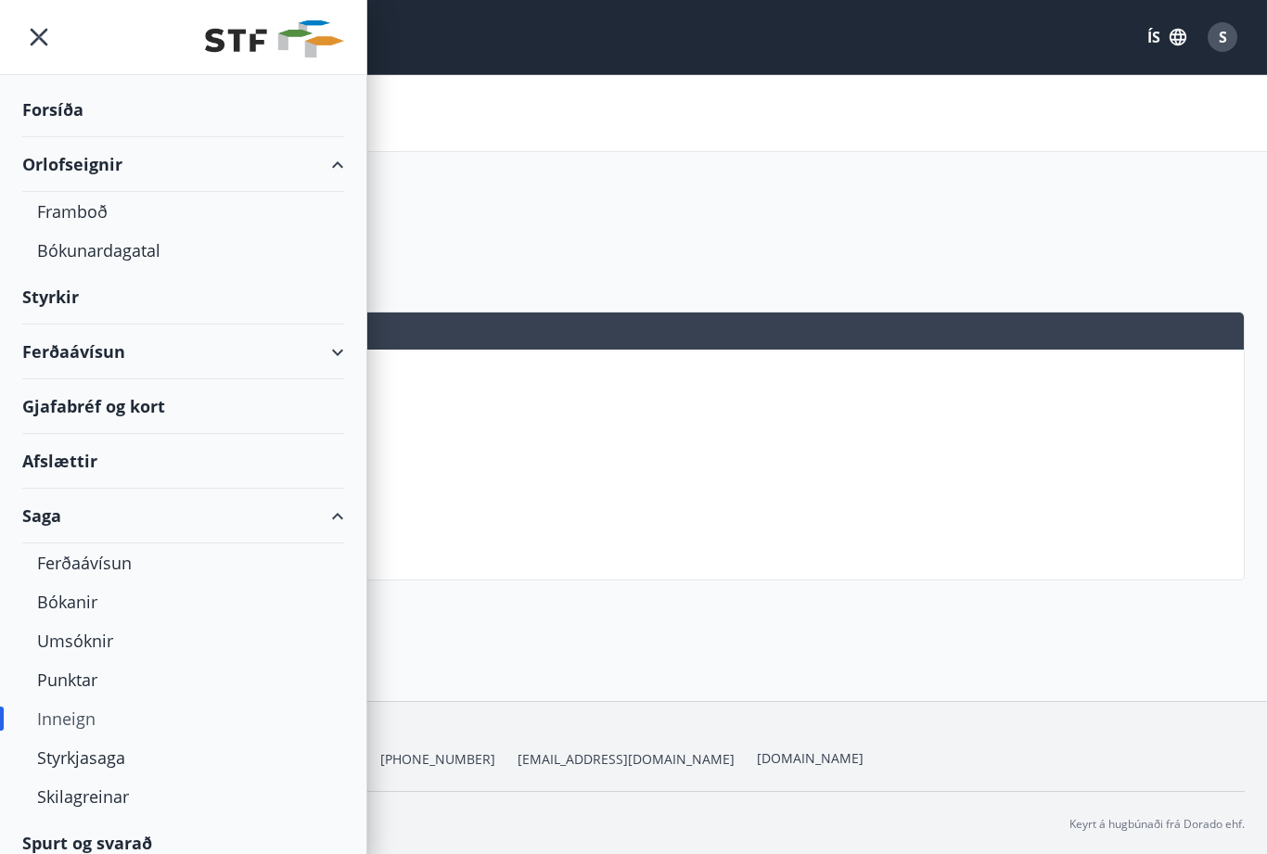
click at [91, 211] on div "Framboð" at bounding box center [183, 211] width 292 height 39
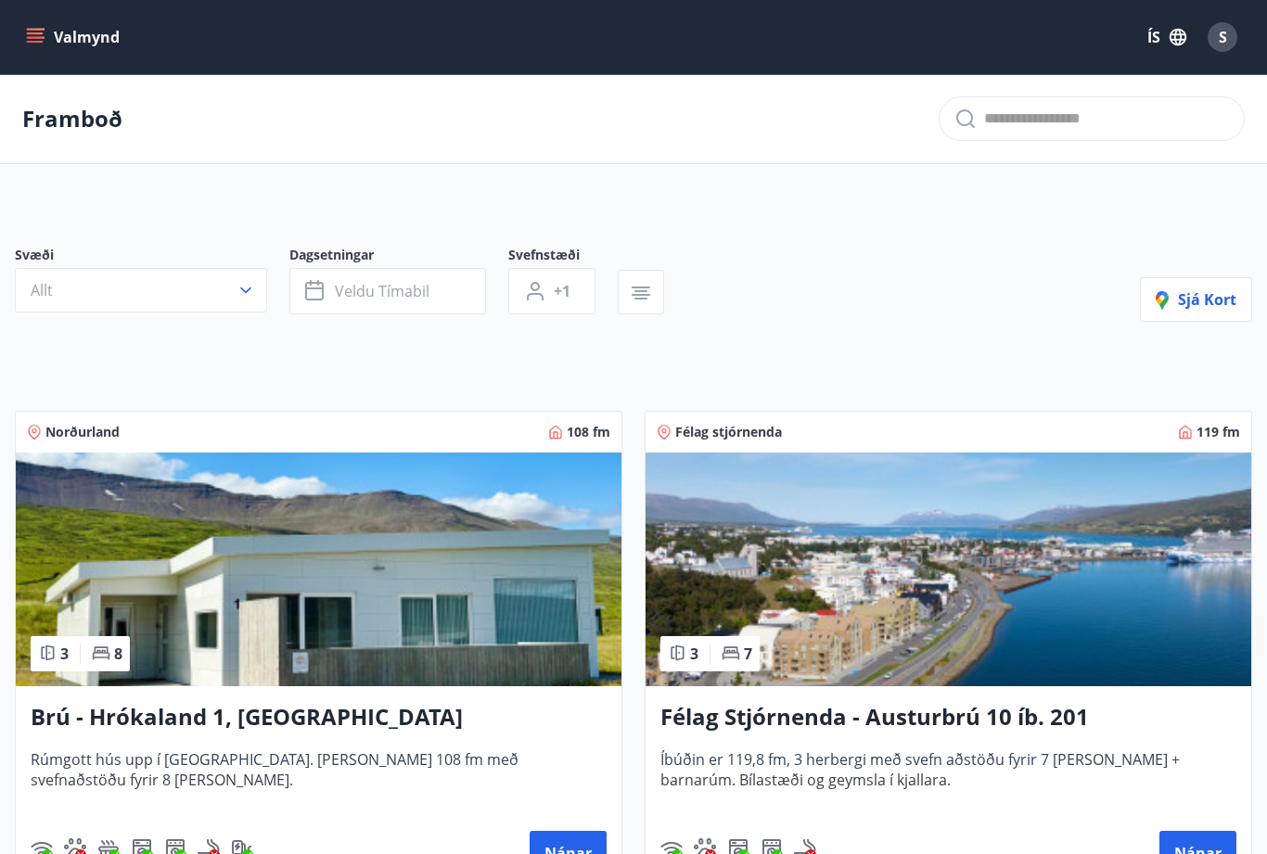
click at [60, 35] on button "Valmynd" at bounding box center [74, 36] width 105 height 33
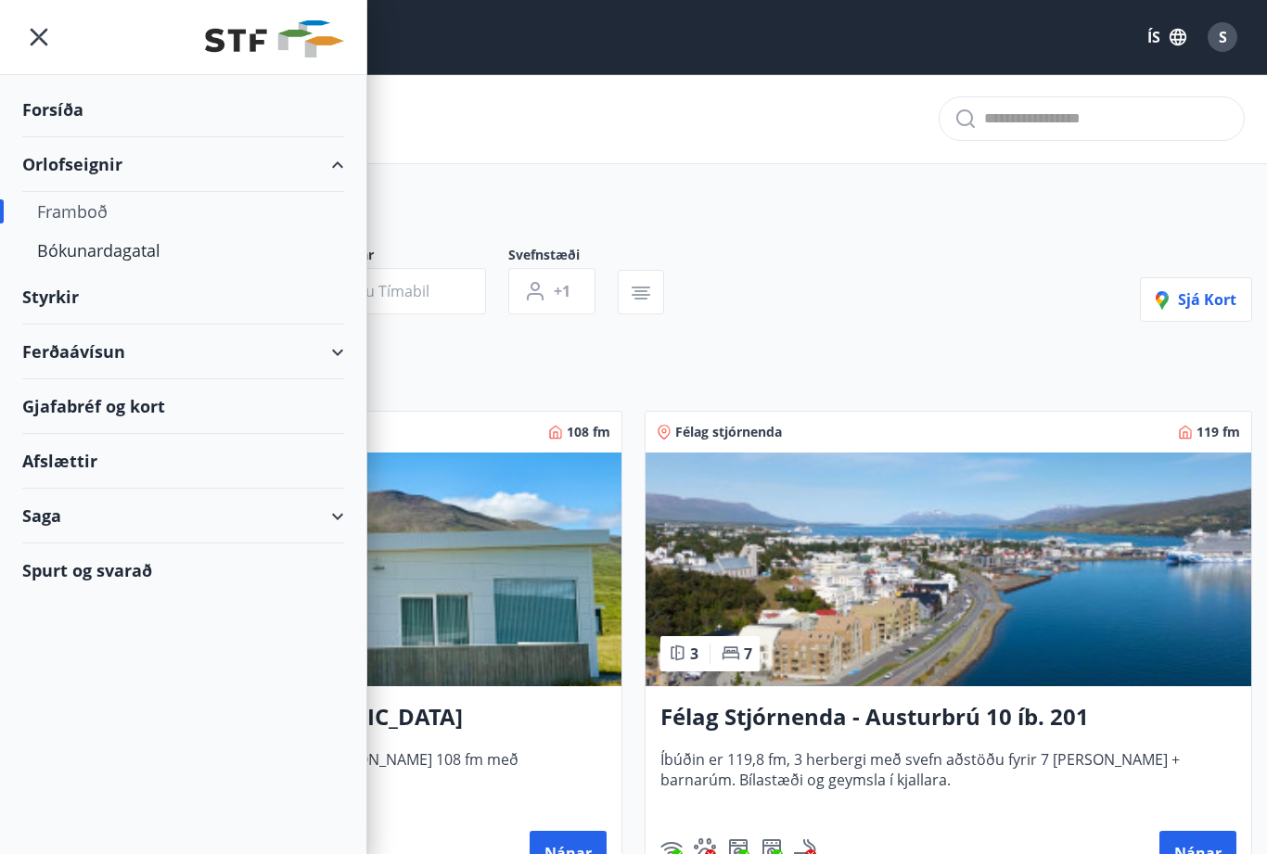
click at [115, 269] on div "Bókunardagatal" at bounding box center [183, 250] width 292 height 39
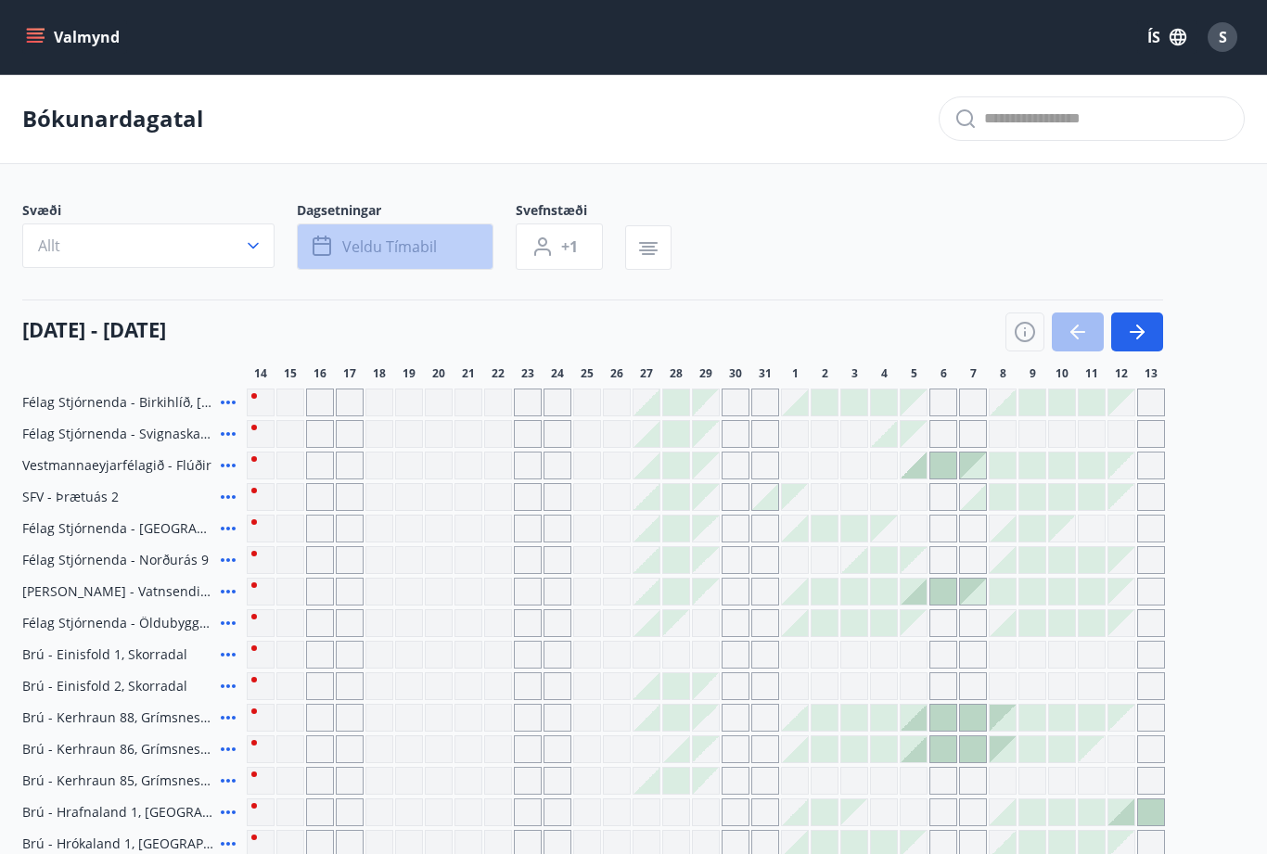
click at [404, 256] on span "Veldu tímabil" at bounding box center [389, 247] width 95 height 20
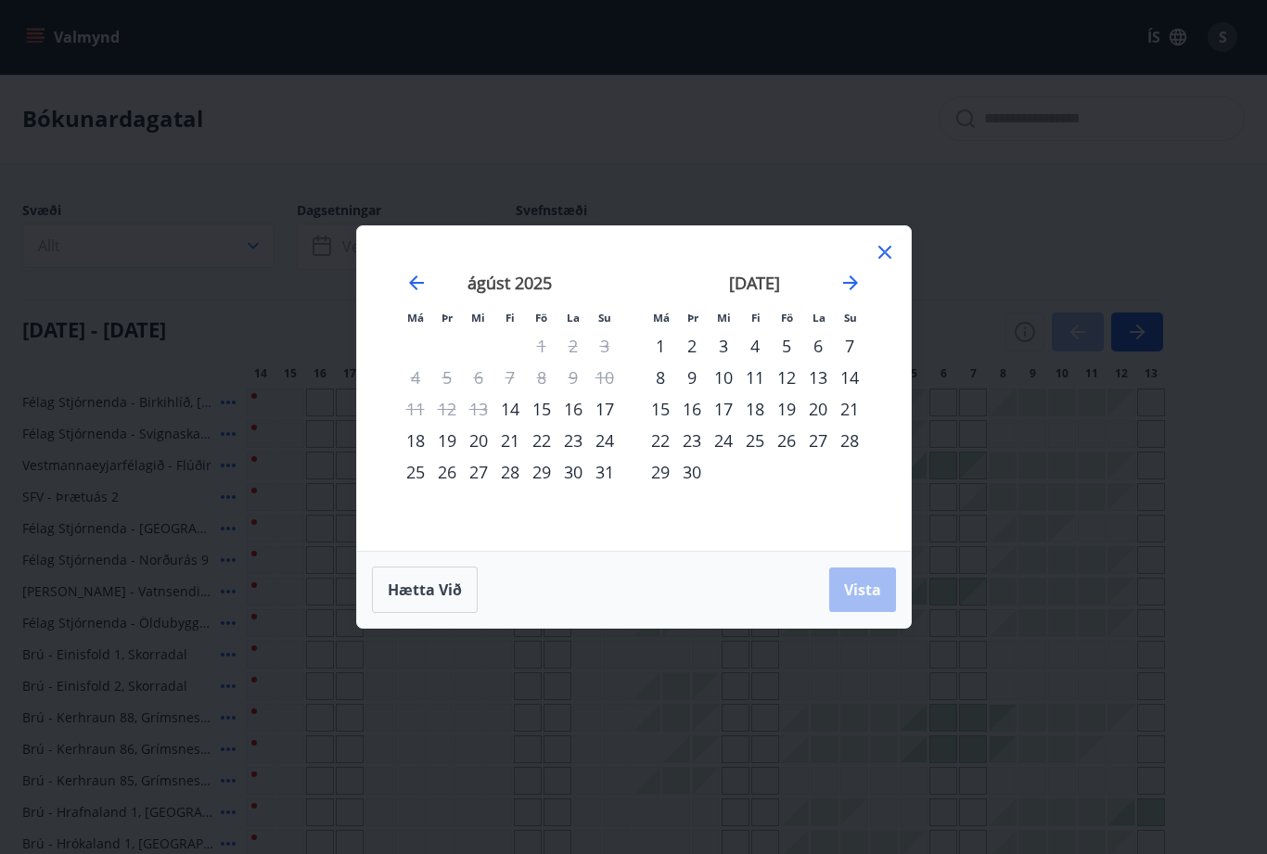
click at [842, 298] on div "[DATE]" at bounding box center [755, 290] width 221 height 82
click at [844, 288] on icon "Move forward to switch to the next month." at bounding box center [851, 283] width 22 height 22
click at [842, 290] on icon "Move forward to switch to the next month." at bounding box center [851, 283] width 22 height 22
click at [859, 290] on icon "Move forward to switch to the next month." at bounding box center [851, 283] width 22 height 22
click at [852, 291] on icon "Move forward to switch to the next month." at bounding box center [851, 283] width 22 height 22
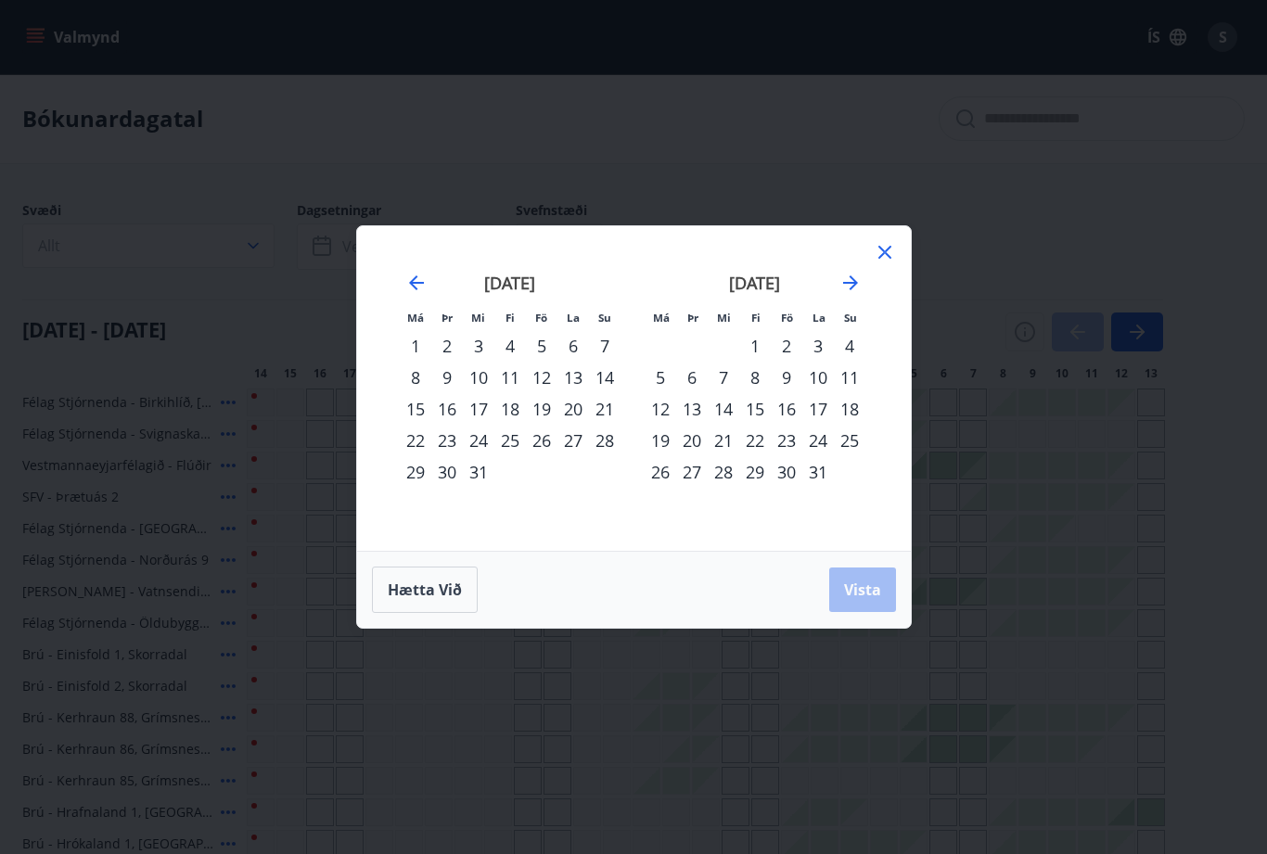
click at [851, 291] on icon "Move forward to switch to the next month." at bounding box center [851, 283] width 22 height 22
click at [847, 291] on icon "Move forward to switch to the next month." at bounding box center [851, 283] width 22 height 22
click at [418, 380] on div "2" at bounding box center [416, 378] width 32 height 32
click at [532, 383] on div "6" at bounding box center [542, 378] width 32 height 32
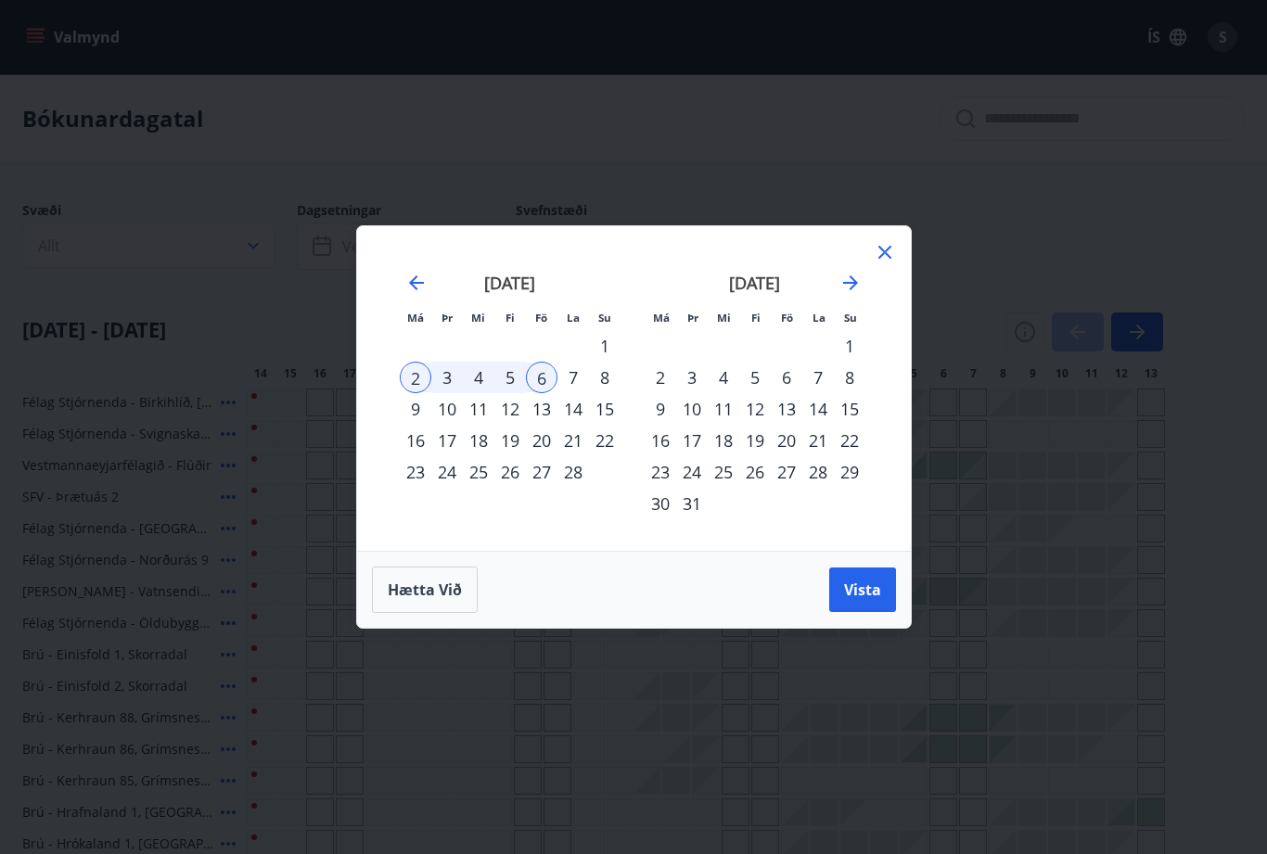
click at [543, 383] on div "6" at bounding box center [542, 378] width 32 height 32
click at [540, 404] on div "13" at bounding box center [542, 409] width 32 height 32
click at [866, 587] on span "Vista" at bounding box center [862, 590] width 37 height 20
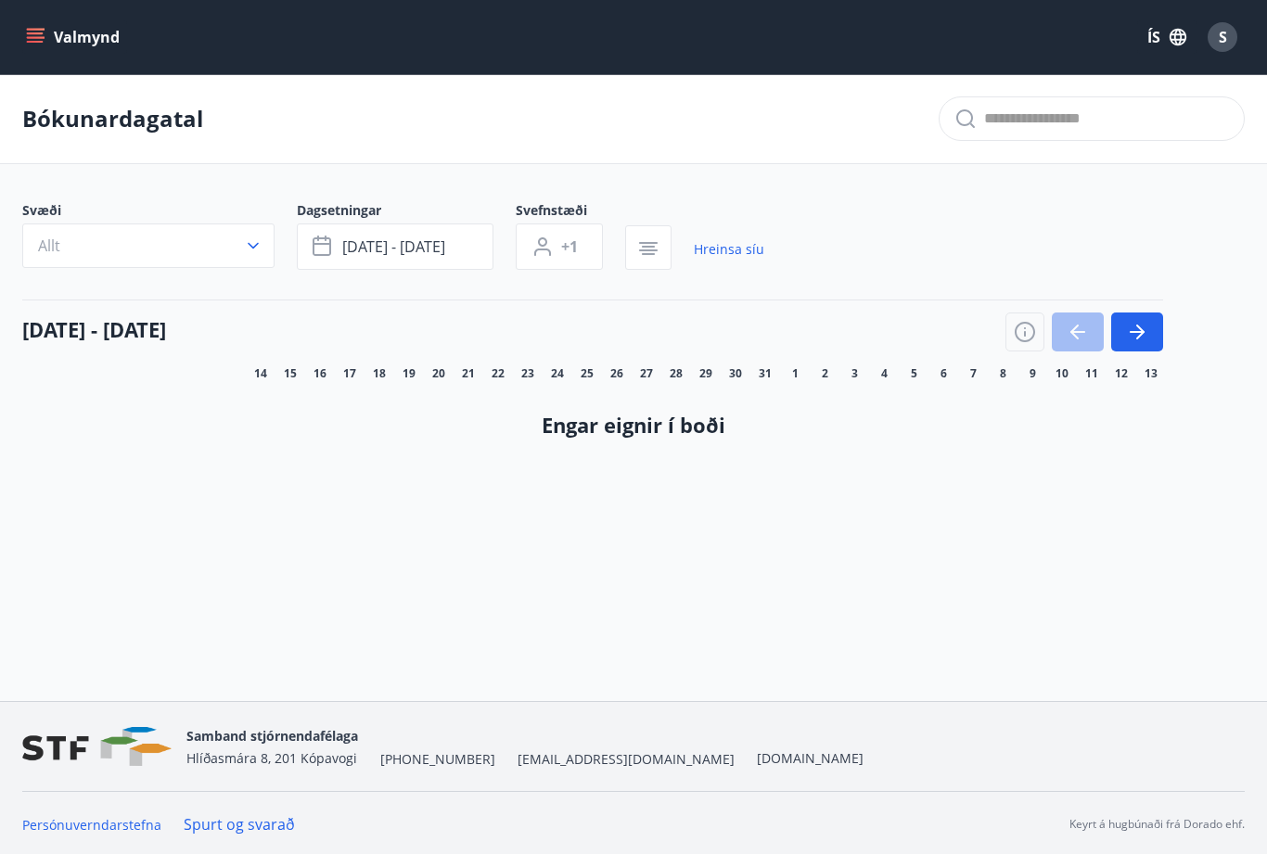
click at [727, 251] on link "Hreinsa síu" at bounding box center [729, 249] width 70 height 41
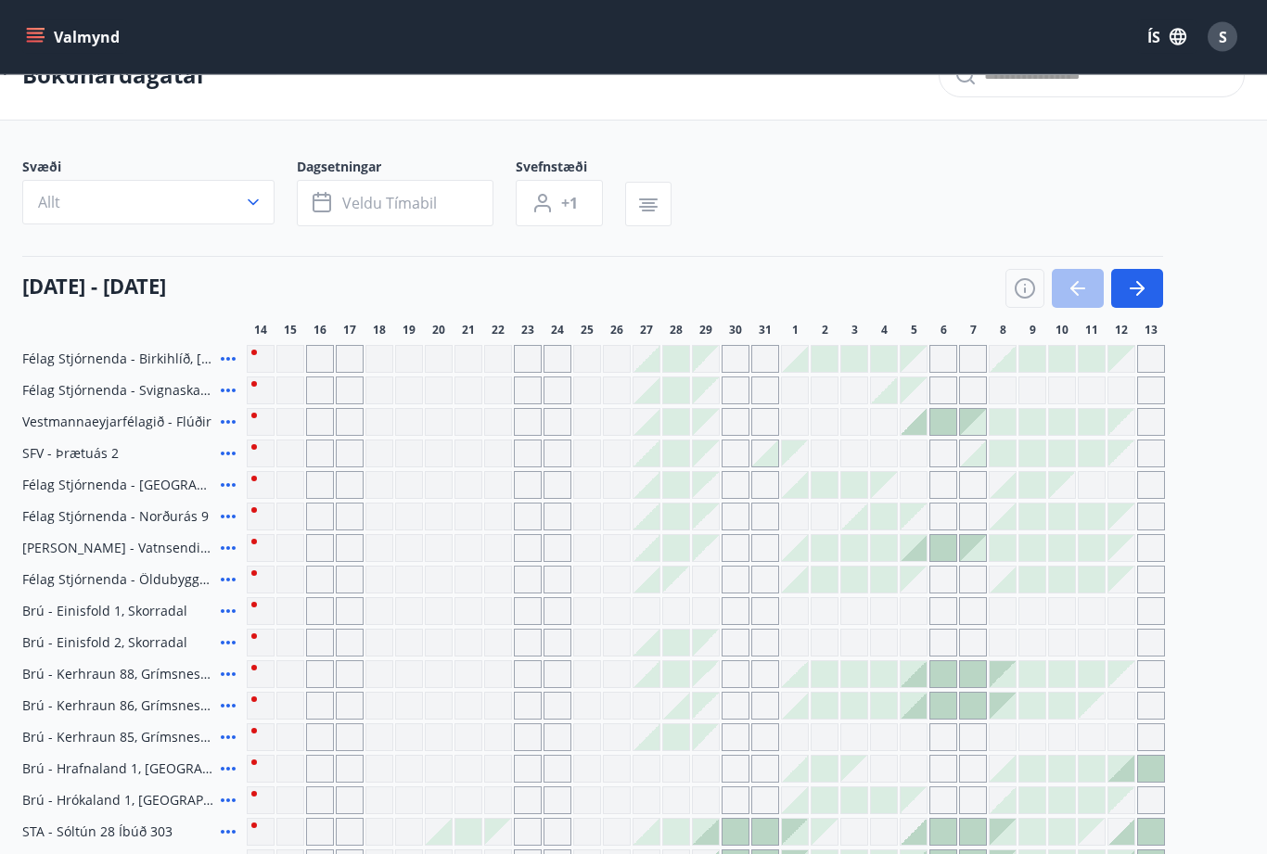
scroll to position [57, 0]
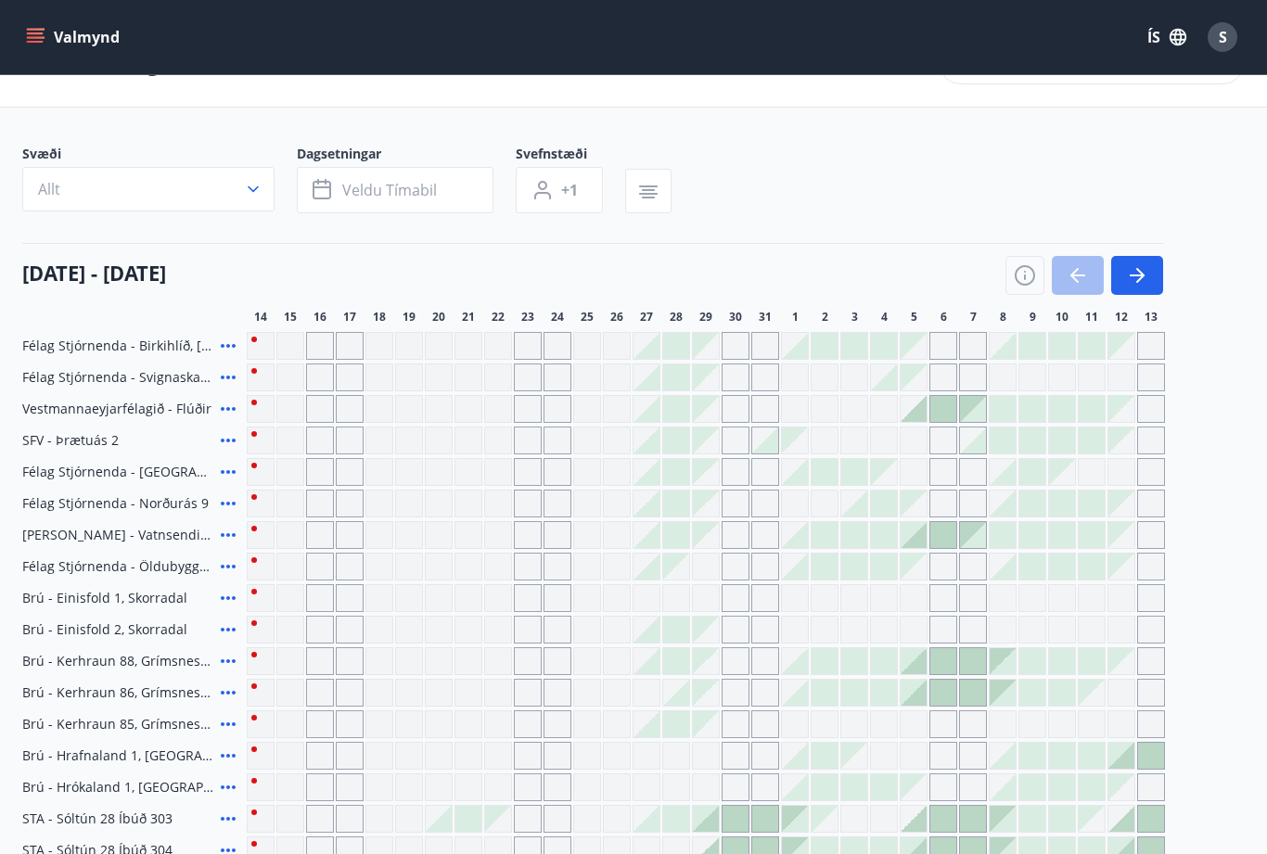
click at [1131, 274] on icon "button" at bounding box center [1137, 275] width 22 height 22
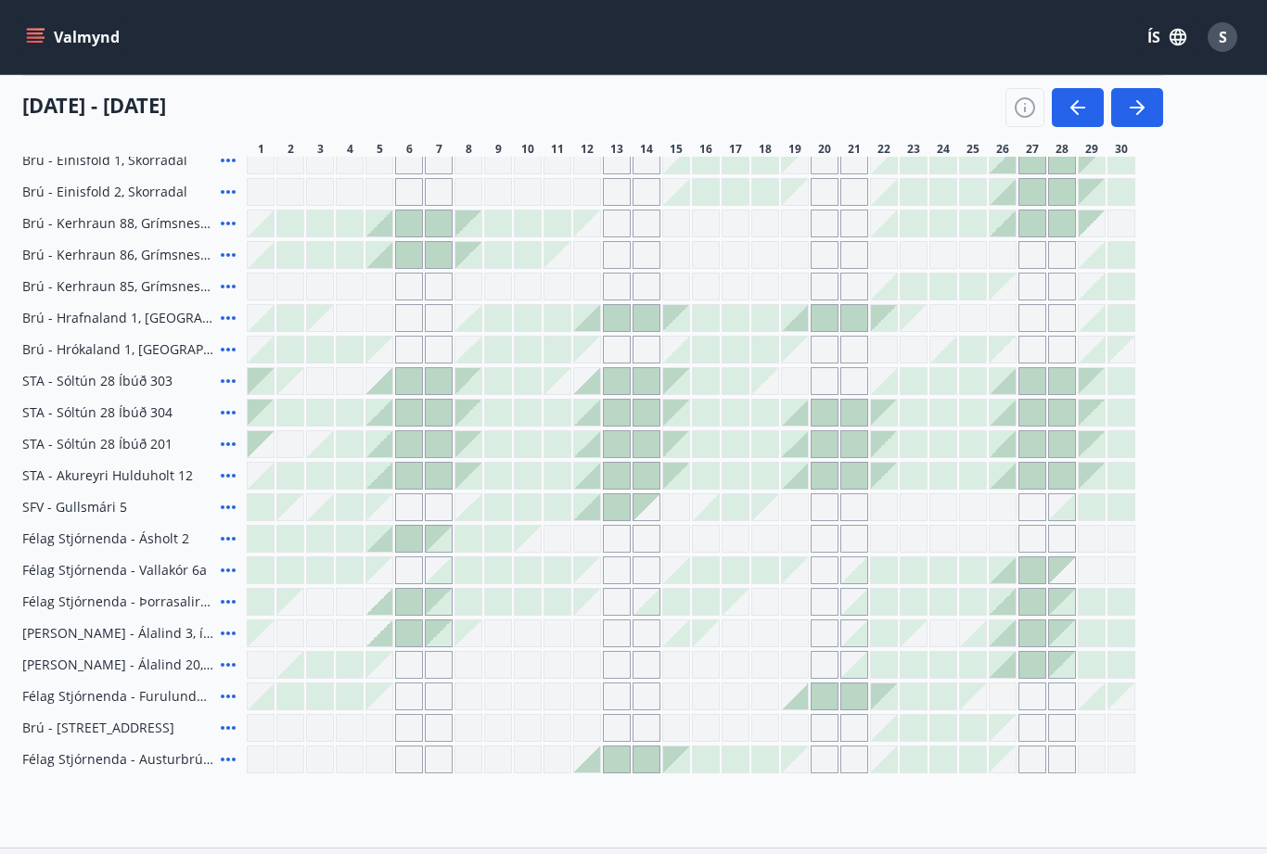
scroll to position [493, 0]
click at [410, 573] on div "Gráir dagar eru ekki bókanlegir" at bounding box center [409, 572] width 28 height 28
click at [408, 621] on div at bounding box center [409, 635] width 28 height 28
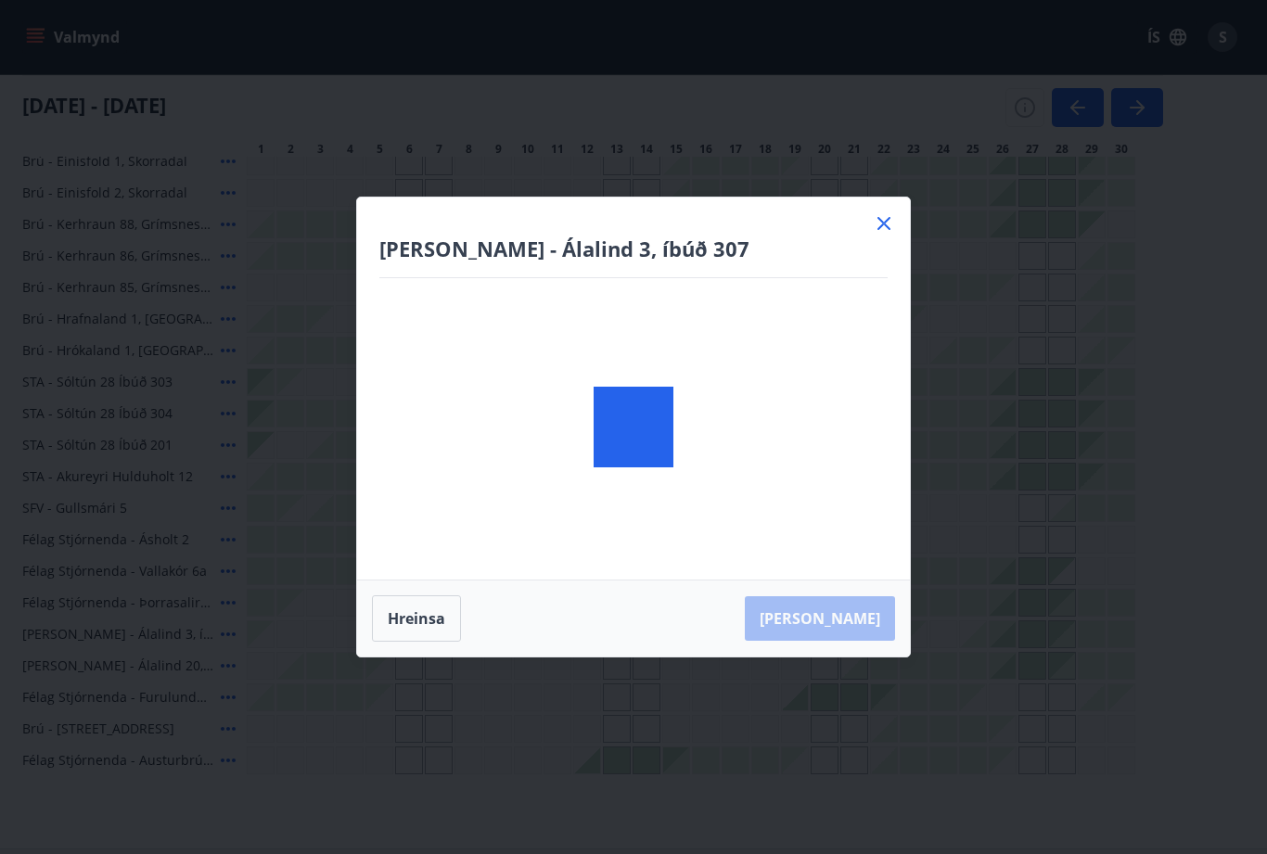
scroll to position [0, 0]
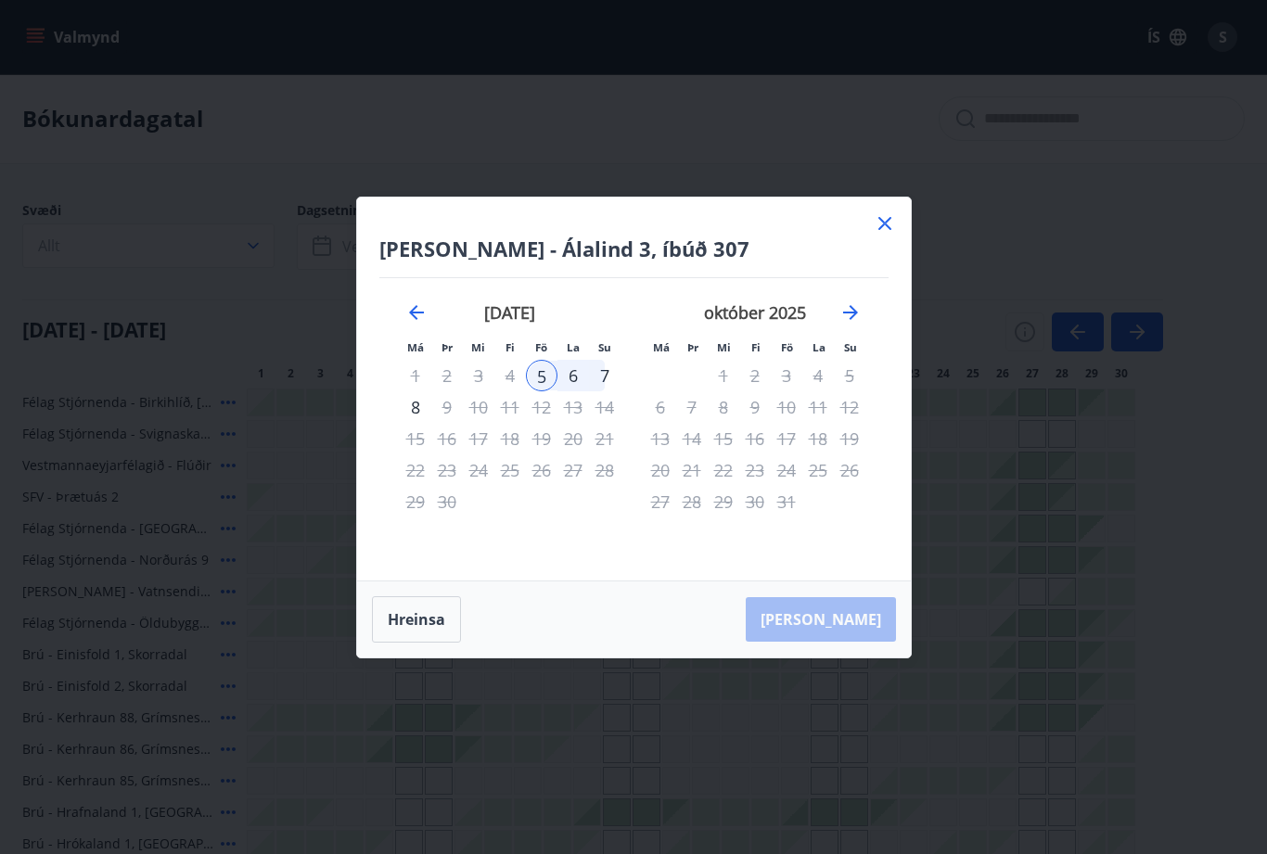
click at [889, 224] on icon at bounding box center [885, 223] width 22 height 22
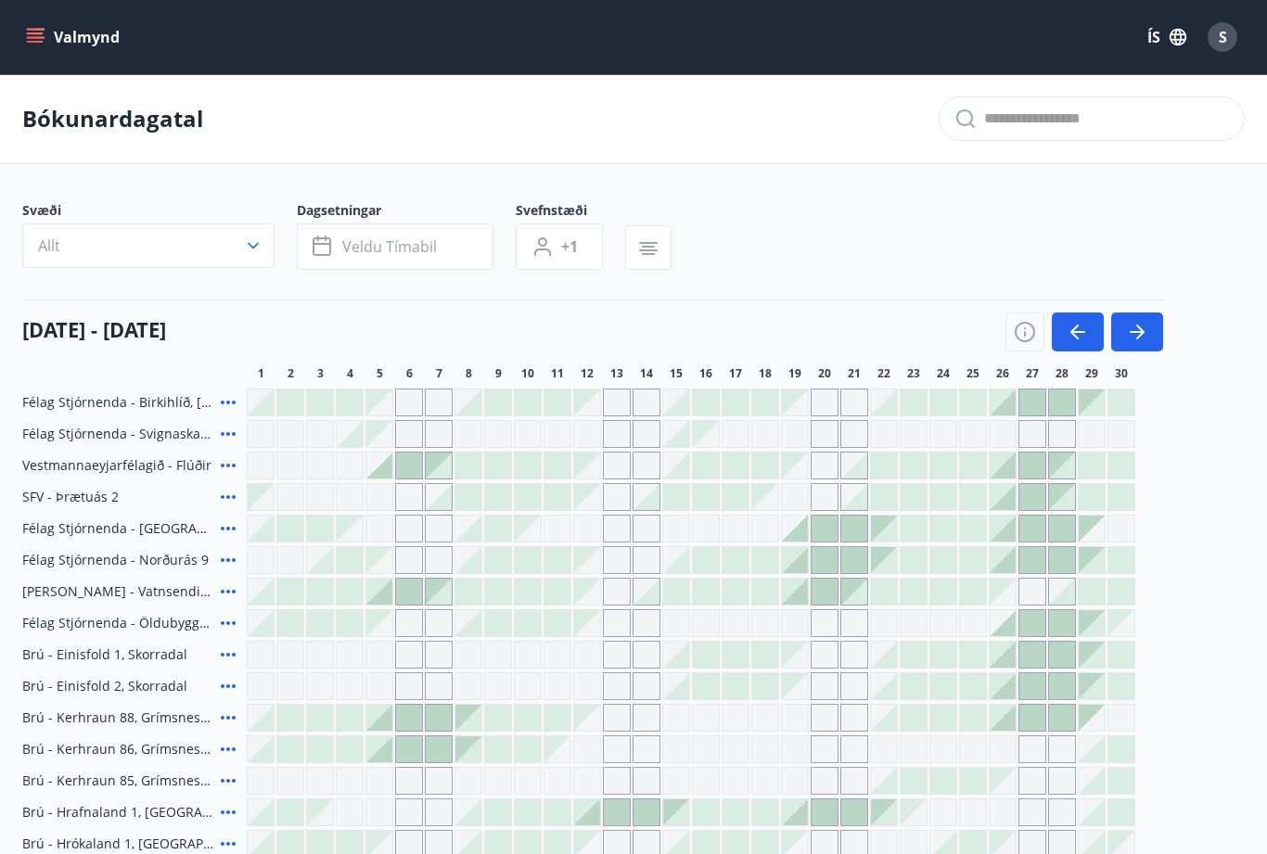
click at [891, 224] on div "Svæði Allt Dagsetningar Veldu tímabil Svefnstæði +1" at bounding box center [633, 239] width 1223 height 76
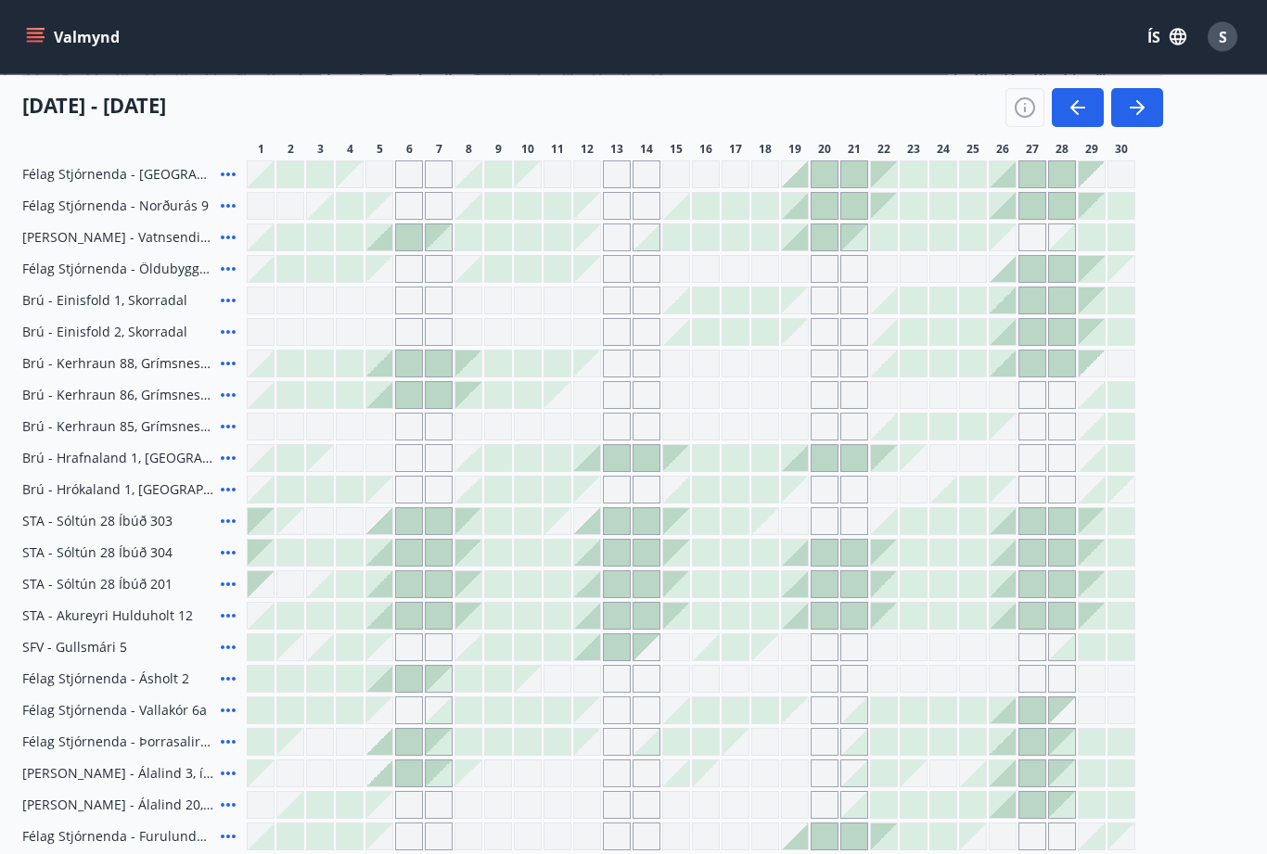
scroll to position [358, 0]
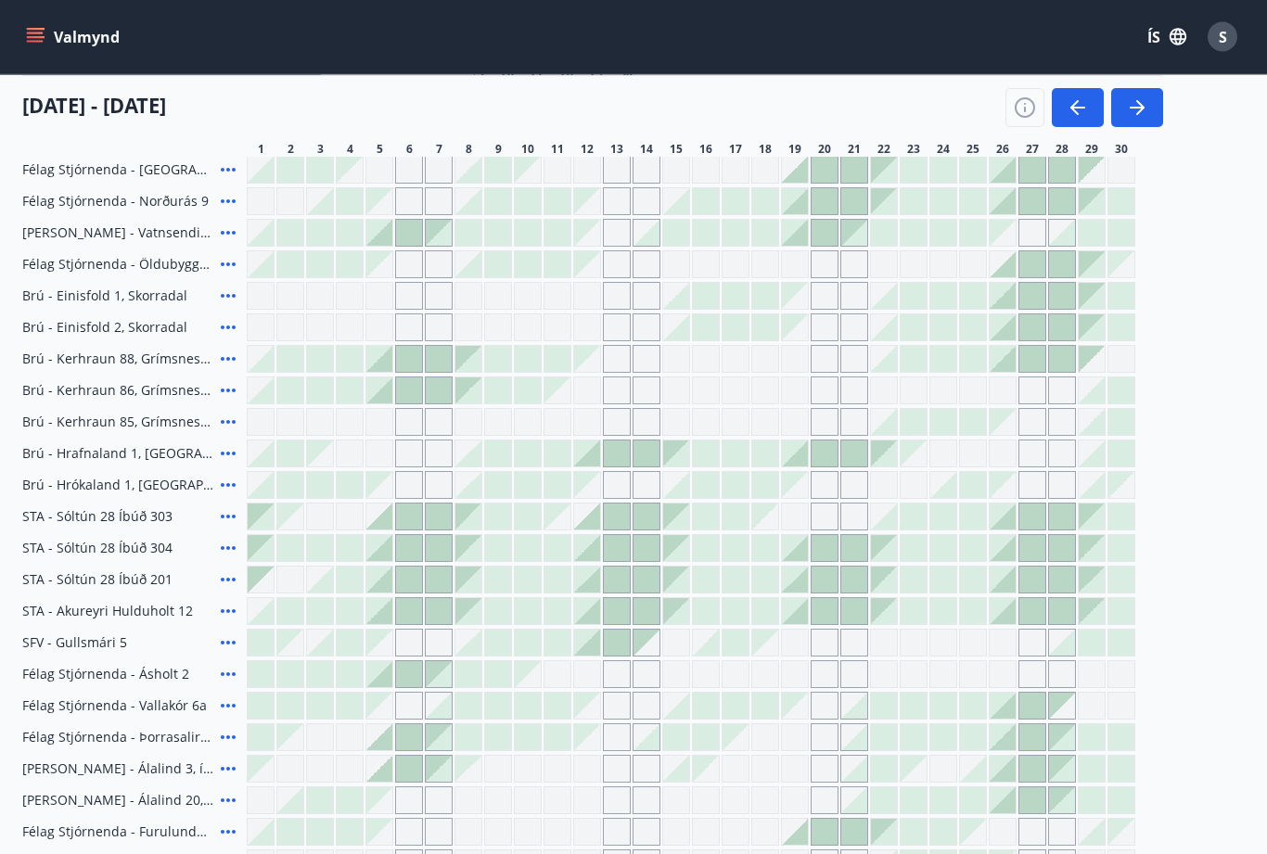
click at [149, 853] on span "Brú - [STREET_ADDRESS]" at bounding box center [98, 864] width 152 height 19
click at [147, 853] on span "Brú - [STREET_ADDRESS]" at bounding box center [98, 864] width 152 height 19
click at [225, 853] on icon at bounding box center [228, 864] width 22 height 22
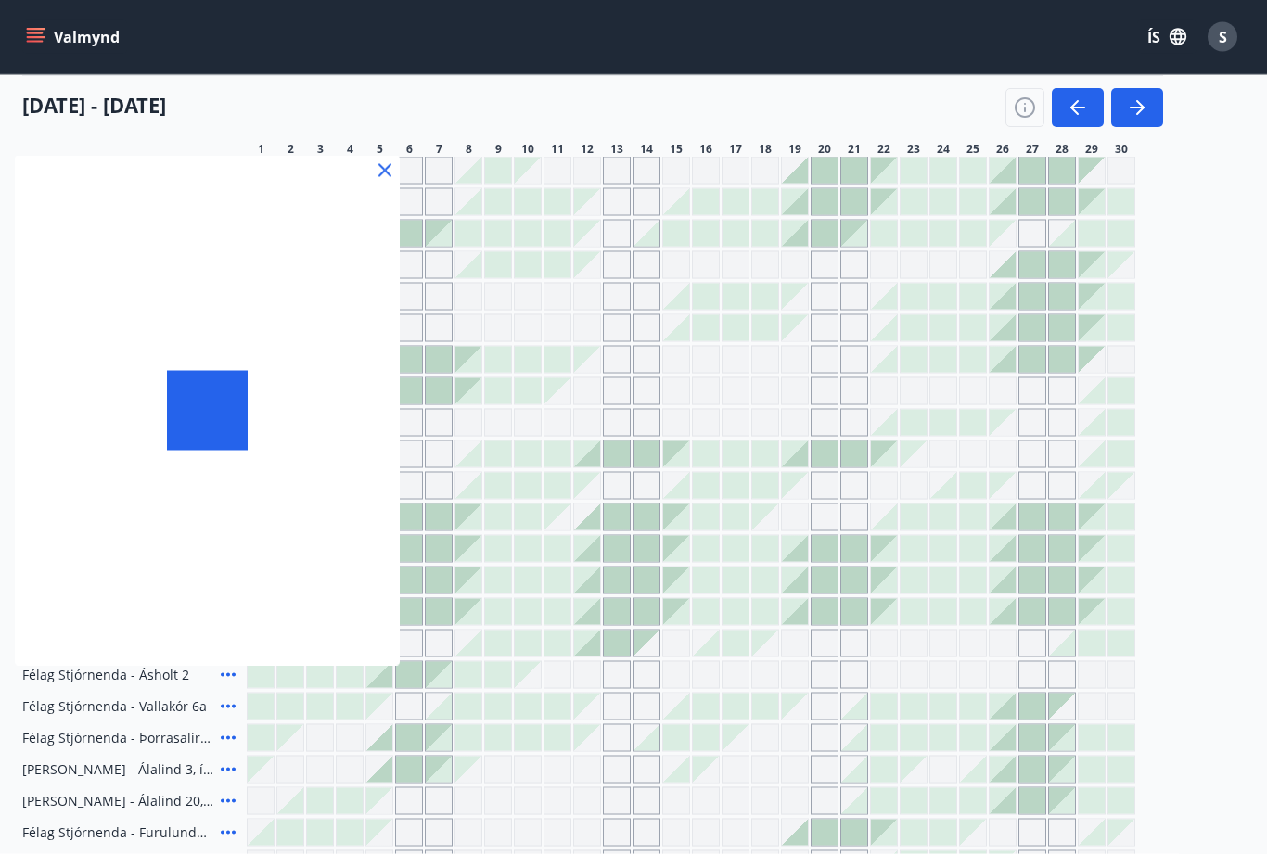
scroll to position [359, 0]
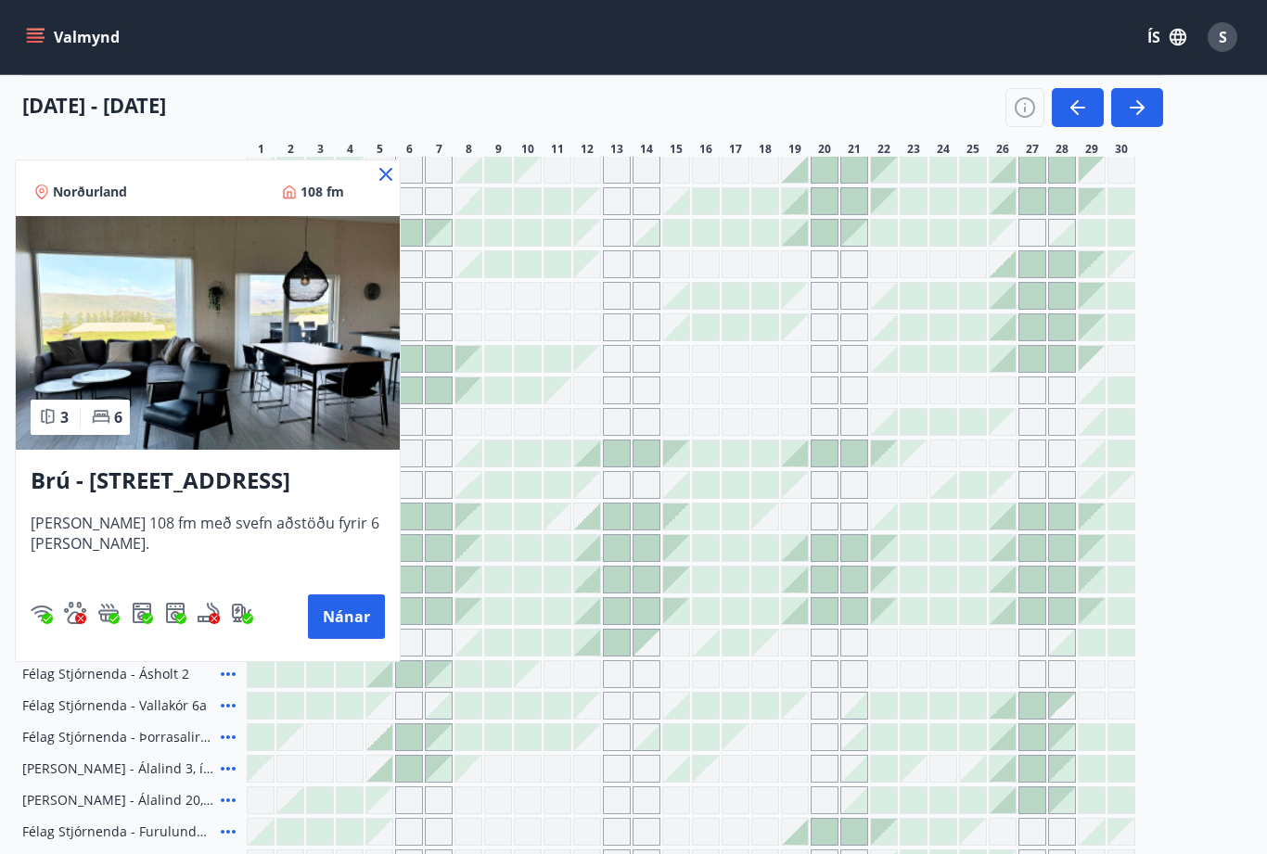
click at [345, 604] on button "Nánar" at bounding box center [346, 617] width 77 height 45
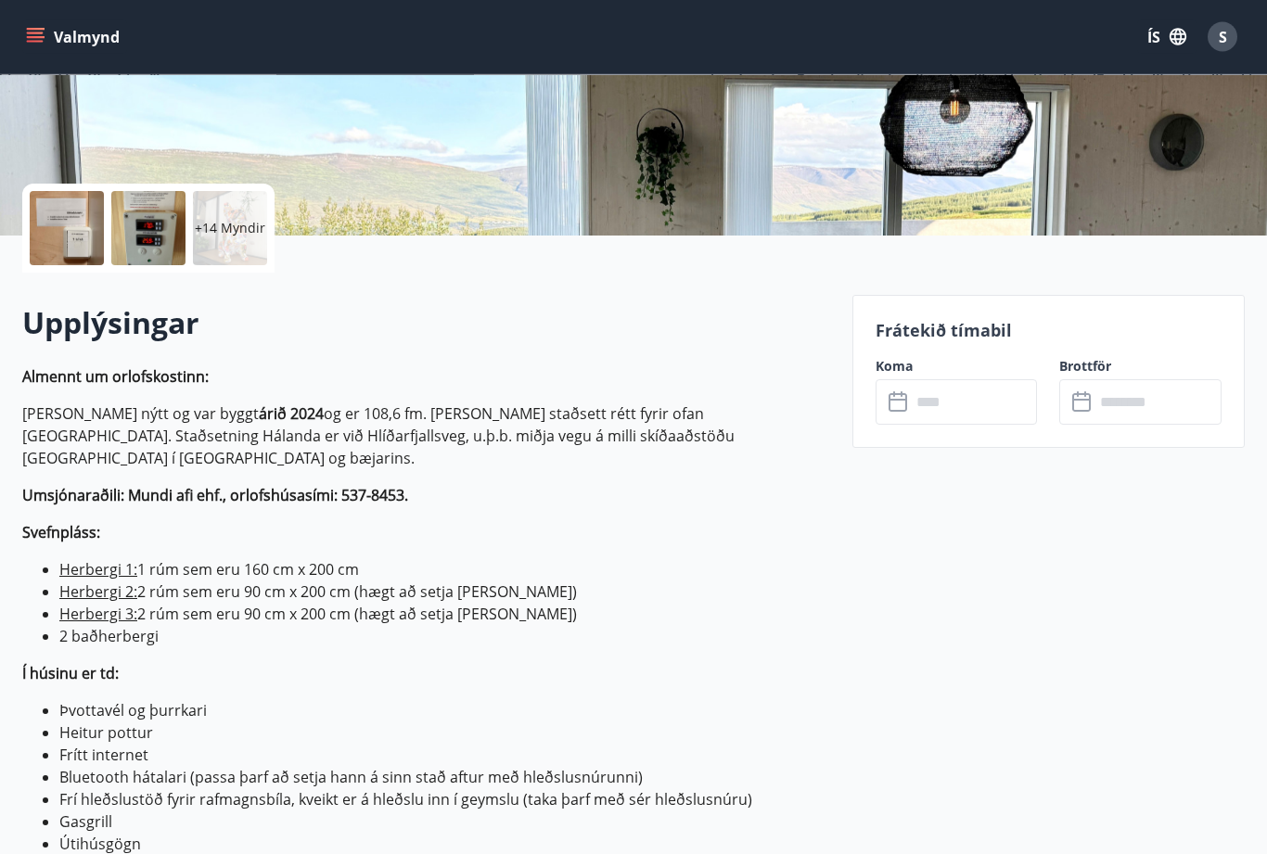
scroll to position [321, 0]
click at [914, 399] on input "text" at bounding box center [974, 401] width 127 height 45
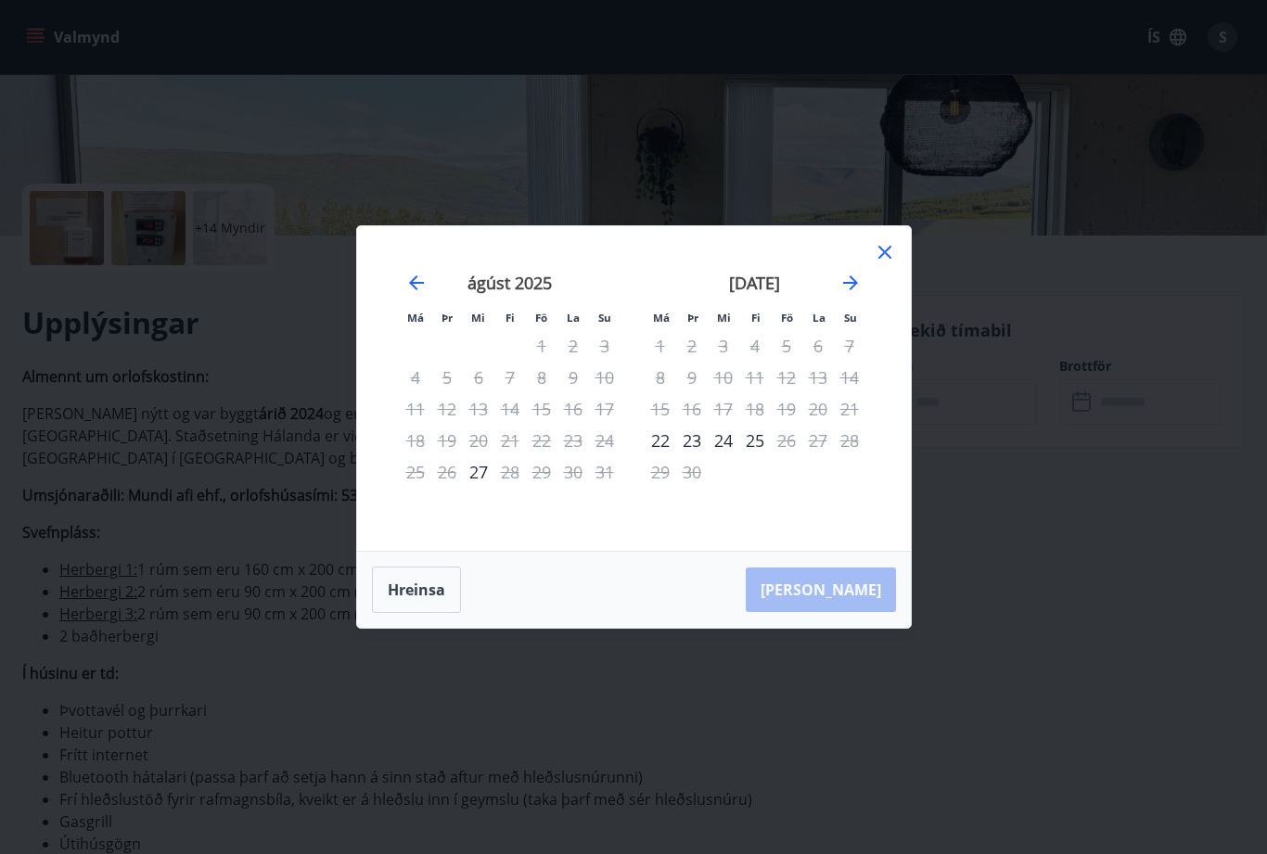
click at [853, 290] on icon "Move forward to switch to the next month." at bounding box center [850, 283] width 15 height 15
click at [842, 327] on div "október 2025" at bounding box center [755, 290] width 221 height 82
click at [851, 294] on icon "Move forward to switch to the next month." at bounding box center [851, 283] width 22 height 22
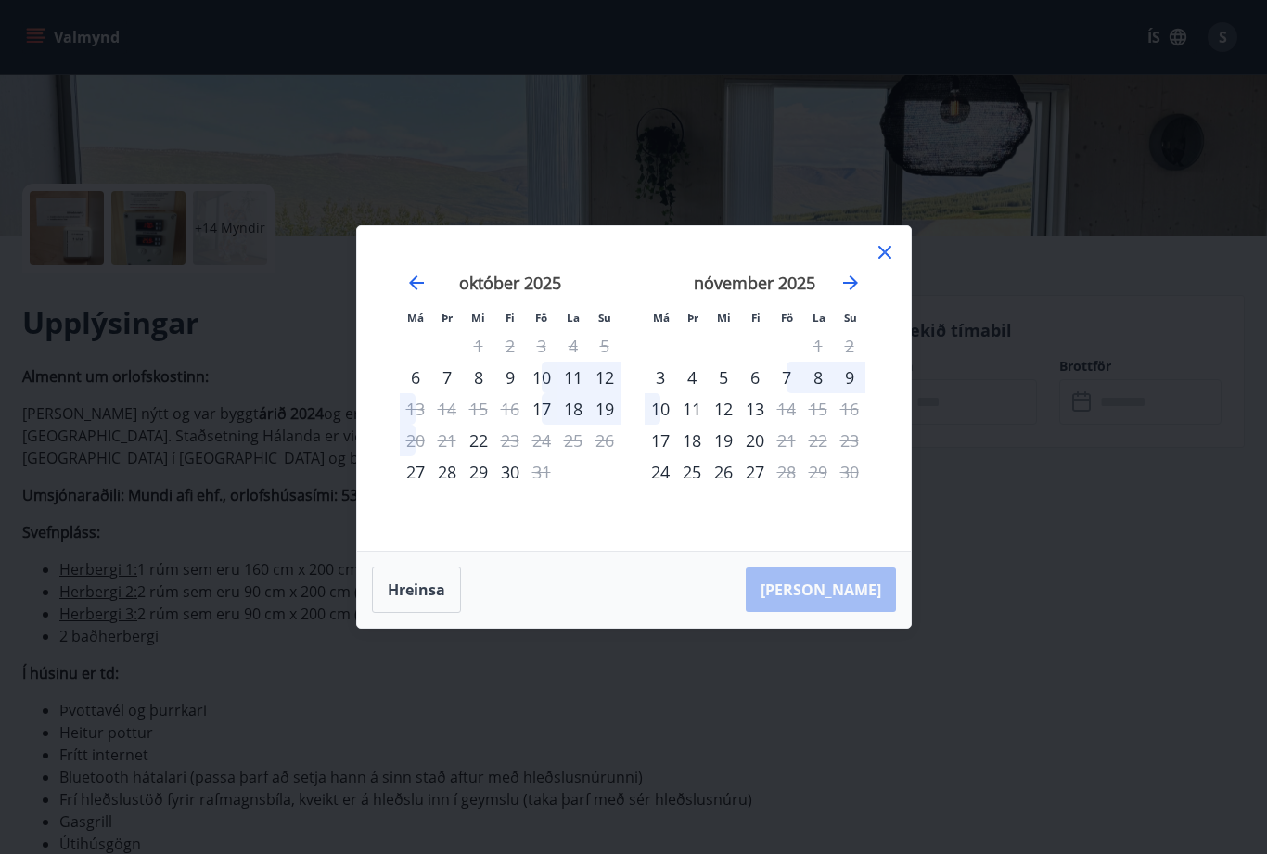
click at [855, 294] on icon "Move forward to switch to the next month." at bounding box center [851, 283] width 22 height 22
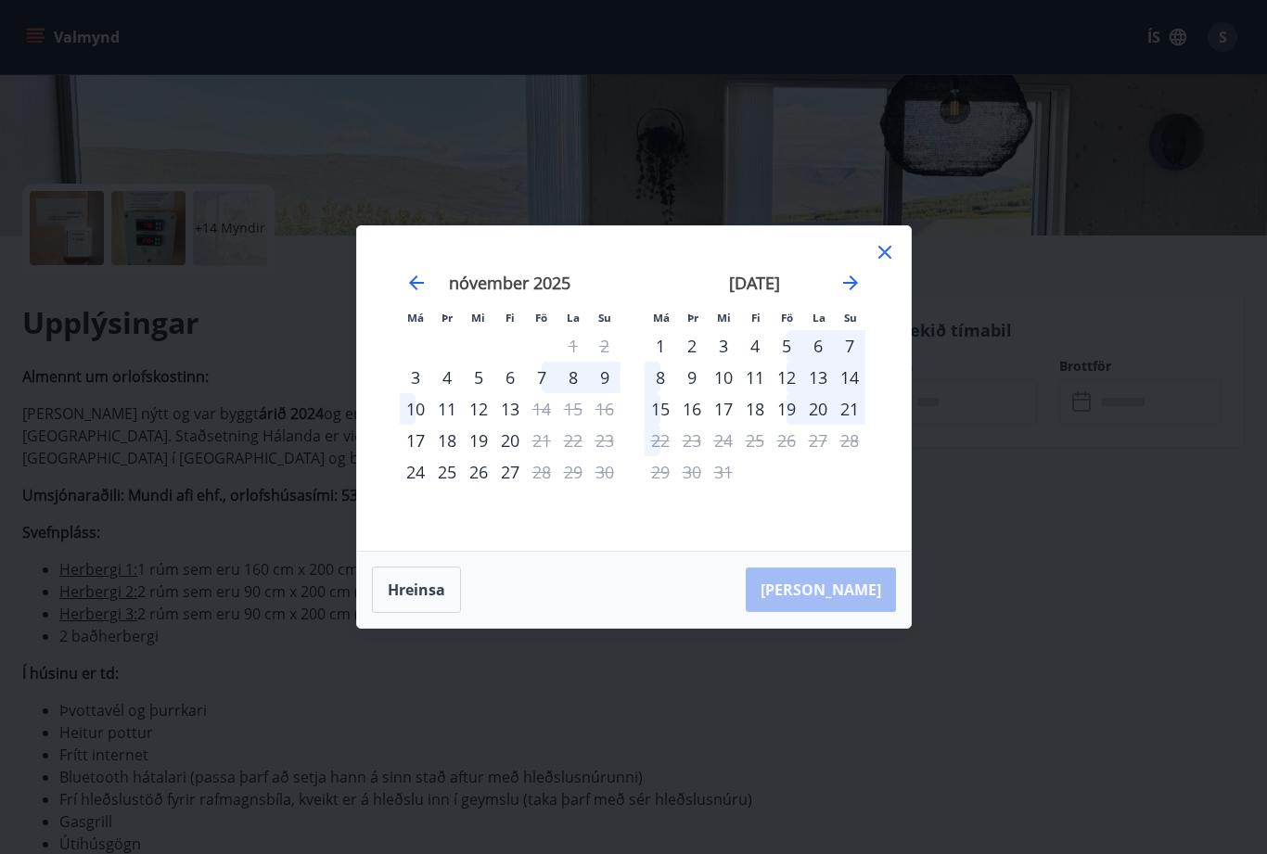
click at [853, 294] on icon "Move forward to switch to the next month." at bounding box center [851, 283] width 22 height 22
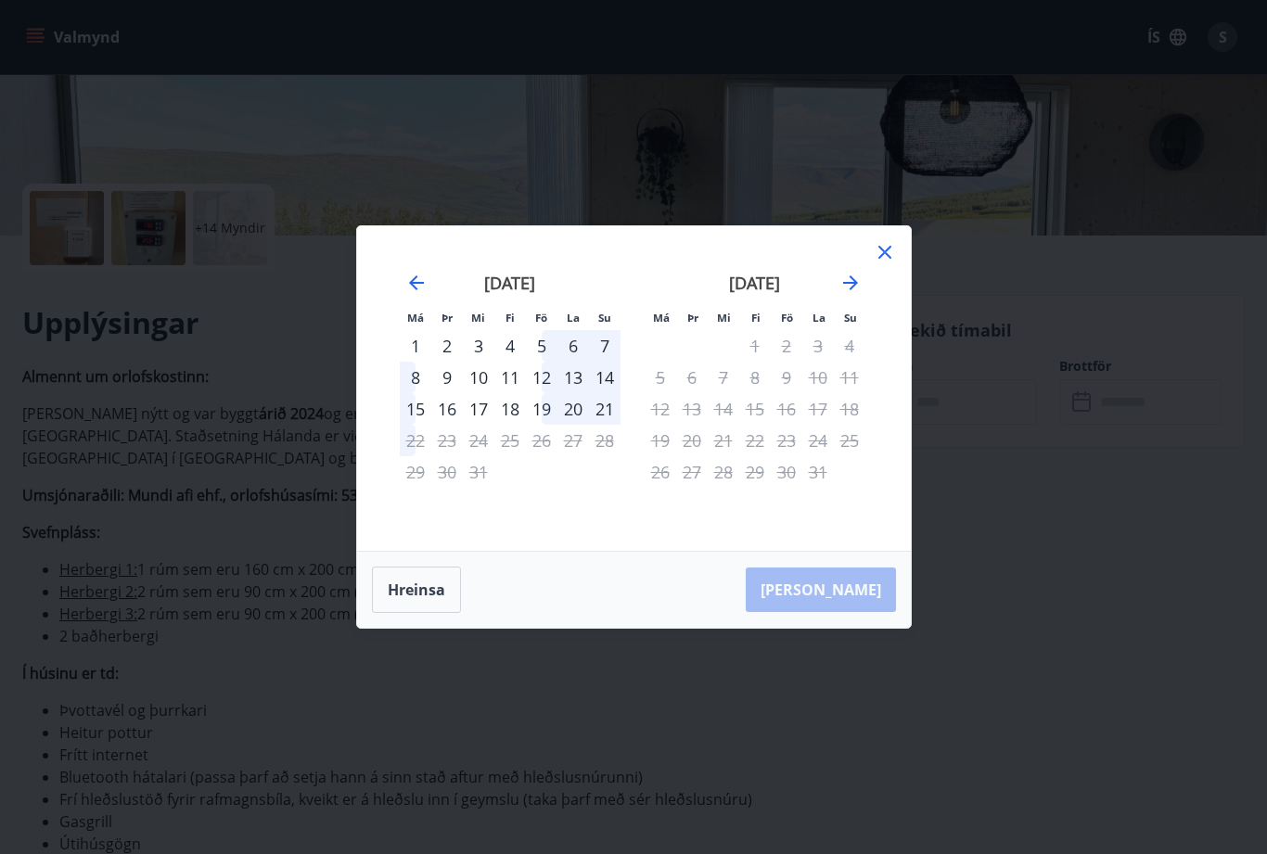
click at [851, 294] on icon "Move forward to switch to the next month." at bounding box center [851, 283] width 22 height 22
click at [883, 263] on icon at bounding box center [885, 252] width 22 height 22
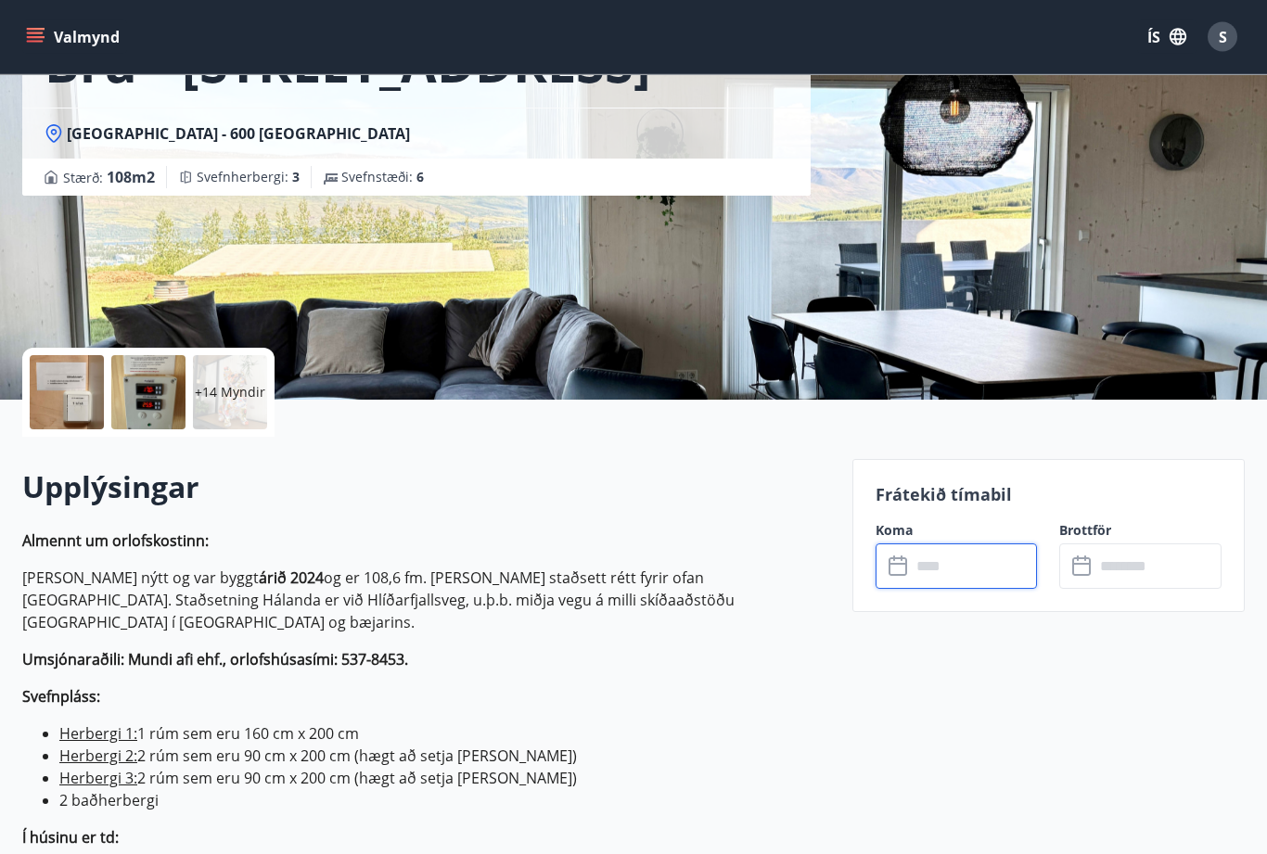
scroll to position [0, 0]
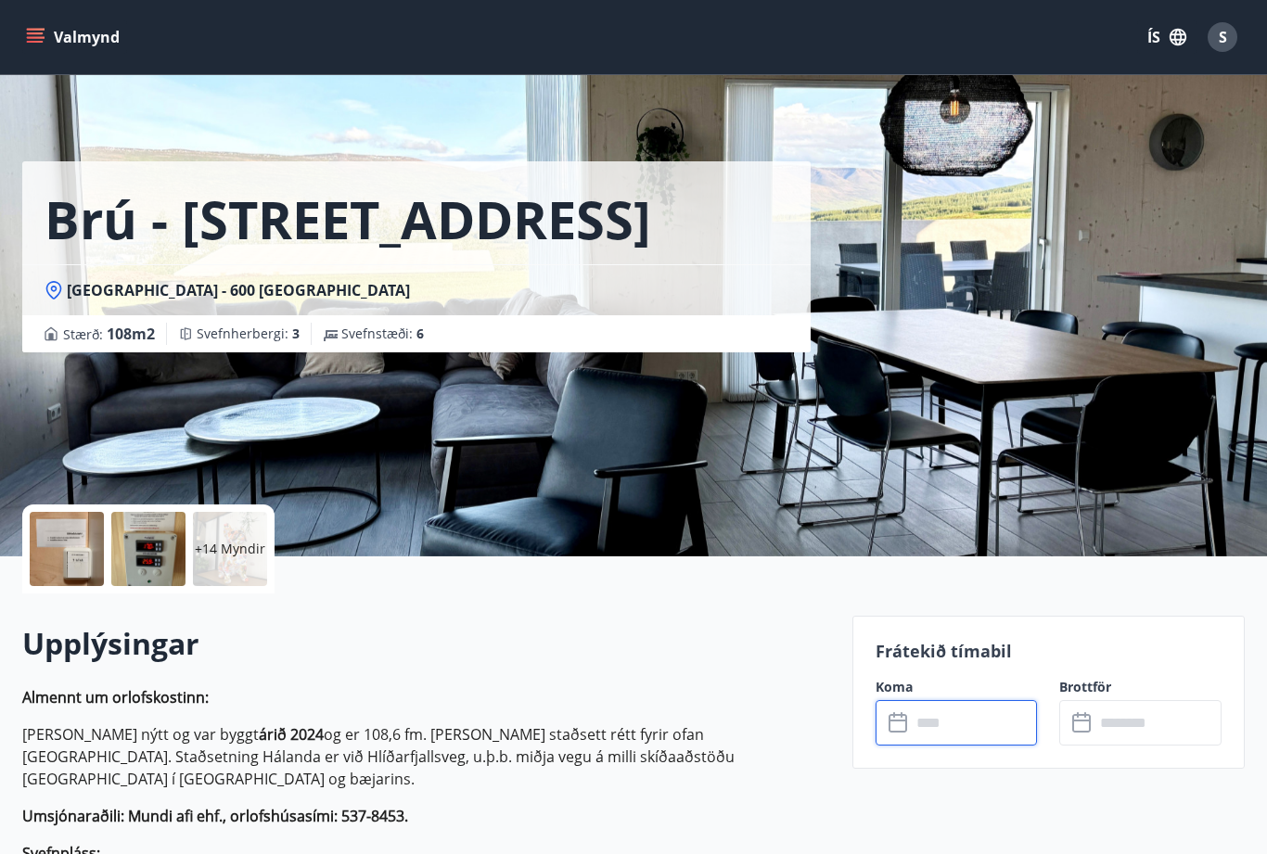
click at [1219, 45] on span "S" at bounding box center [1223, 37] width 8 height 20
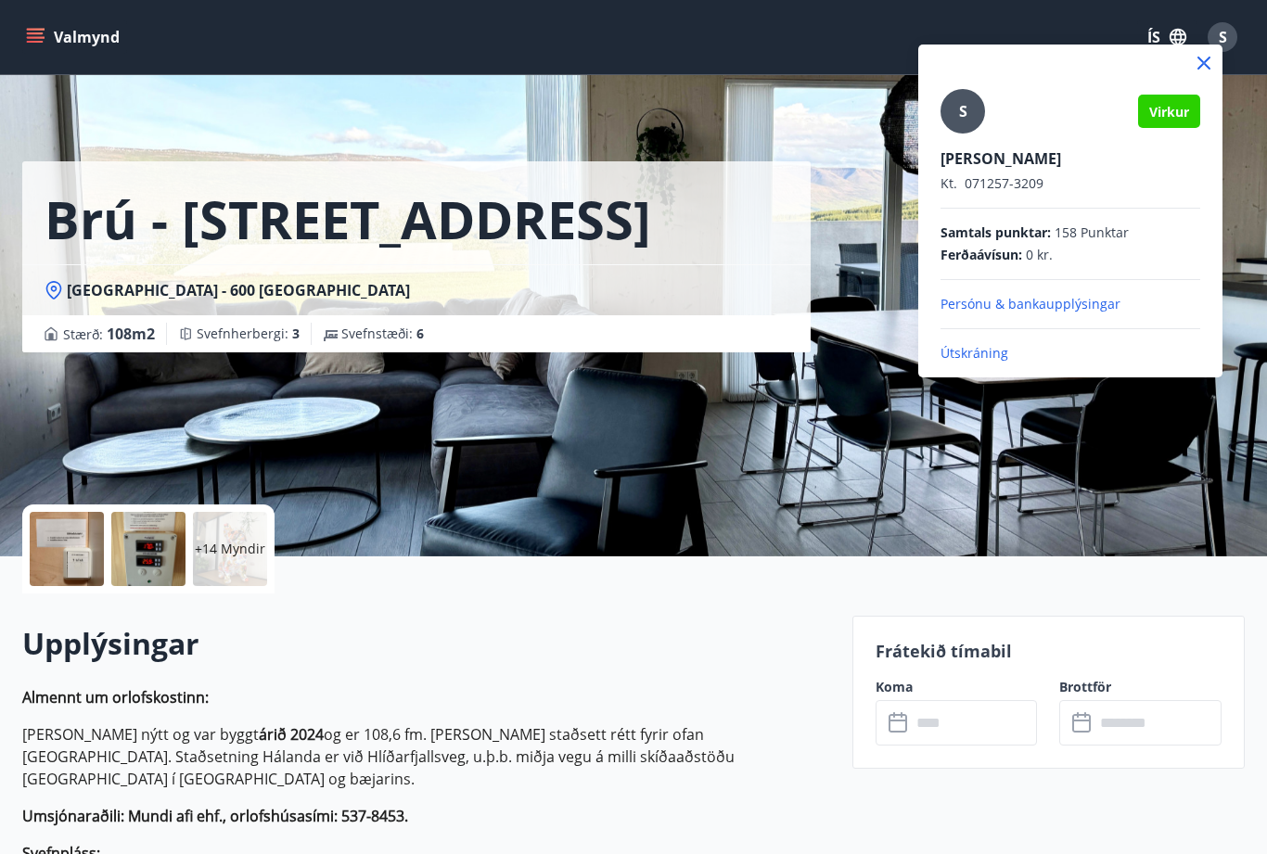
click at [986, 362] on p "Útskráning" at bounding box center [1071, 353] width 260 height 19
